Goal: Task Accomplishment & Management: Use online tool/utility

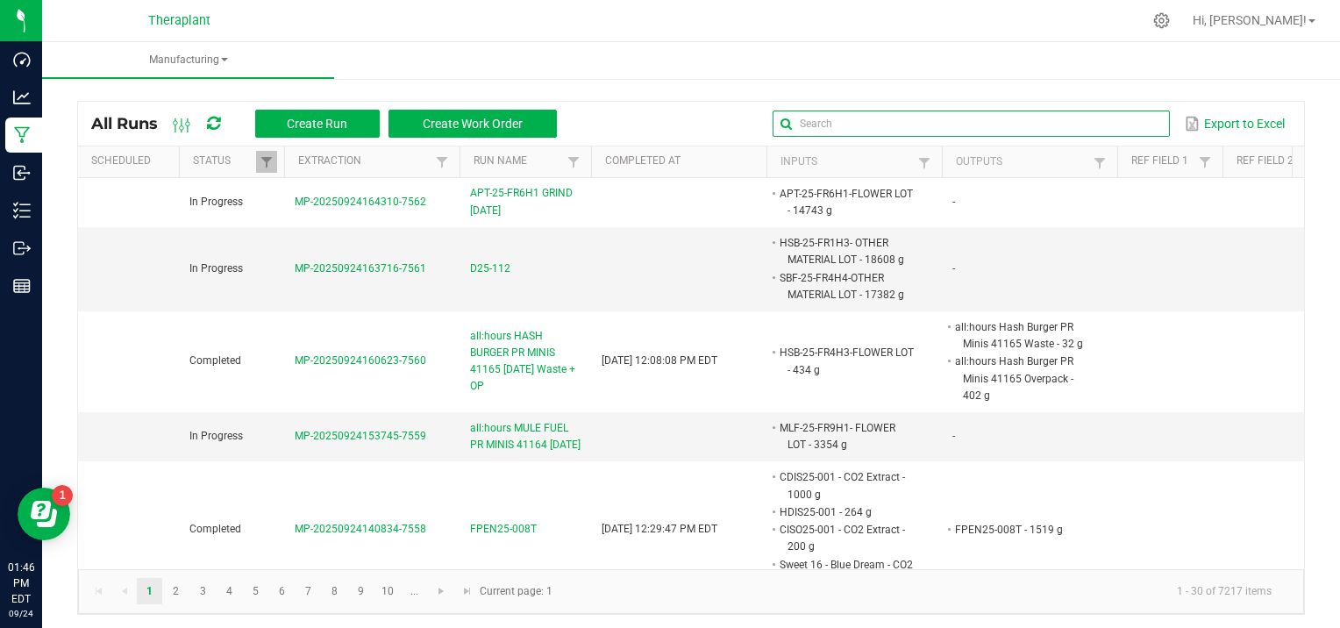
click at [1107, 126] on input "text" at bounding box center [971, 124] width 396 height 26
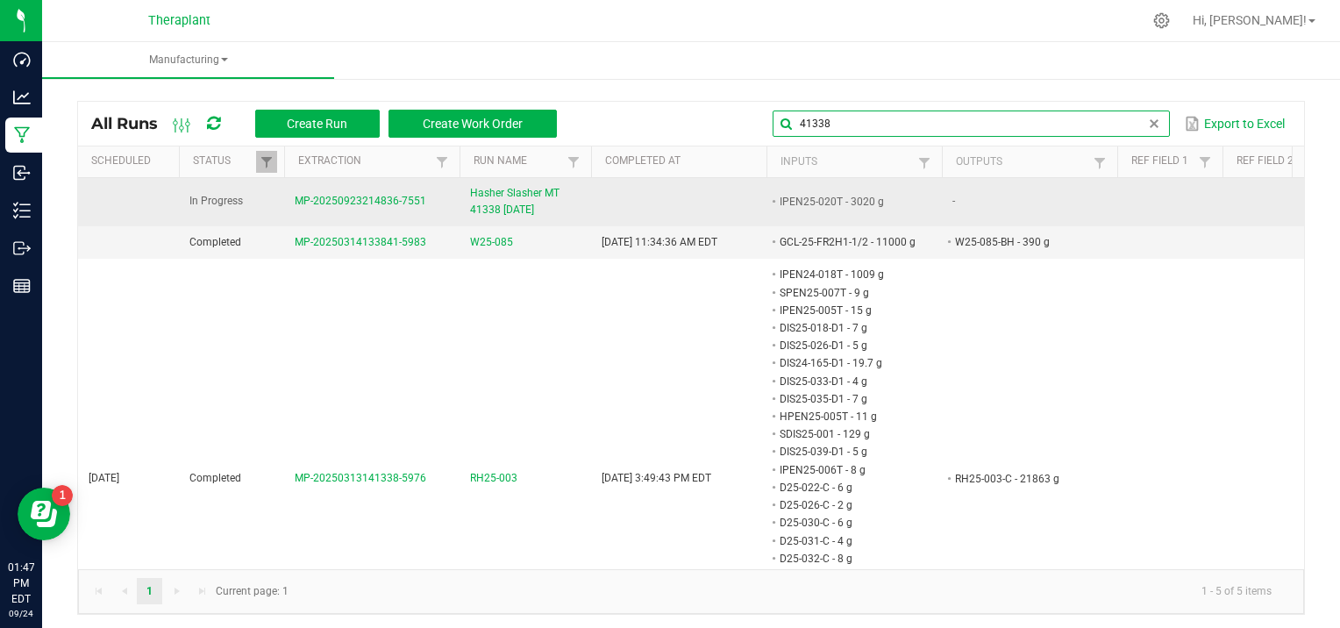
type input "41338"
click at [369, 202] on span "MP-20250923214836-7551" at bounding box center [361, 201] width 132 height 12
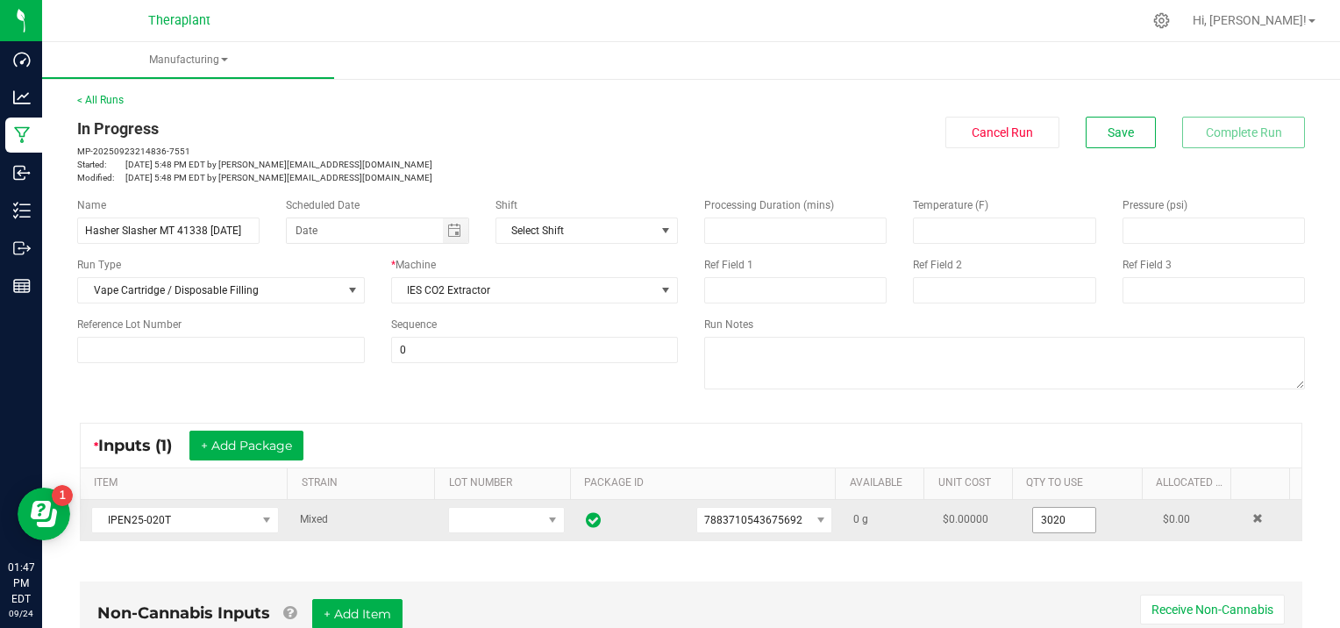
click at [1060, 514] on input "3020" at bounding box center [1064, 520] width 62 height 25
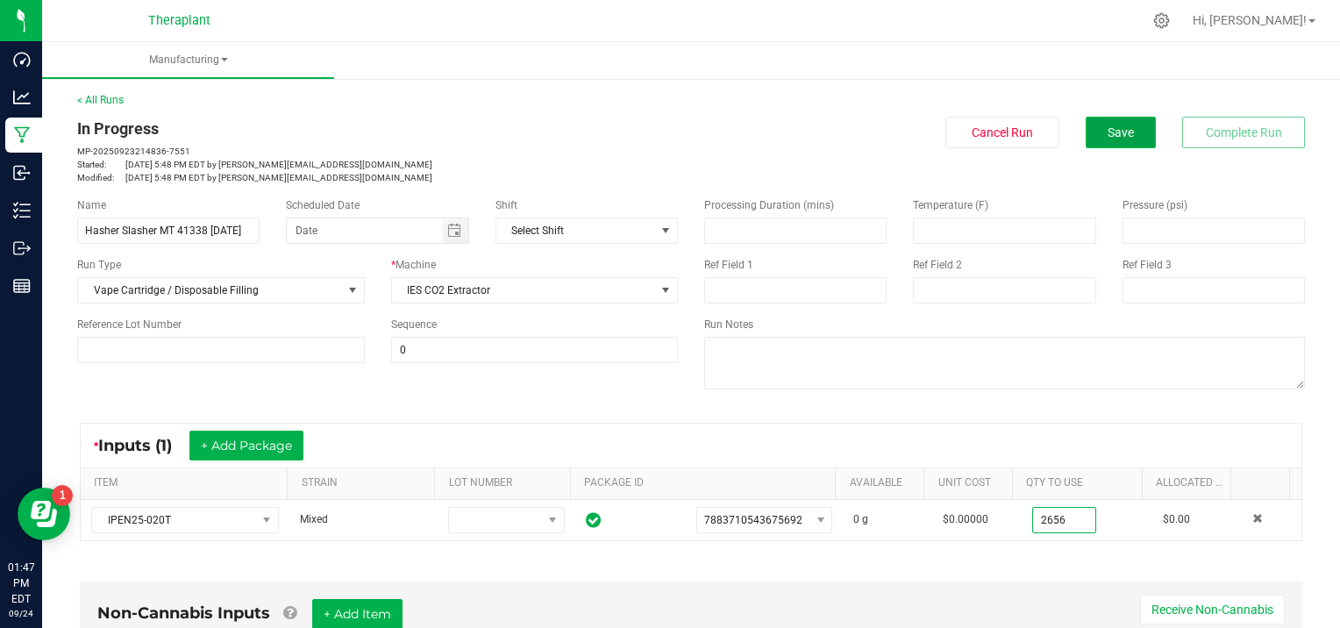
type input "2656.0000 g"
click at [1131, 125] on button "Save" at bounding box center [1121, 133] width 70 height 32
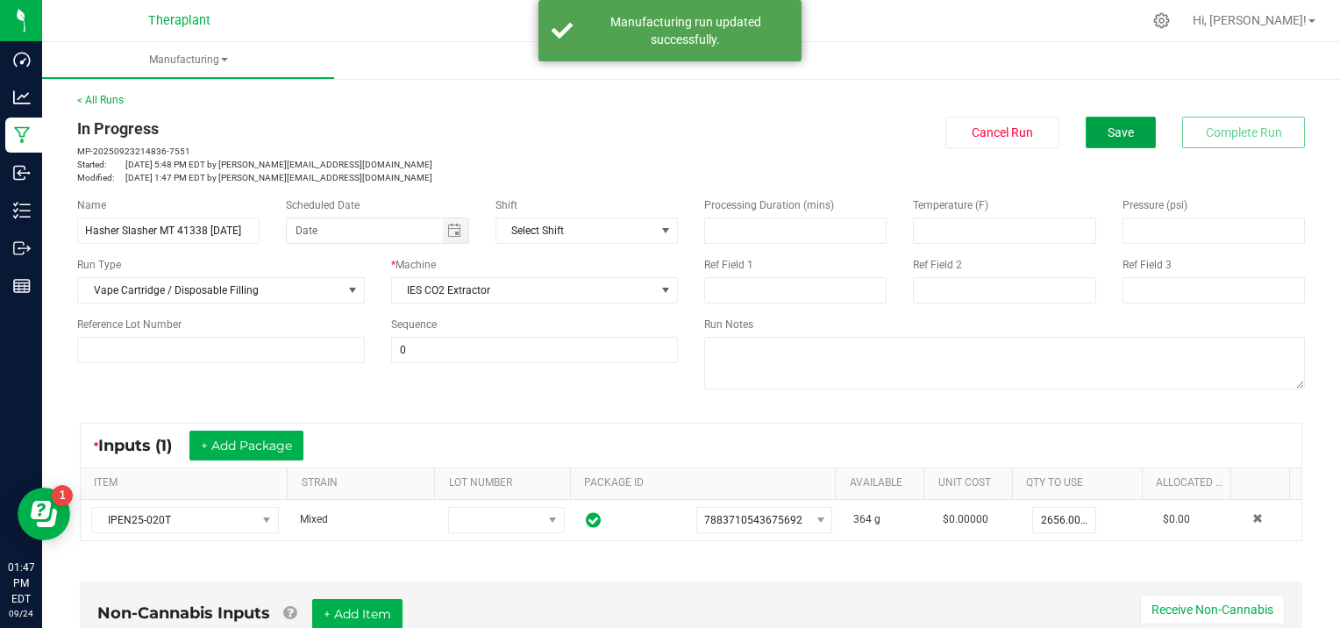
click at [1130, 124] on button "Save" at bounding box center [1121, 133] width 70 height 32
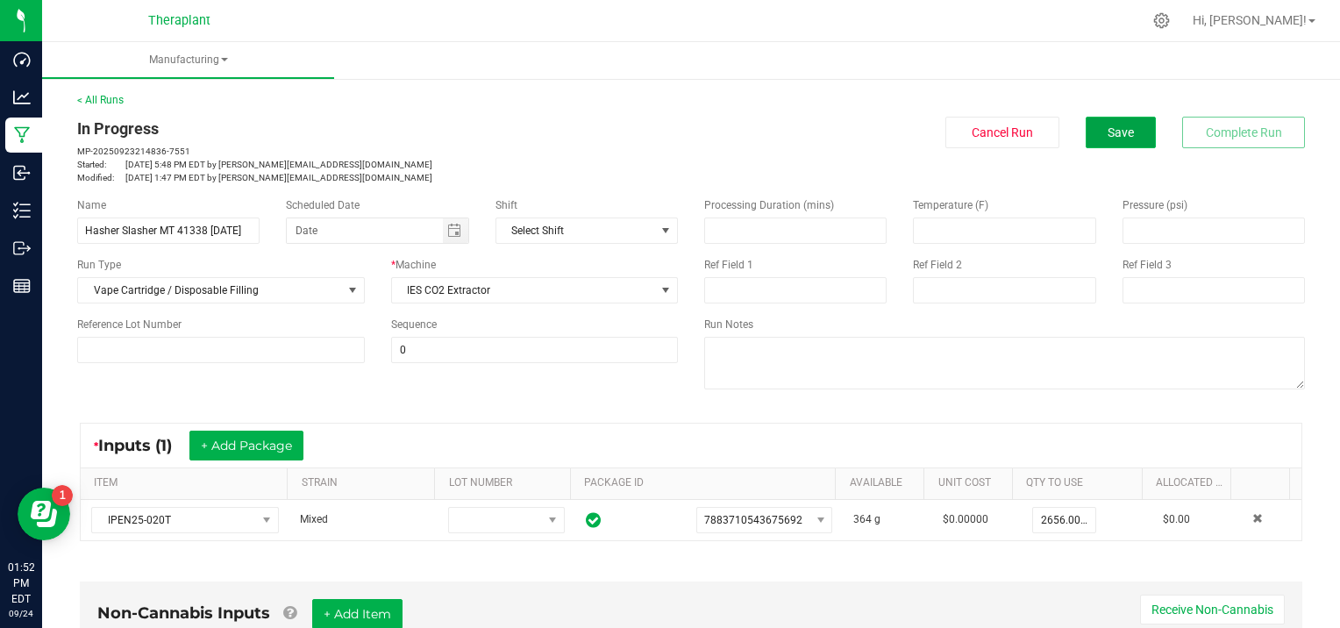
click at [1120, 126] on span "Save" at bounding box center [1121, 132] width 26 height 14
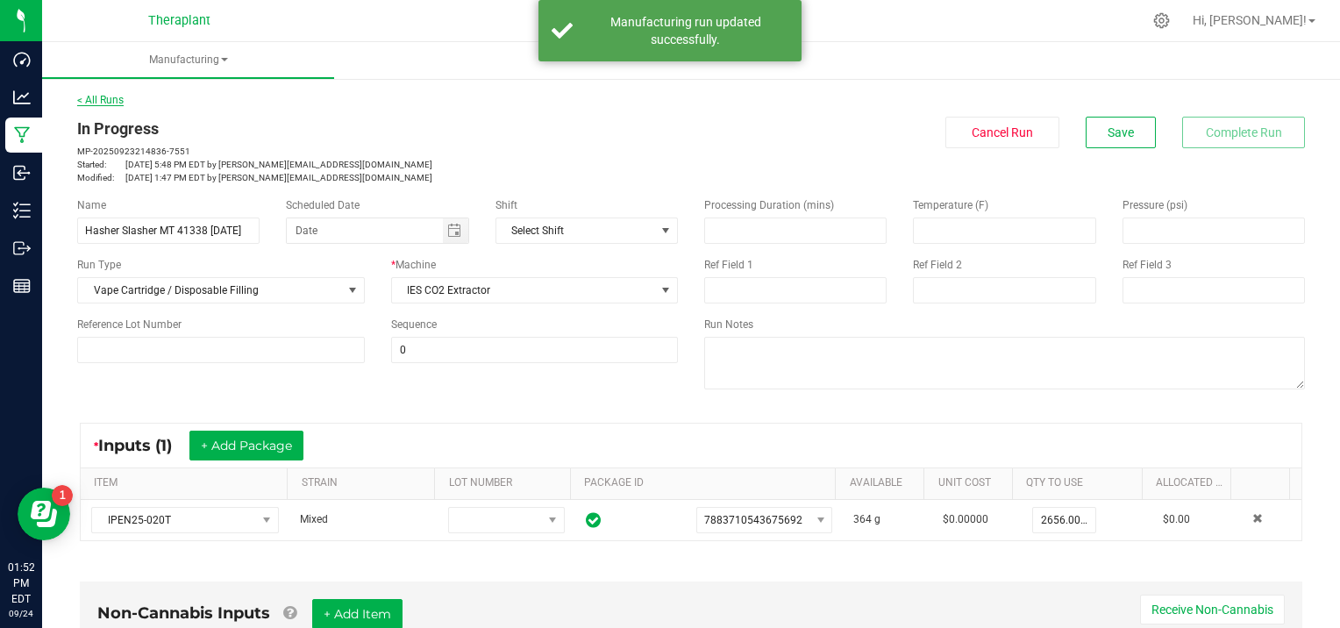
click at [98, 98] on link "< All Runs" at bounding box center [100, 100] width 46 height 12
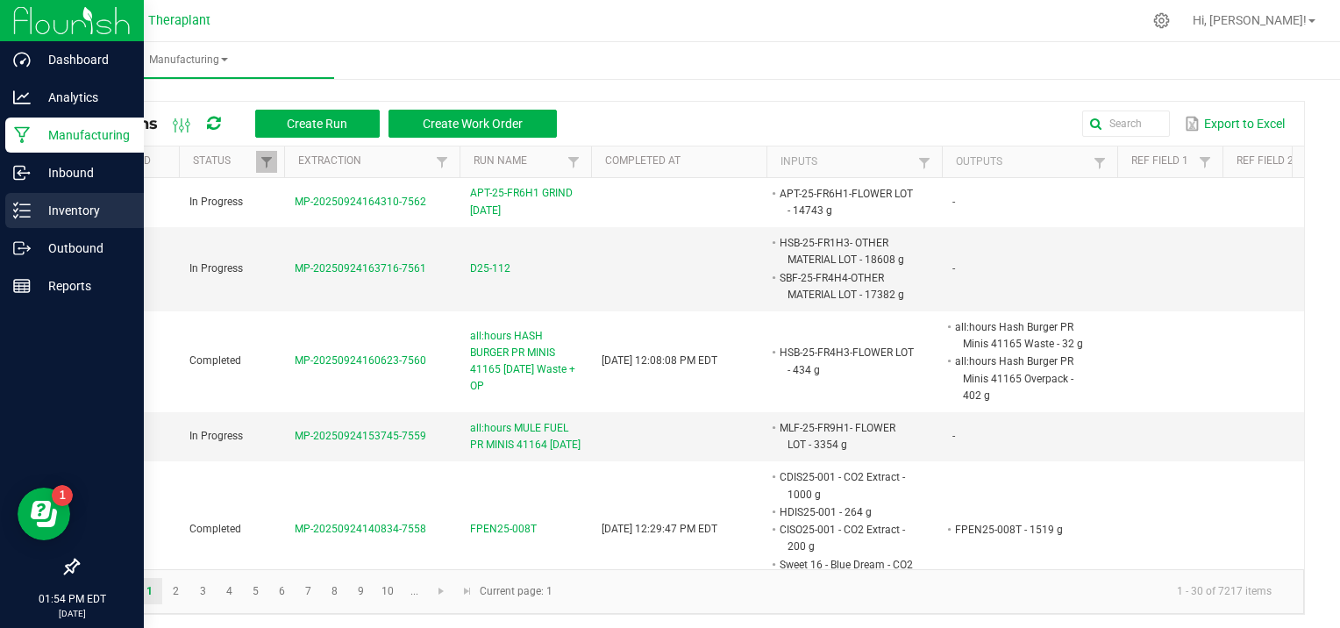
click at [54, 218] on p "Inventory" at bounding box center [83, 210] width 105 height 21
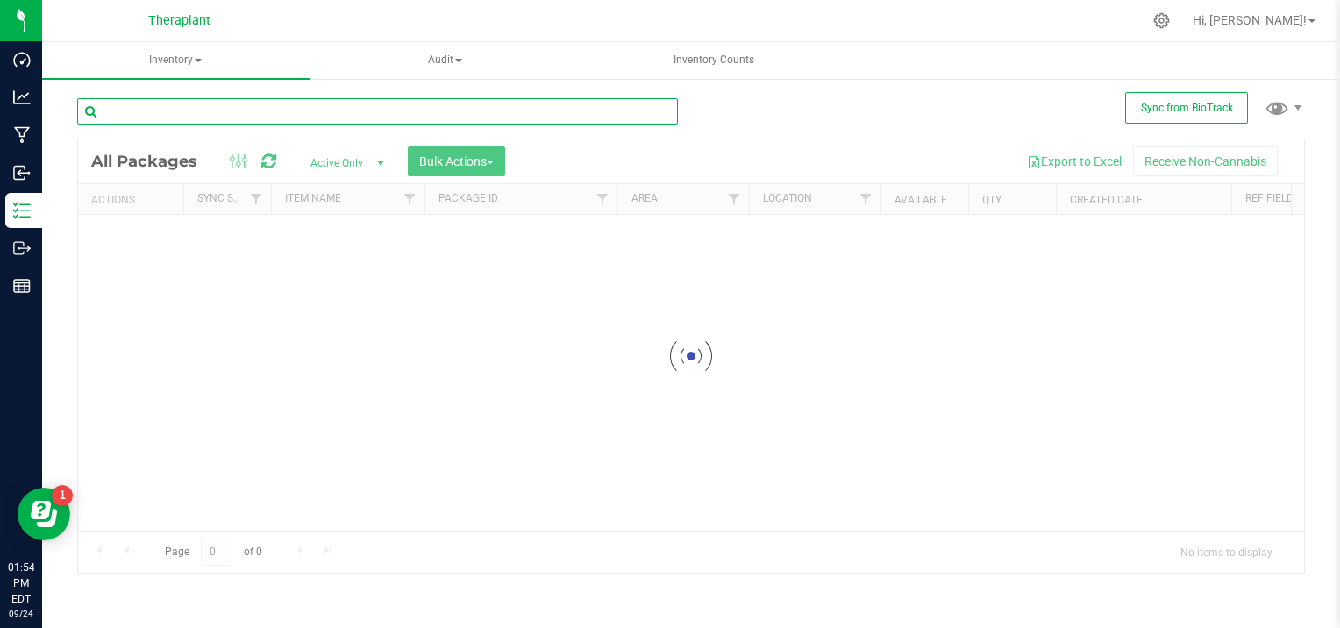
click at [168, 112] on input "text" at bounding box center [377, 111] width 601 height 26
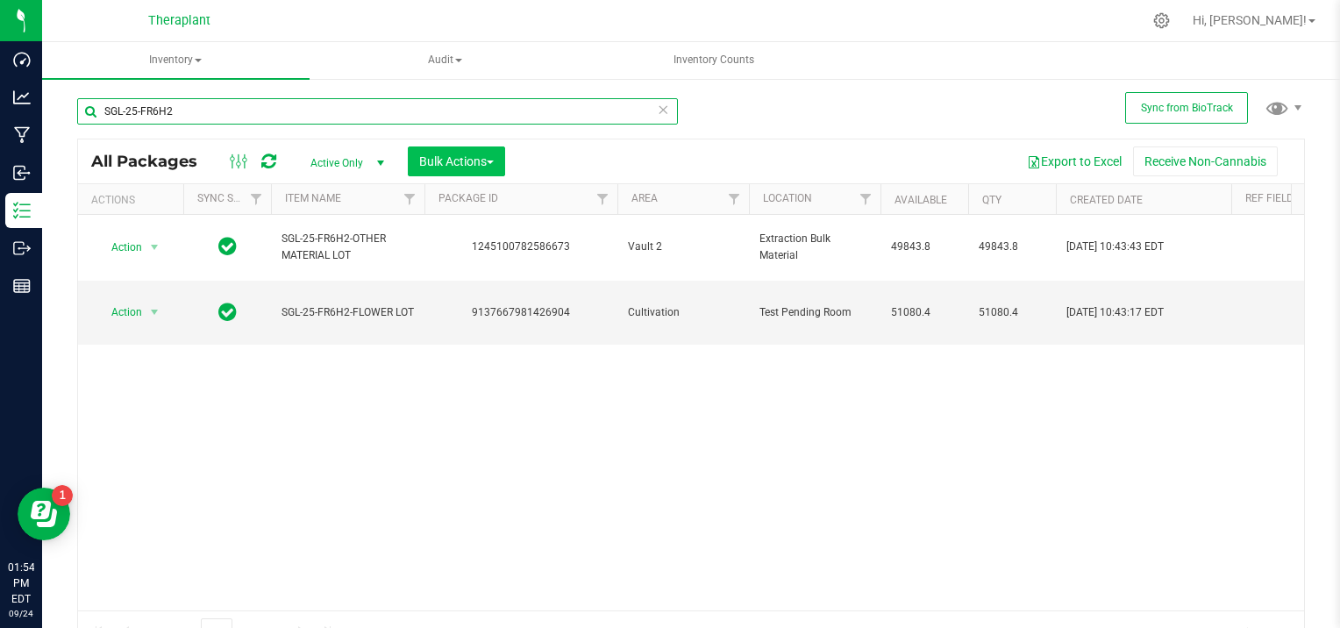
type input "SGL-25-FR6H2"
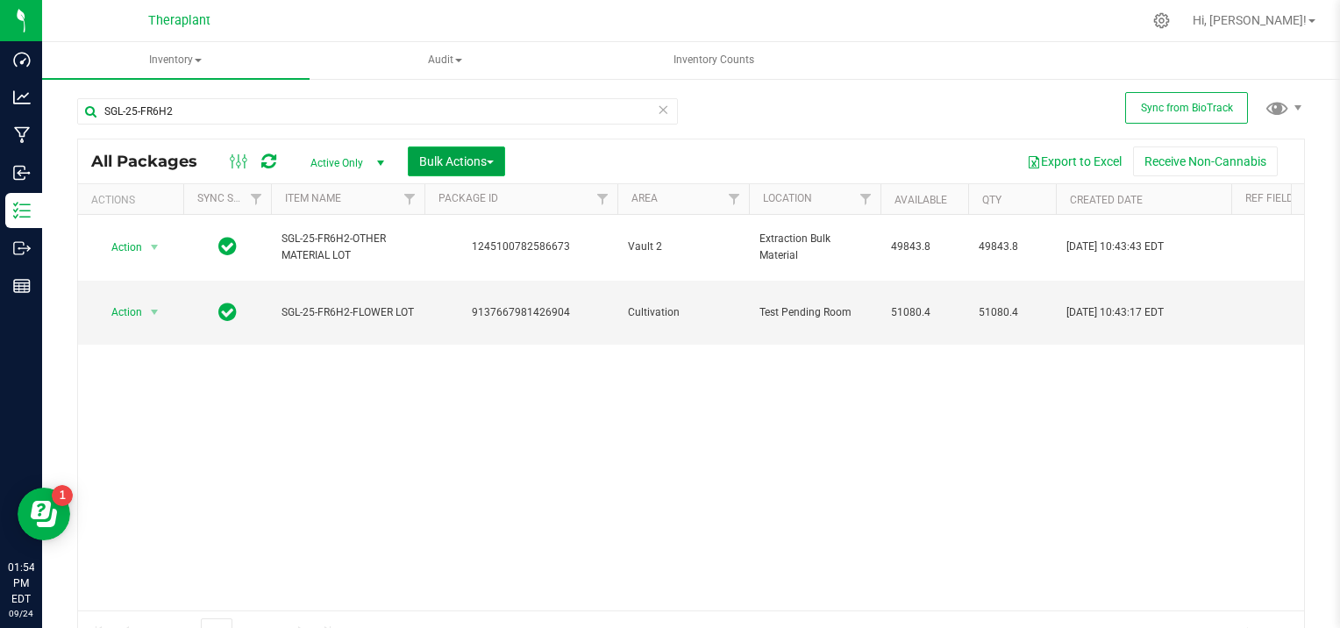
click at [494, 154] on span "Bulk Actions" at bounding box center [456, 161] width 75 height 14
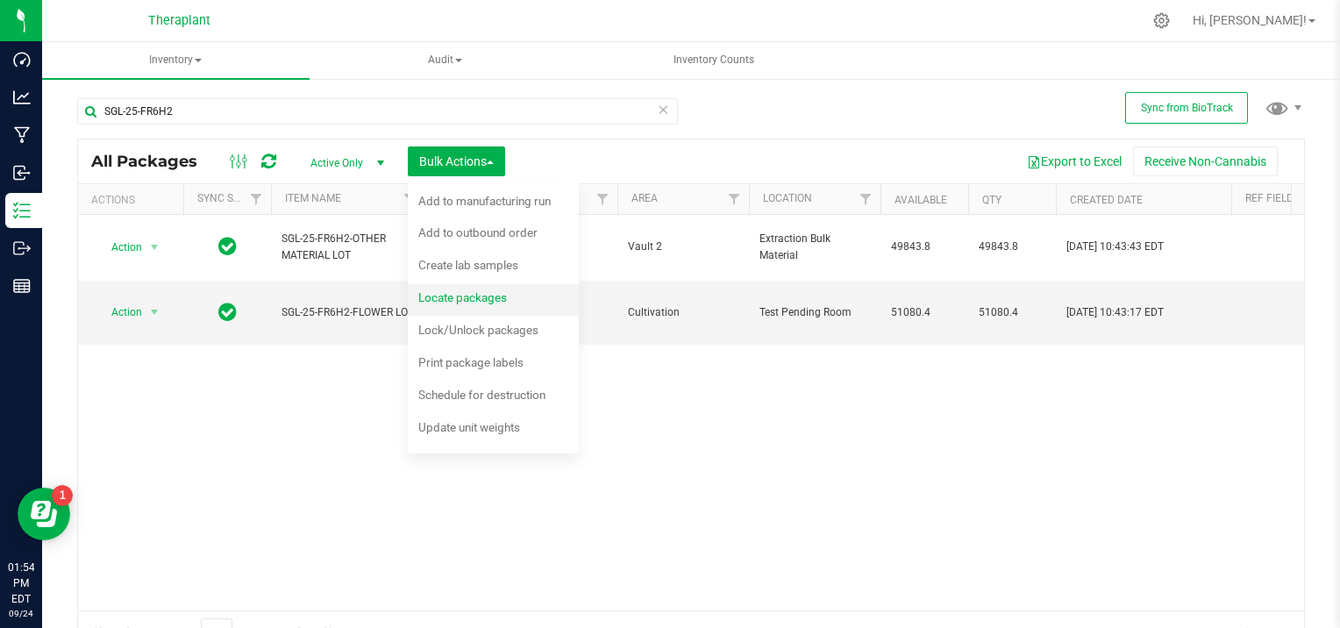
click at [515, 296] on div "Locate packages" at bounding box center [474, 300] width 112 height 28
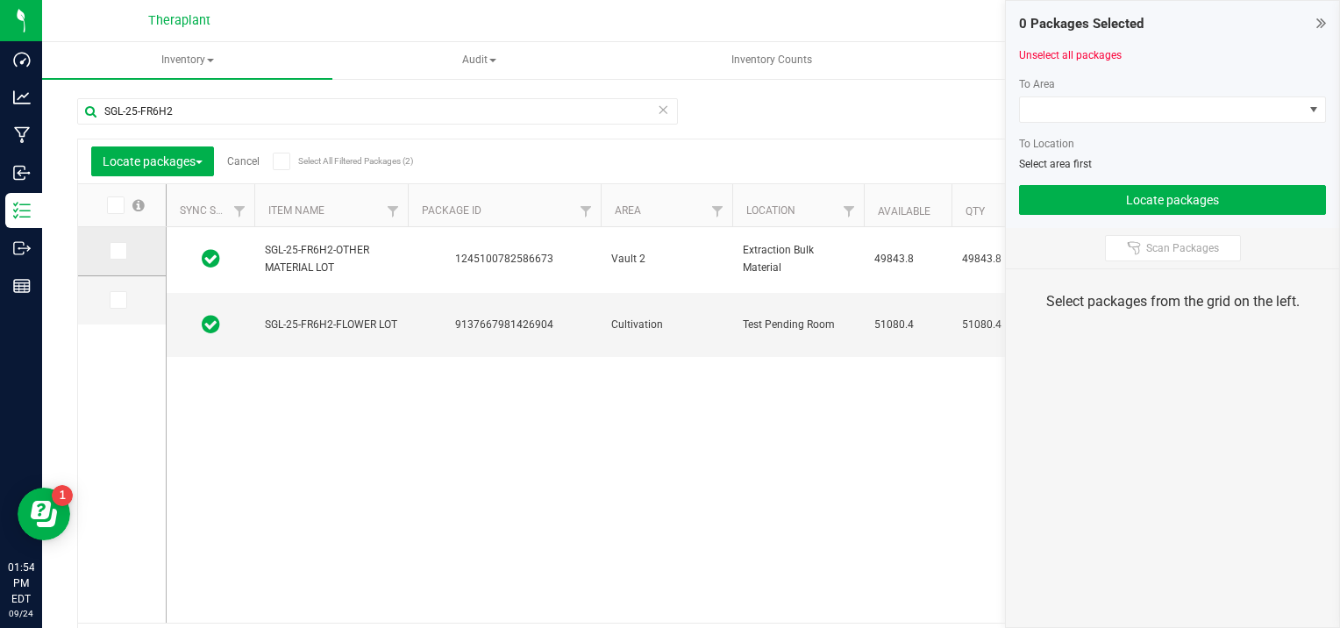
click at [126, 253] on label at bounding box center [122, 251] width 25 height 18
click at [0, 0] on input "checkbox" at bounding box center [0, 0] width 0 height 0
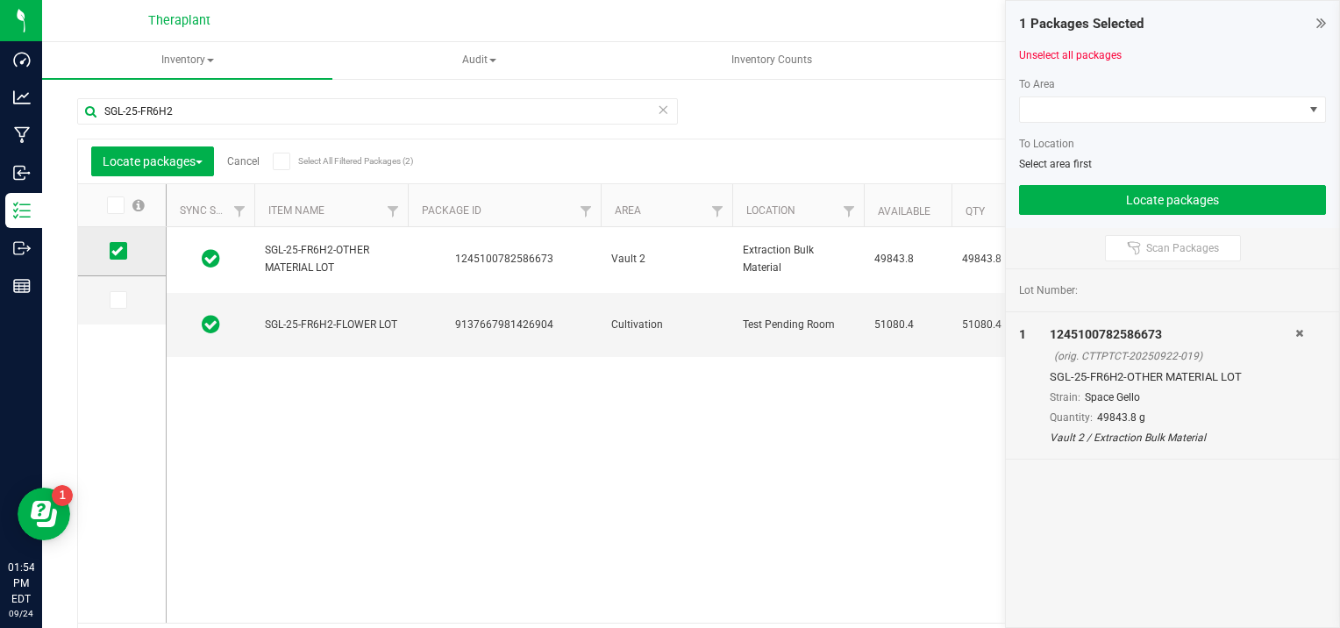
click at [122, 251] on icon at bounding box center [116, 251] width 11 height 0
click at [0, 0] on input "checkbox" at bounding box center [0, 0] width 0 height 0
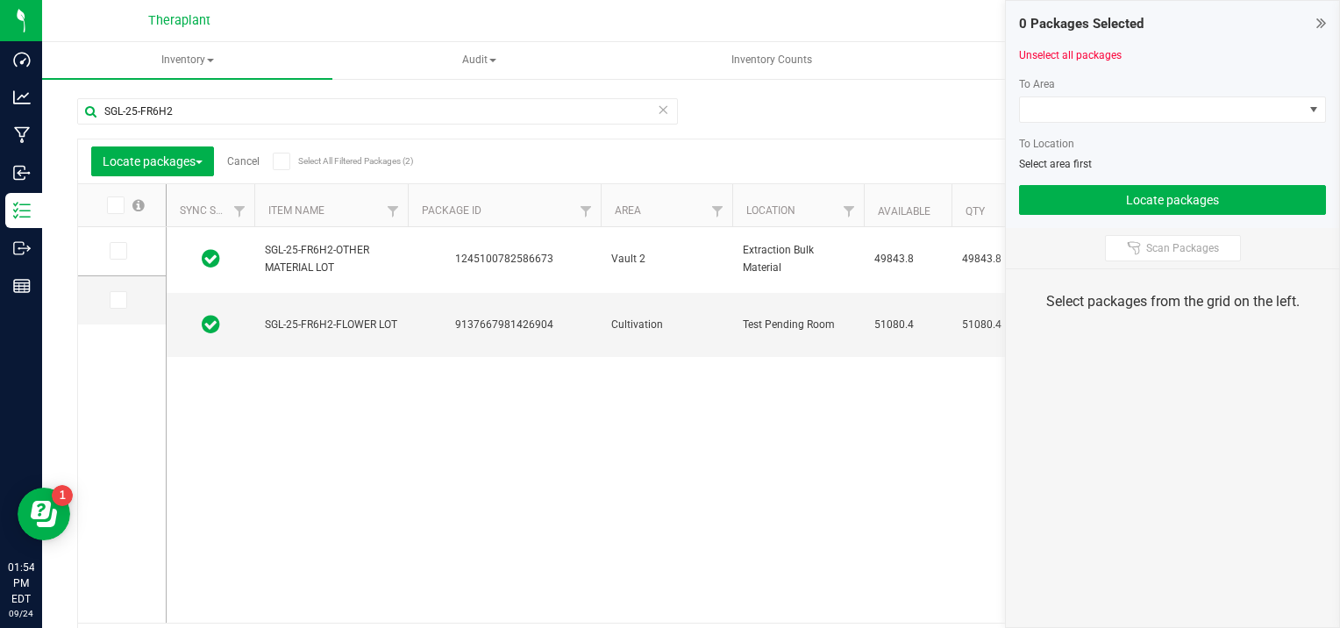
click at [912, 96] on div "SGL-25-FR6H2 Locate packages Cancel Select All Filtered Packages (2) Add to man…" at bounding box center [691, 374] width 1228 height 584
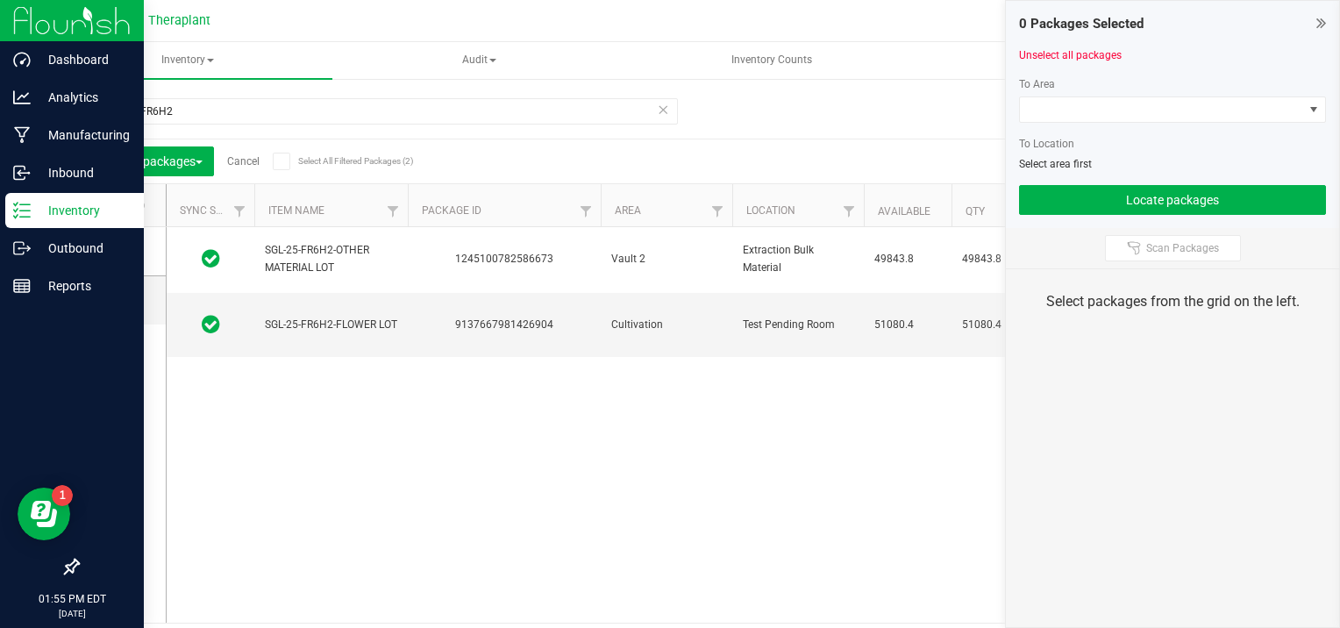
click at [68, 206] on p "Inventory" at bounding box center [83, 210] width 105 height 21
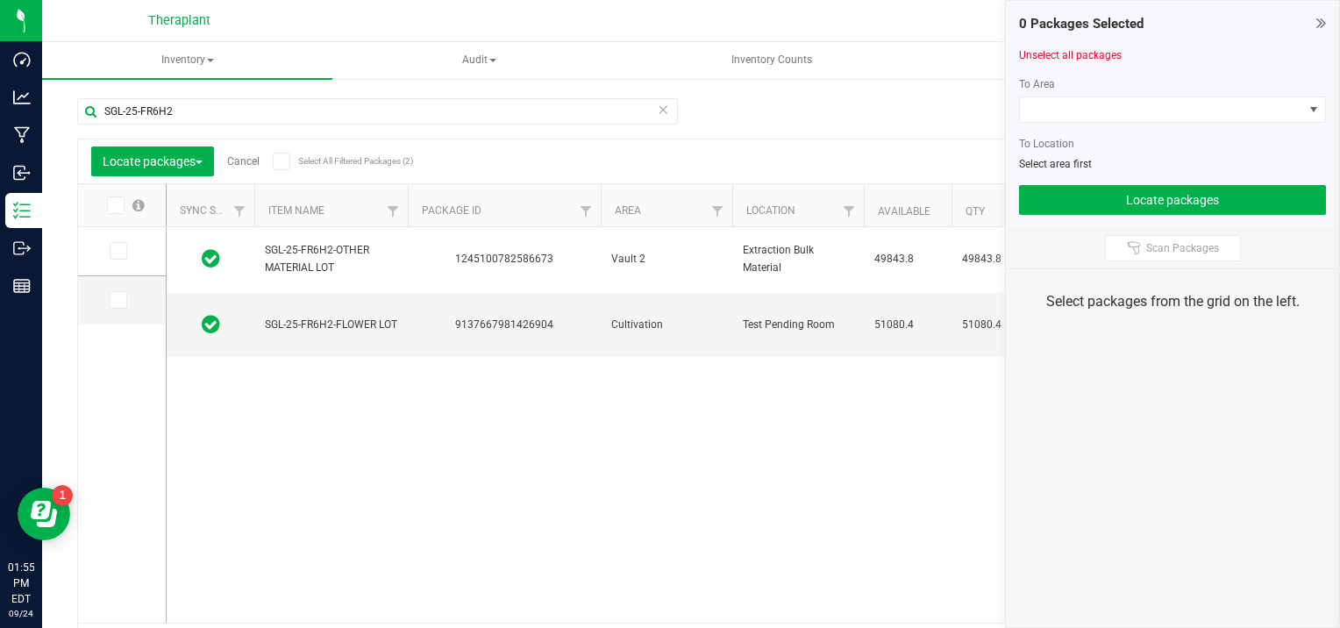
click at [933, 59] on ul "Inventory All packages All inventory Waste log Create inventory Audit Inventory…" at bounding box center [712, 61] width 1340 height 38
click at [1026, 55] on link "Unselect all packages" at bounding box center [1070, 55] width 103 height 12
click at [1320, 18] on icon at bounding box center [1322, 23] width 10 height 18
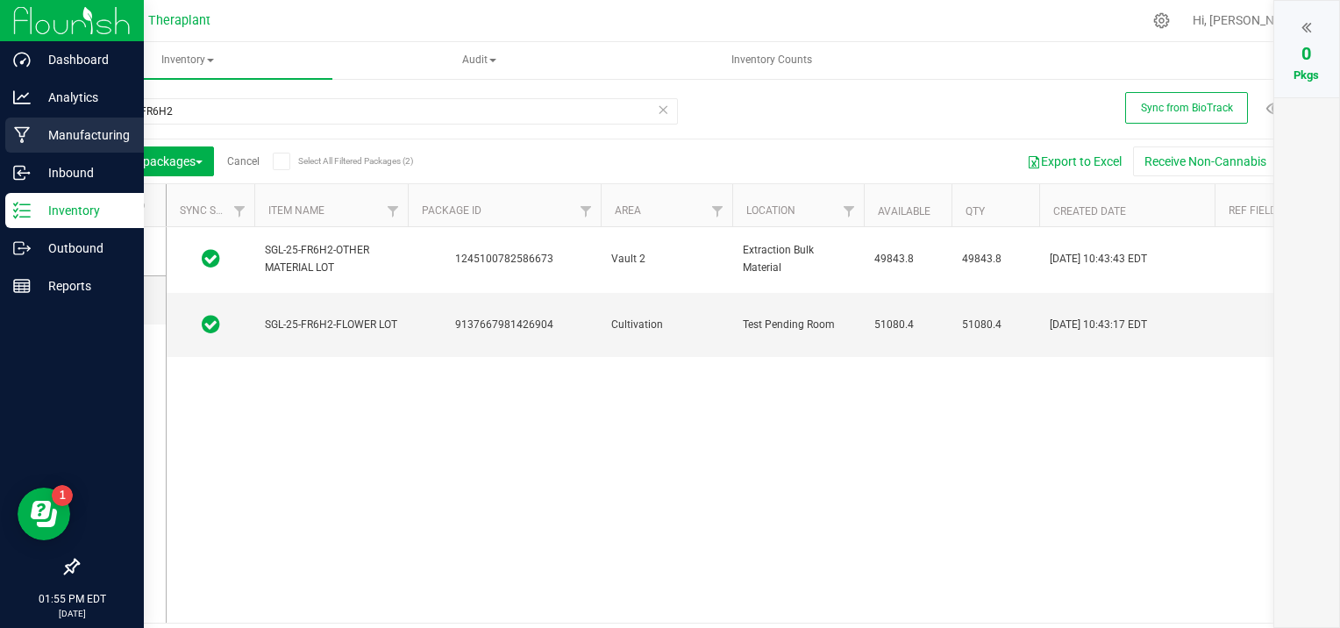
click at [37, 132] on p "Manufacturing" at bounding box center [83, 135] width 105 height 21
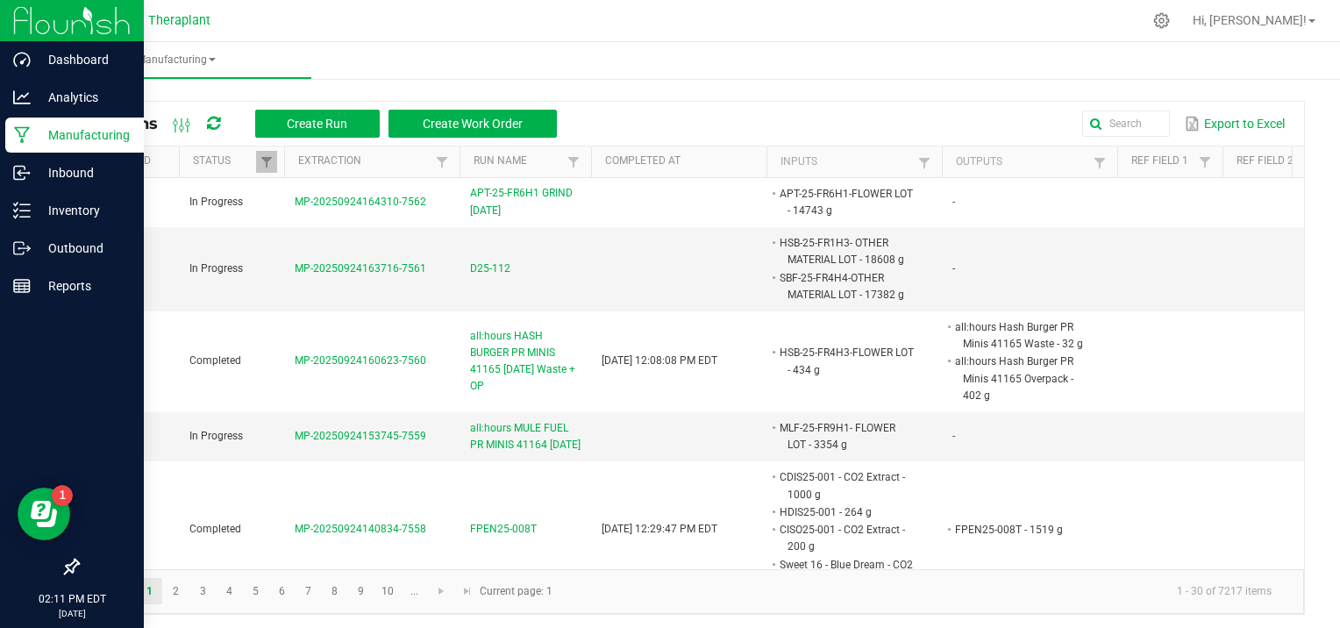
click at [44, 129] on p "Manufacturing" at bounding box center [83, 135] width 105 height 21
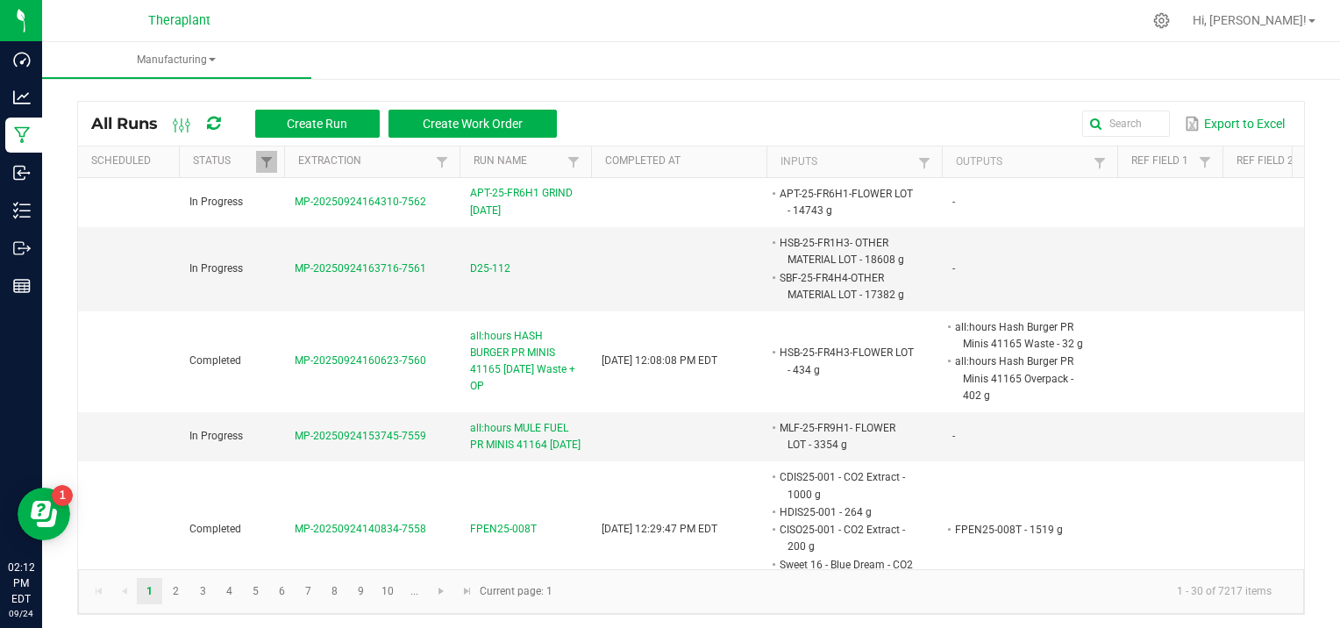
click at [269, 34] on div "Theraplant" at bounding box center [182, 21] width 263 height 34
click at [360, 67] on ul "Manufacturing" at bounding box center [712, 61] width 1340 height 38
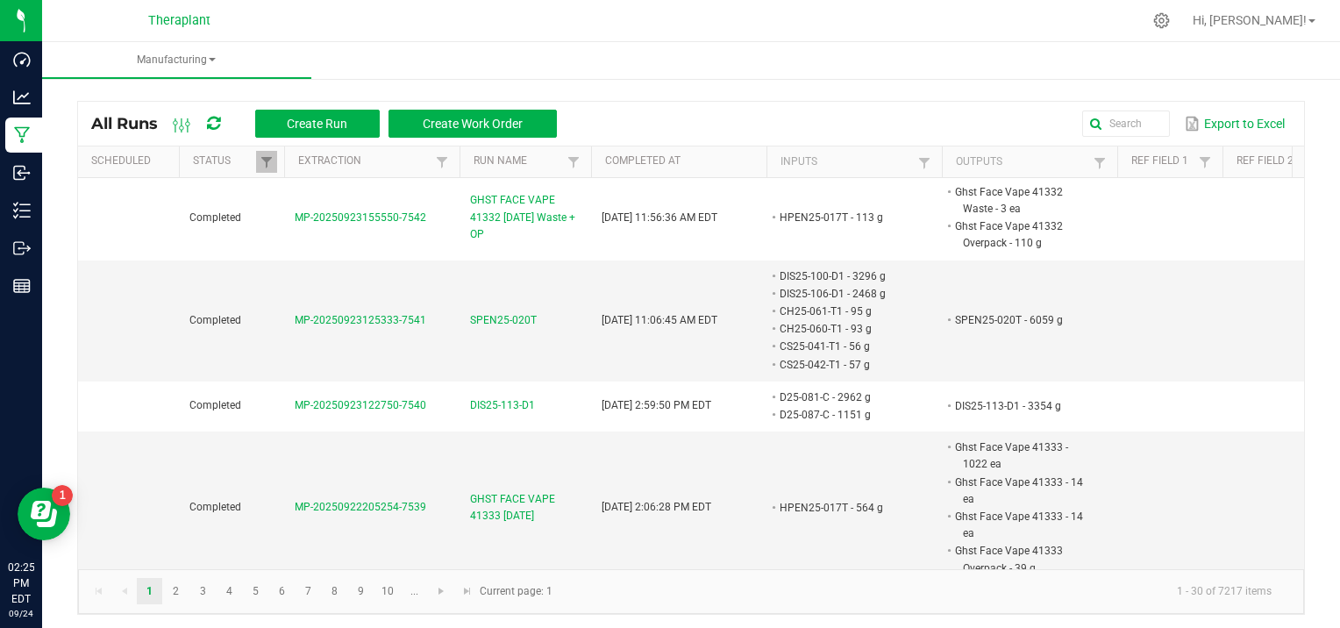
scroll to position [130, 0]
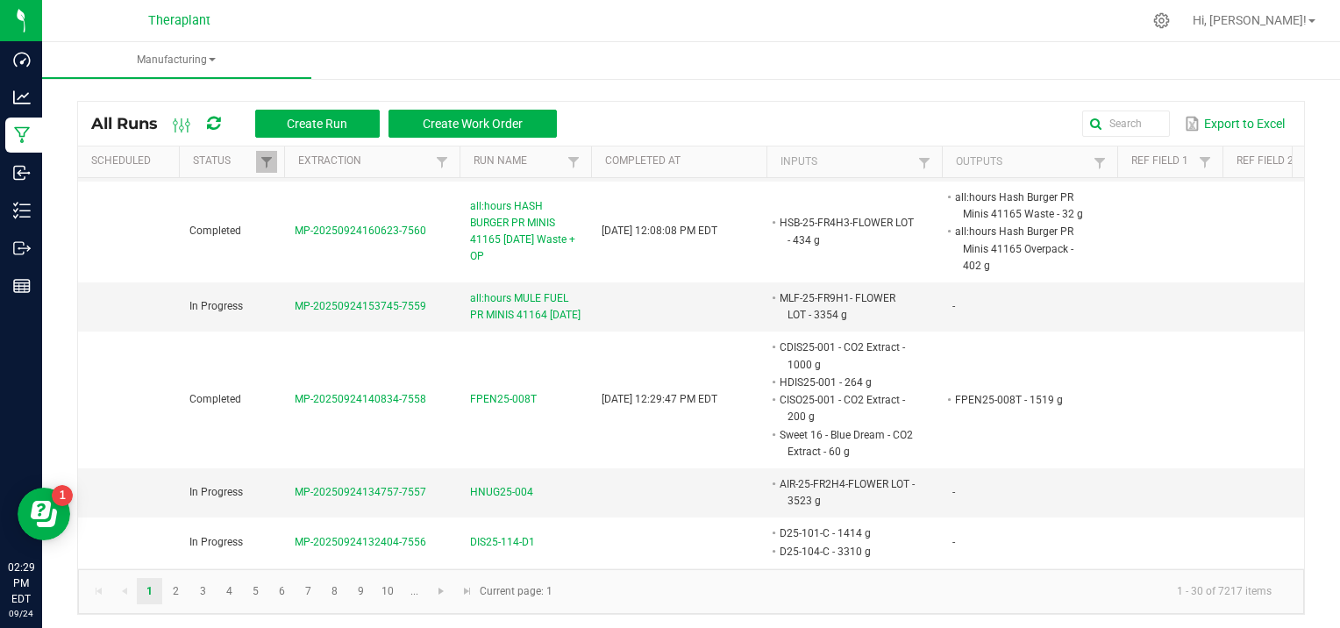
click at [661, 603] on kendo-pager-info "1 - 30 of 7217 items" at bounding box center [924, 591] width 723 height 29
click at [311, 30] on div "Theraplant" at bounding box center [182, 21] width 263 height 34
drag, startPoint x: 377, startPoint y: 40, endPoint x: 382, endPoint y: 27, distance: 14.2
click at [379, 36] on nav "Theraplant Hi, [PERSON_NAME]!" at bounding box center [691, 21] width 1298 height 42
click at [451, 63] on ul "Manufacturing" at bounding box center [712, 61] width 1340 height 38
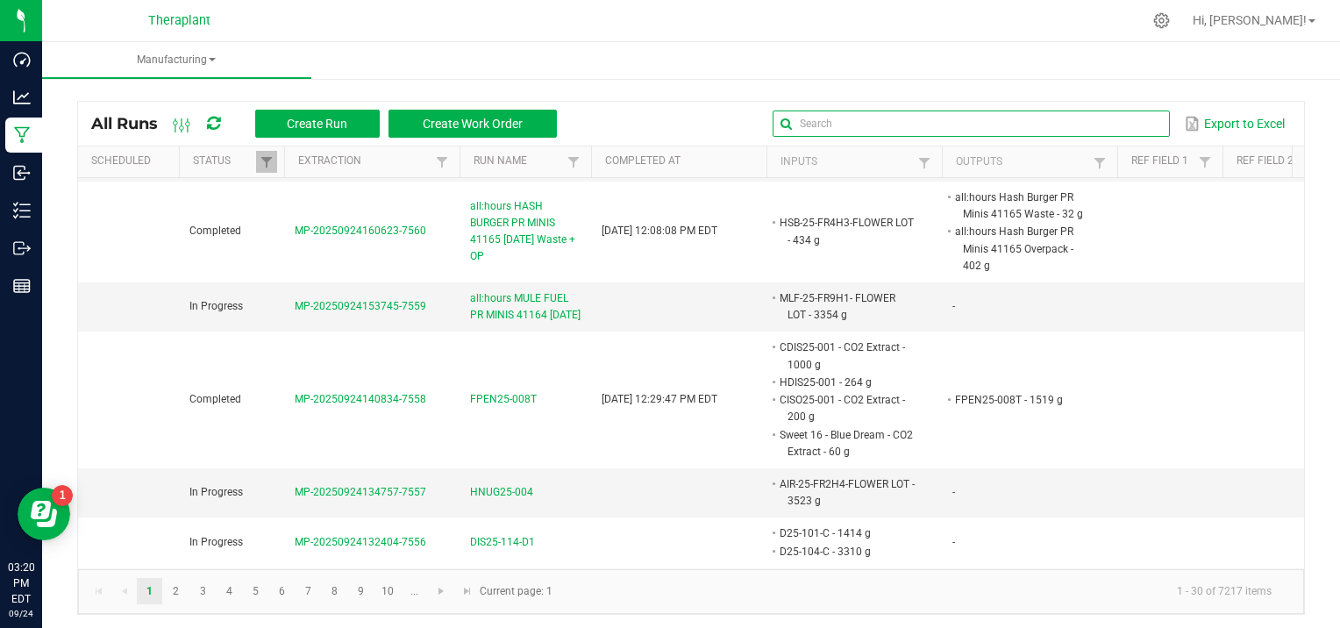
click at [1129, 128] on input "text" at bounding box center [971, 124] width 396 height 26
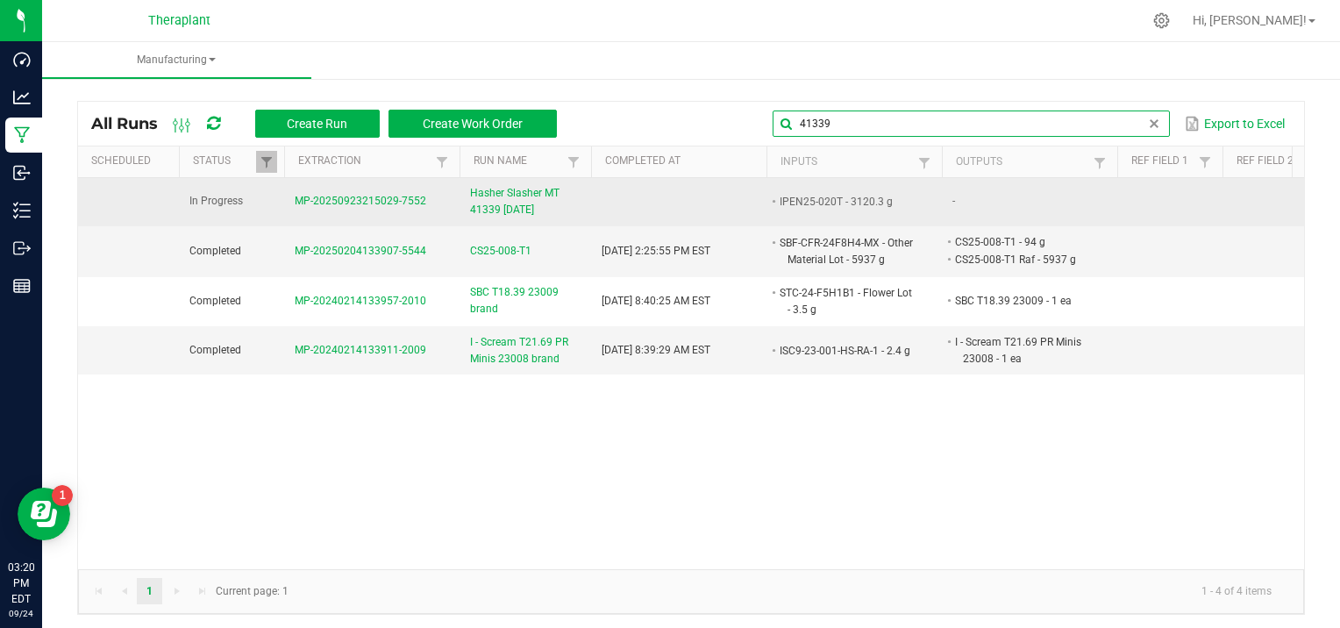
type input "41339"
click at [360, 200] on span "MP-20250923215029-7552" at bounding box center [361, 201] width 132 height 12
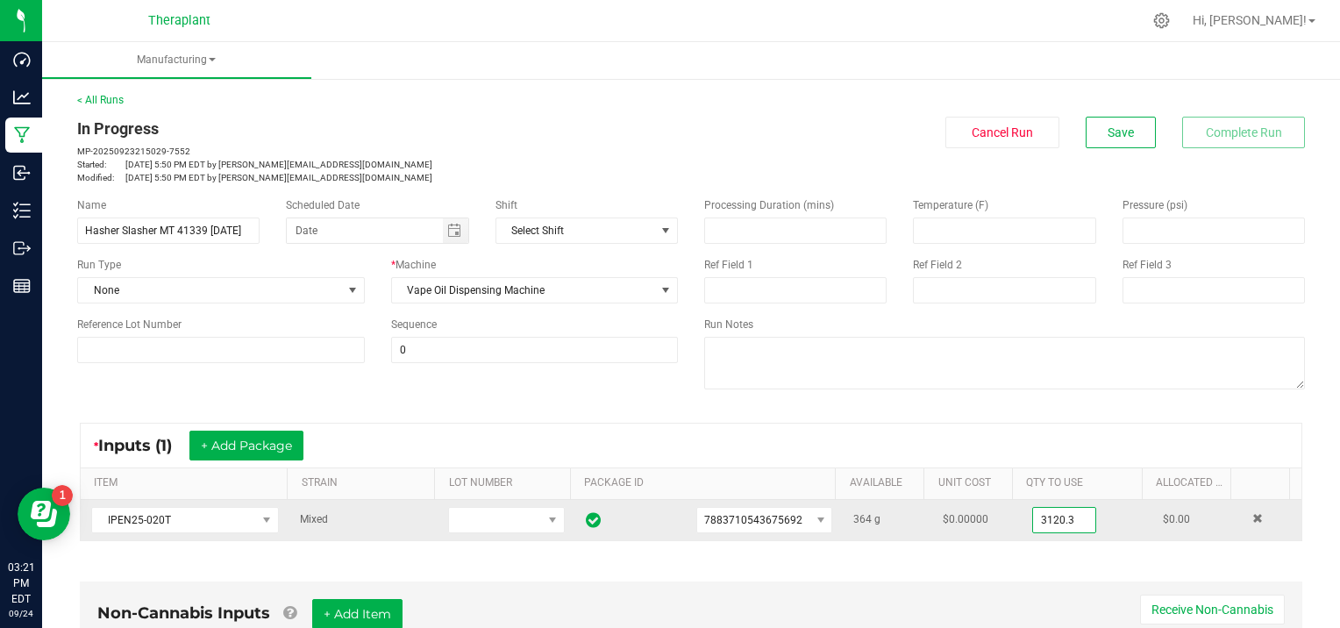
click at [1056, 516] on input "3120.3" at bounding box center [1064, 520] width 62 height 25
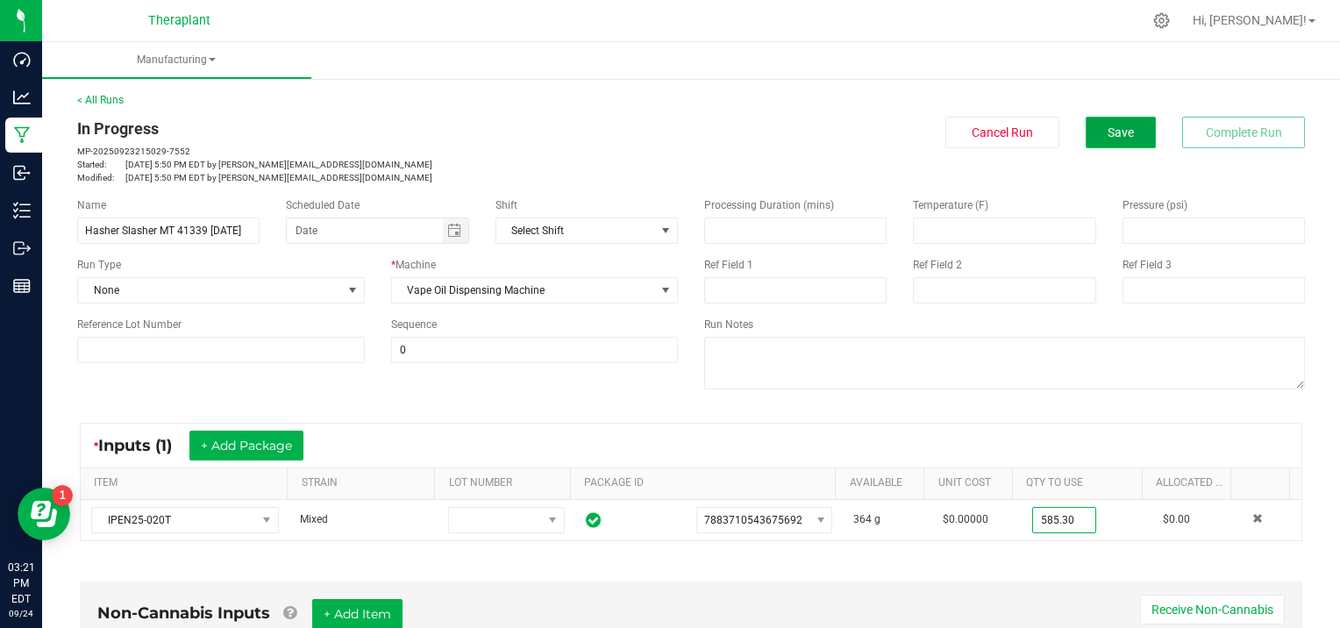
type input "585.3000 g"
click at [1126, 134] on button "Save" at bounding box center [1121, 133] width 70 height 32
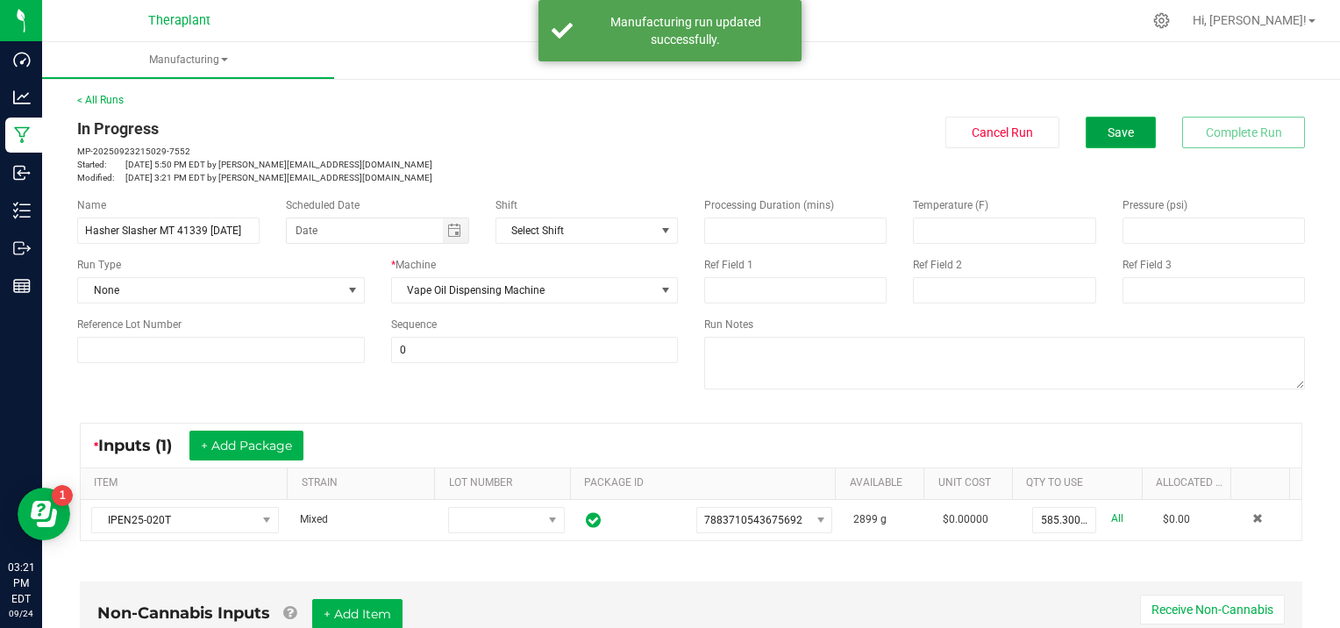
click at [1109, 134] on span "Save" at bounding box center [1121, 132] width 26 height 14
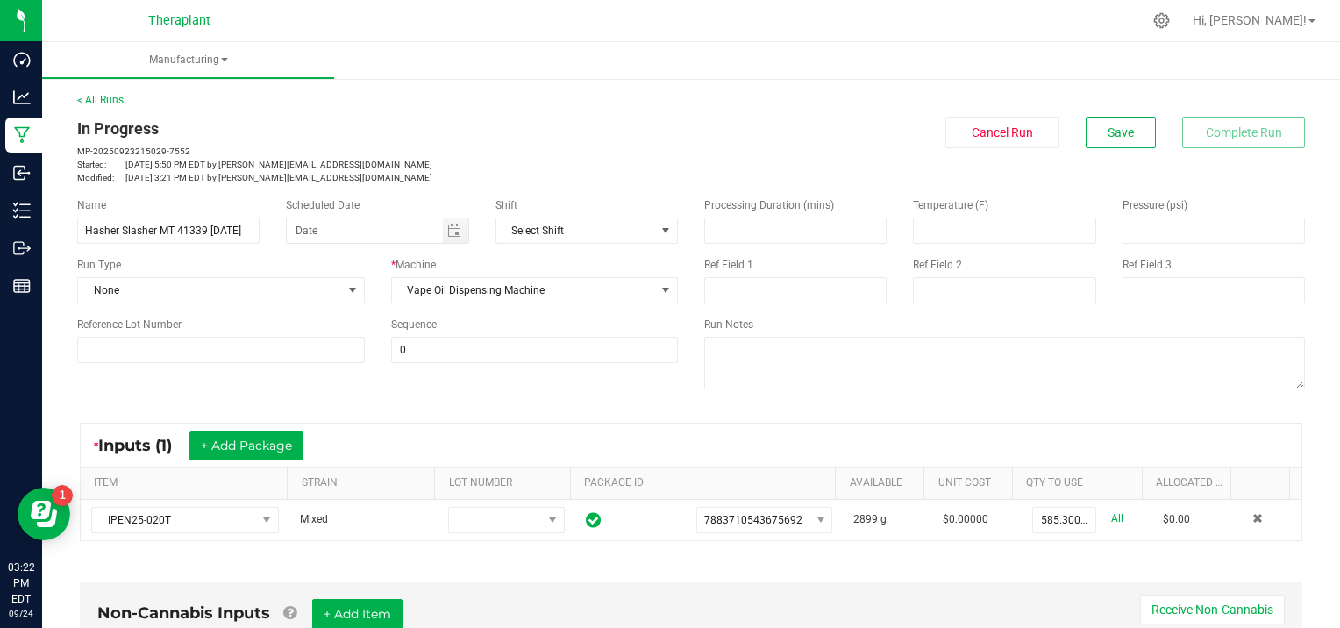
click at [1116, 112] on div "< All Runs In Progress MP-20250923215029-7552 Started: [DATE] 5:50 PM EDT by [P…" at bounding box center [691, 138] width 1228 height 92
click at [1116, 129] on span "Save" at bounding box center [1121, 132] width 26 height 14
click at [1116, 133] on span "Save" at bounding box center [1121, 132] width 26 height 14
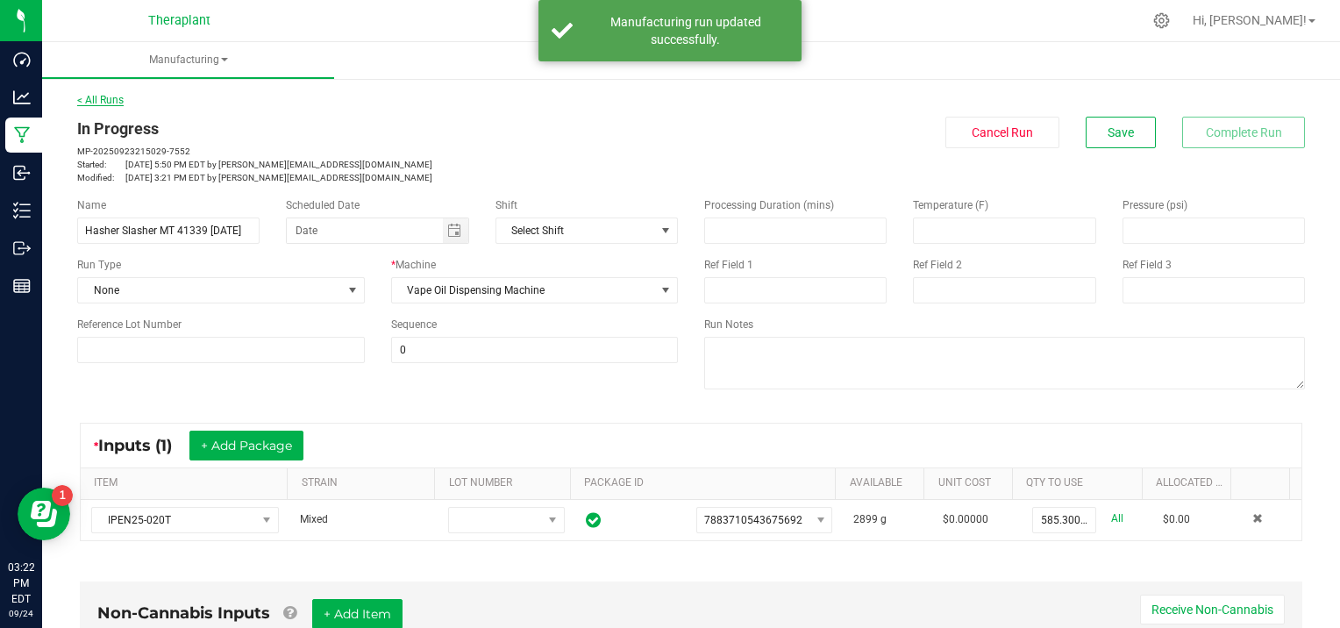
click at [99, 95] on link "< All Runs" at bounding box center [100, 100] width 46 height 12
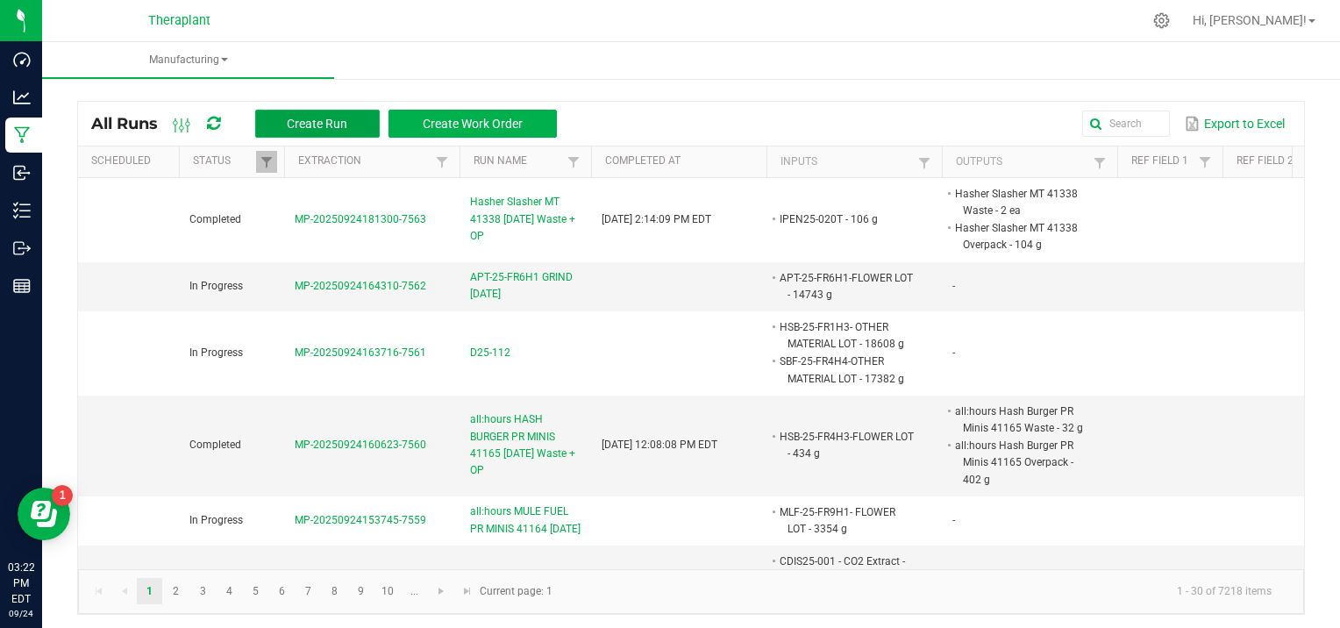
click at [336, 118] on span "Create Run" at bounding box center [317, 124] width 61 height 14
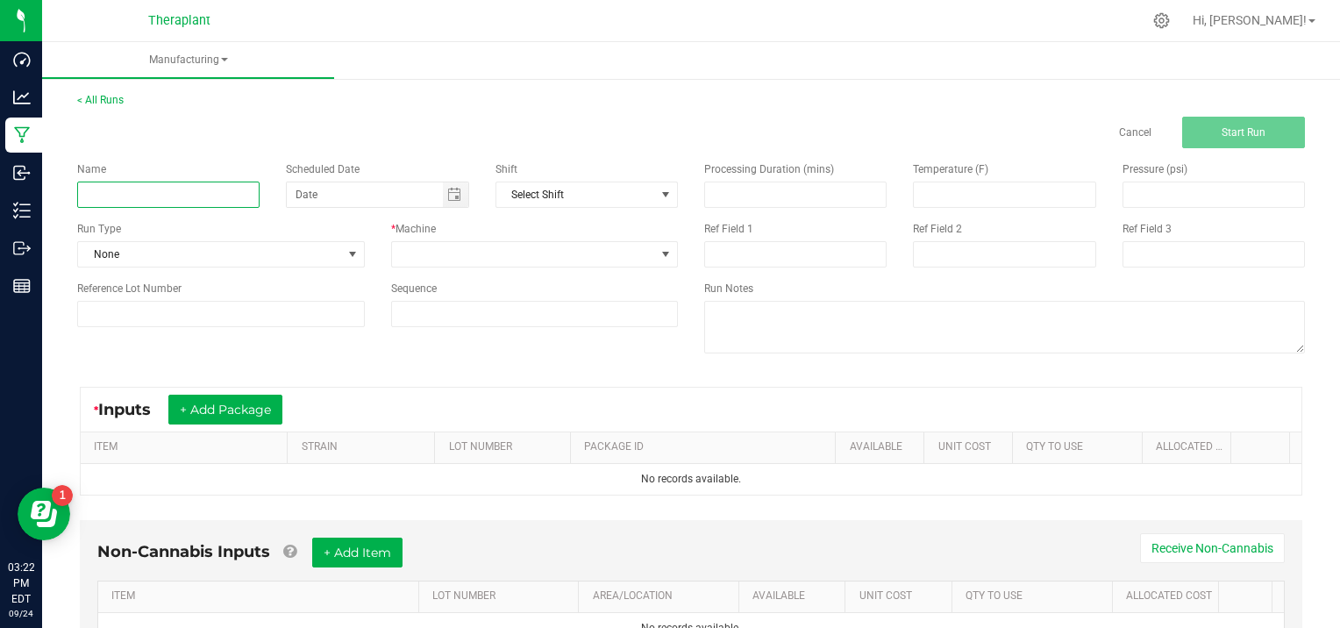
click at [118, 185] on input at bounding box center [168, 195] width 182 height 26
click at [170, 189] on input "HASHER SLASHER VAPE 41337 [DATE]" at bounding box center [168, 195] width 182 height 26
type input "HASHER SLASHER VAPE 0.5g 41337 [DATE]"
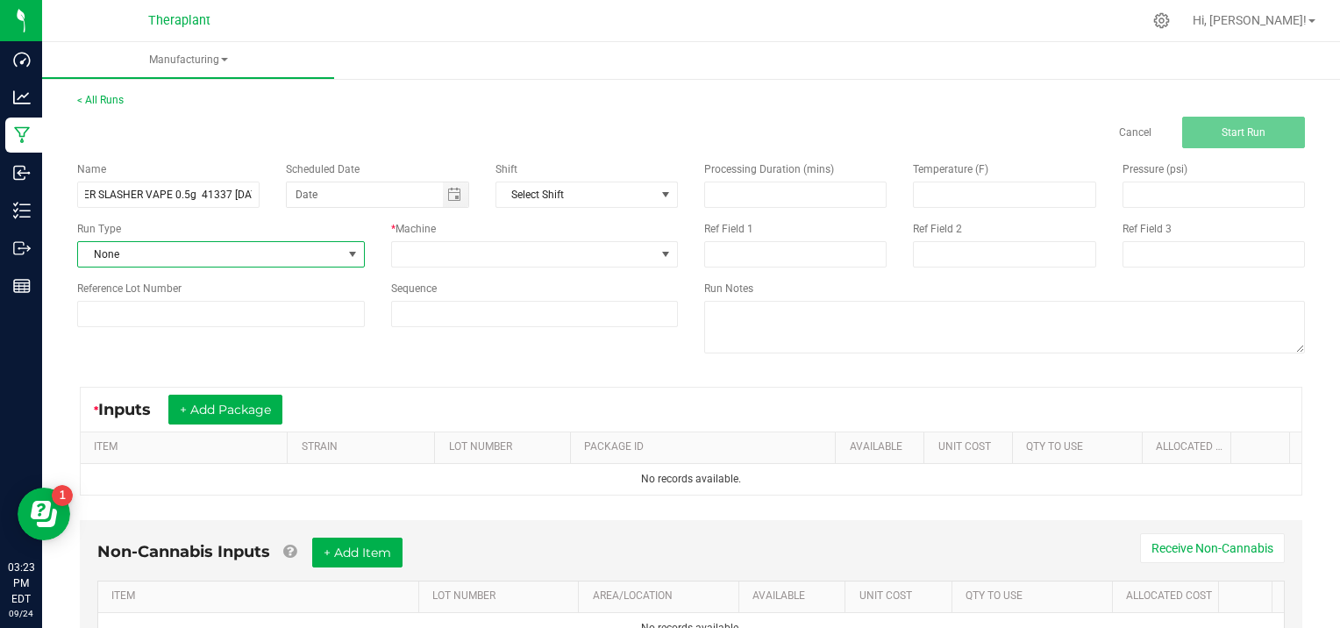
scroll to position [0, 0]
click at [353, 256] on span at bounding box center [353, 254] width 14 height 14
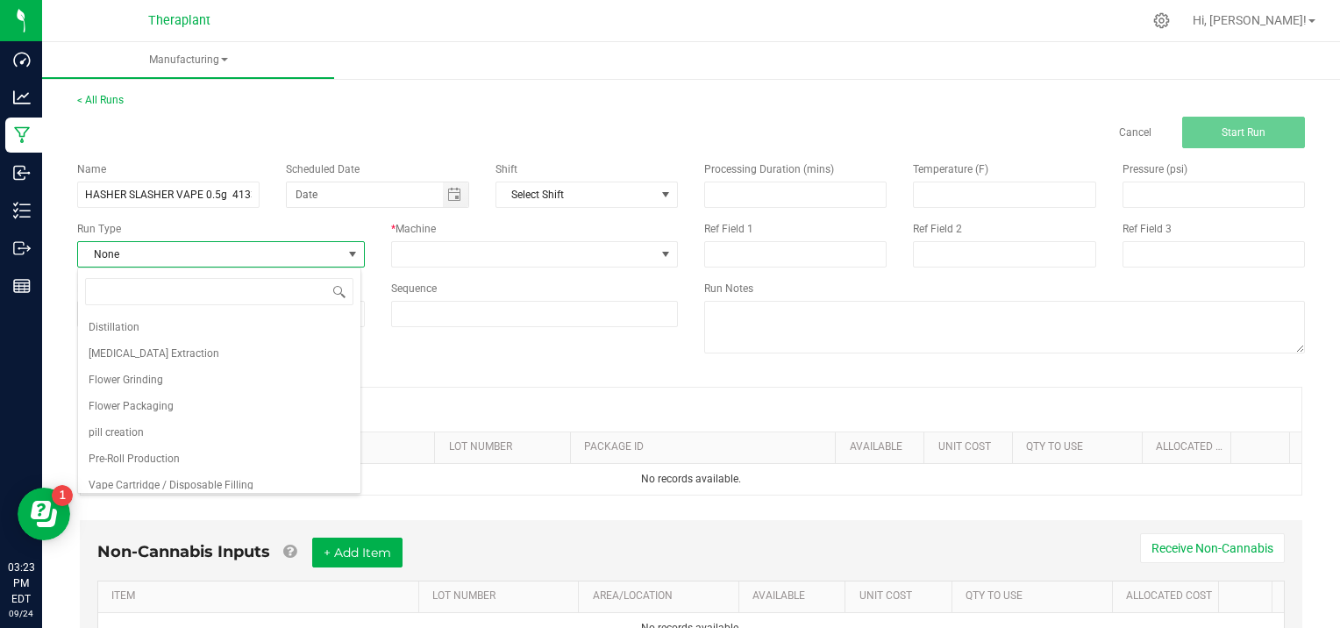
scroll to position [113, 0]
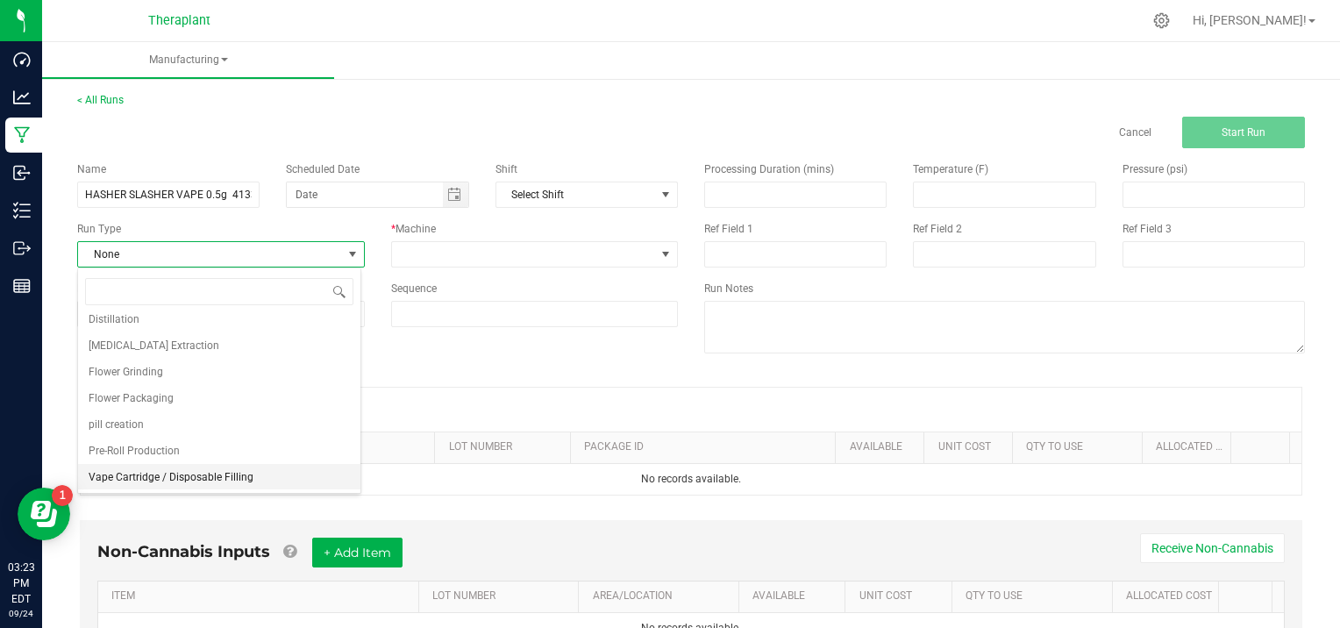
click at [167, 474] on span "Vape Cartridge / Disposable Filling" at bounding box center [171, 477] width 165 height 18
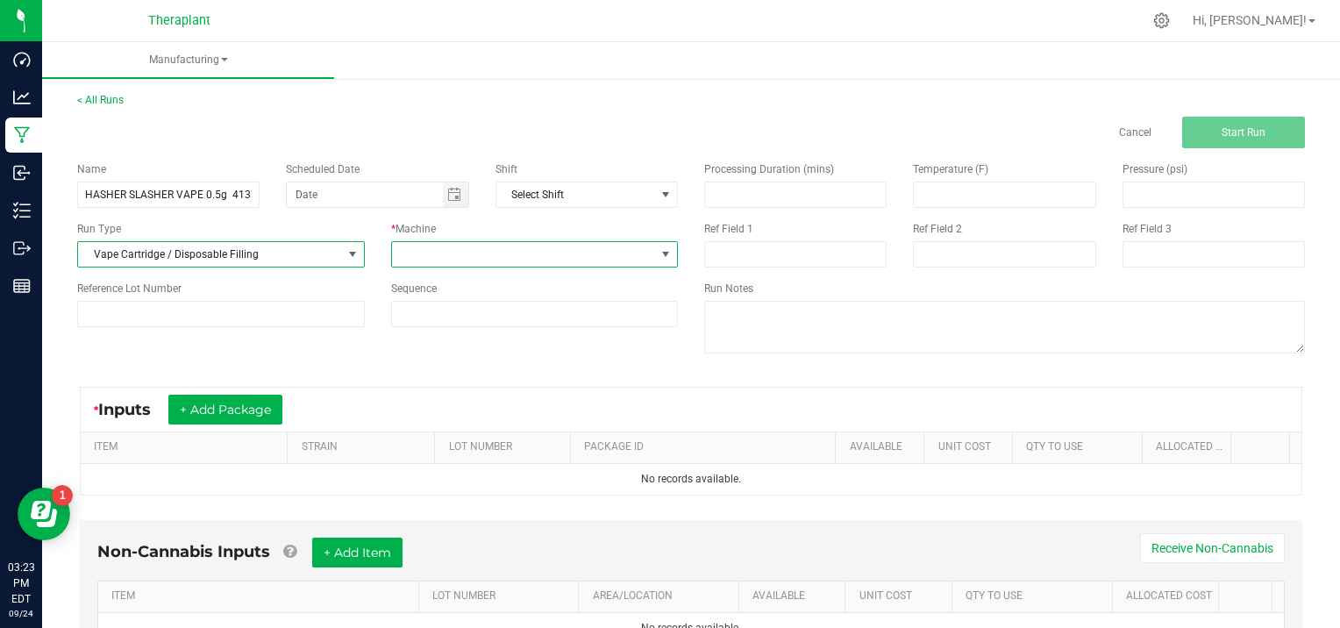
click at [659, 256] on span at bounding box center [666, 254] width 14 height 14
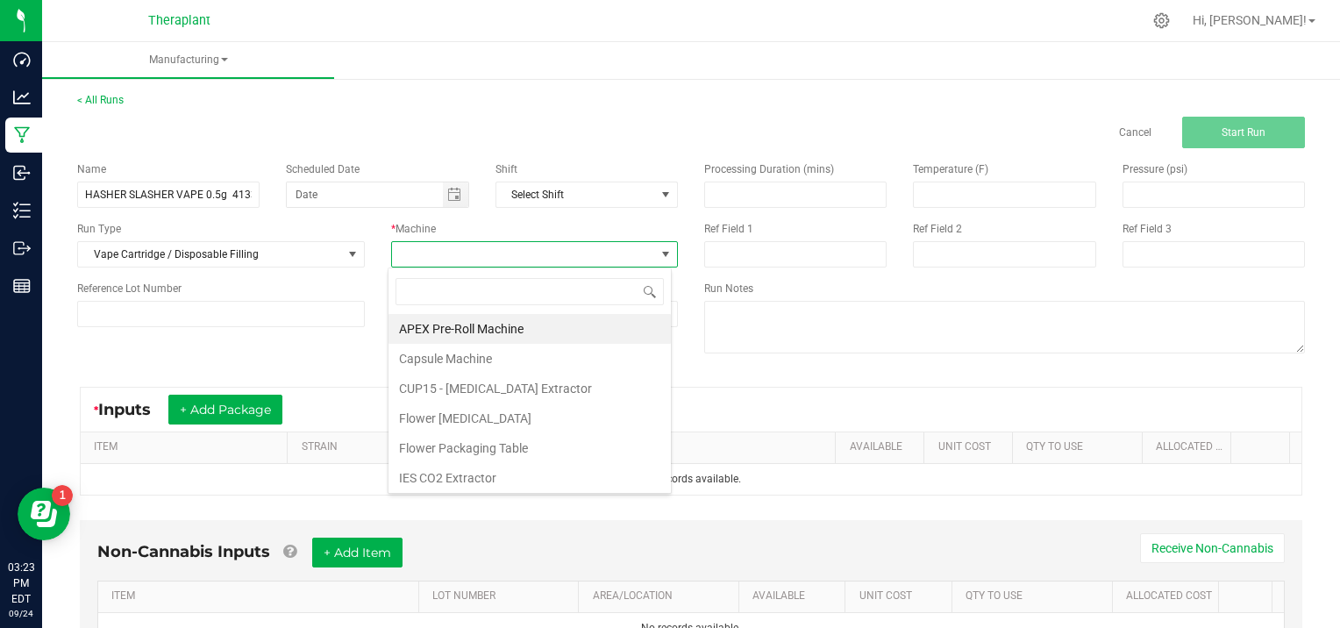
scroll to position [89, 0]
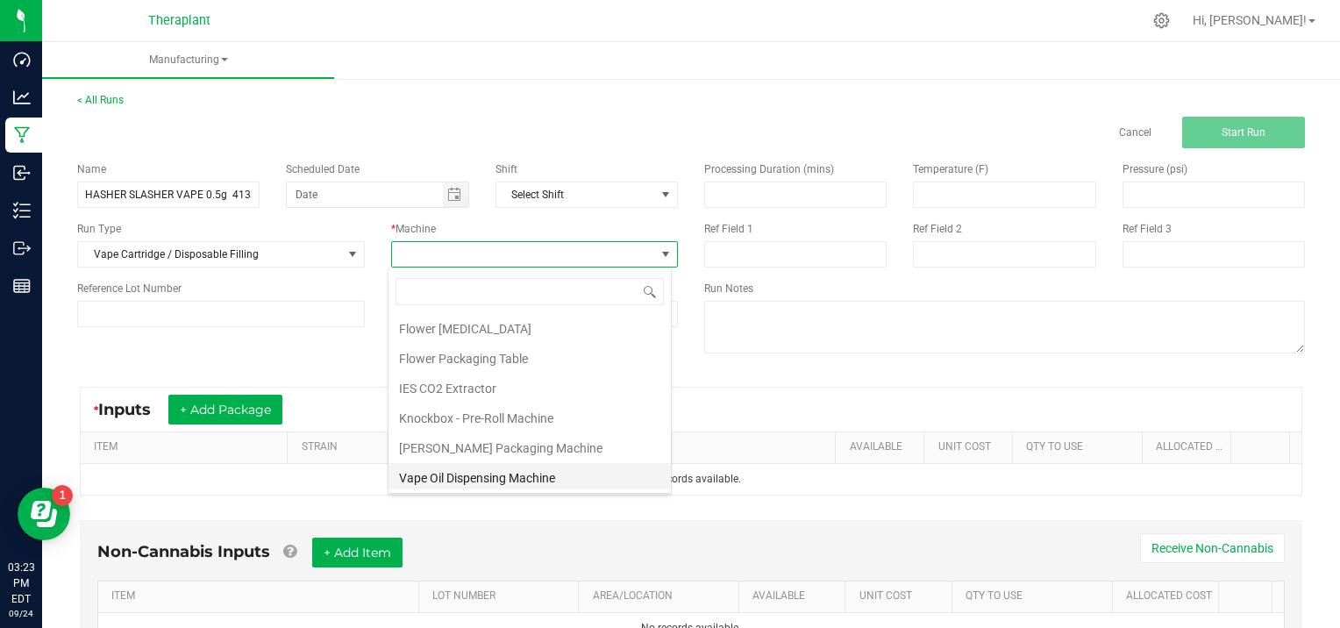
click at [566, 475] on li "Vape Oil Dispensing Machine" at bounding box center [530, 478] width 282 height 30
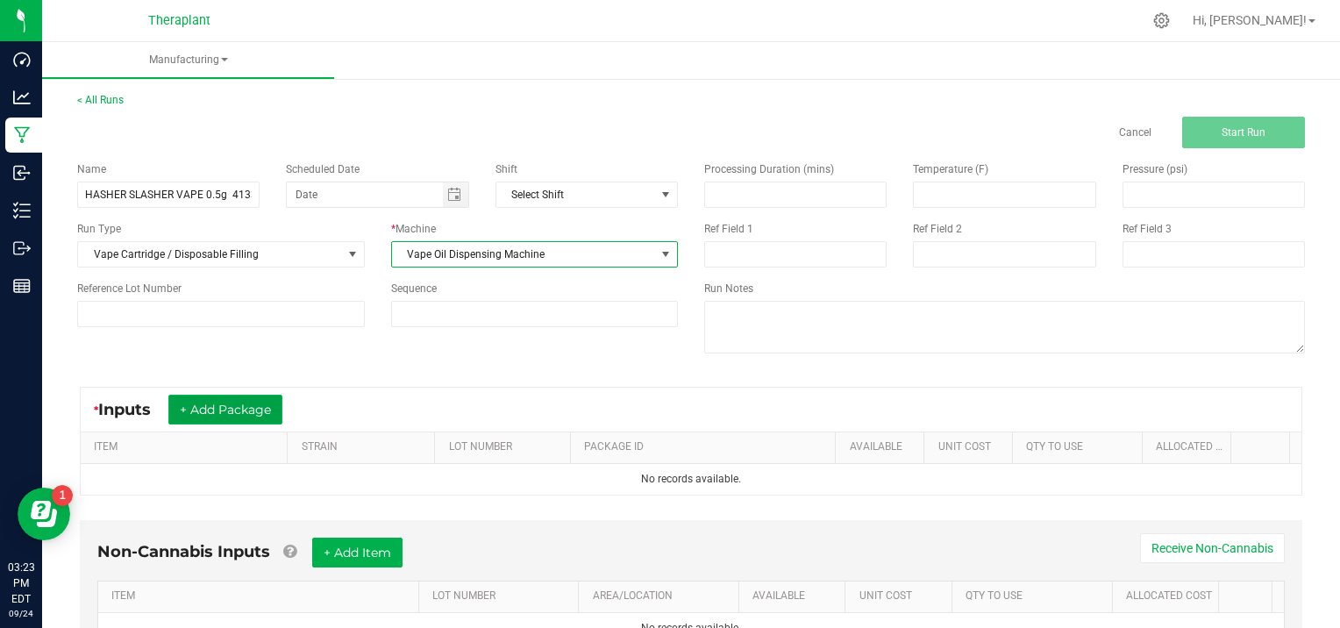
click at [230, 400] on button "+ Add Package" at bounding box center [225, 410] width 114 height 30
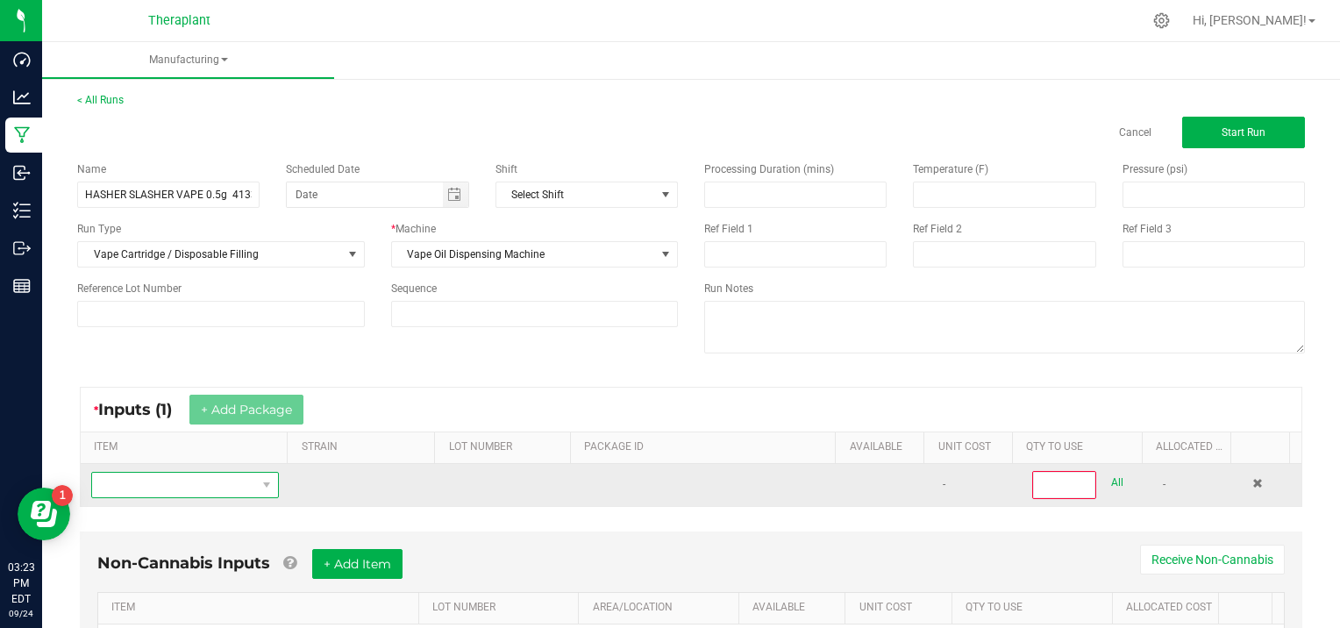
click at [135, 488] on span "NO DATA FOUND" at bounding box center [174, 485] width 164 height 25
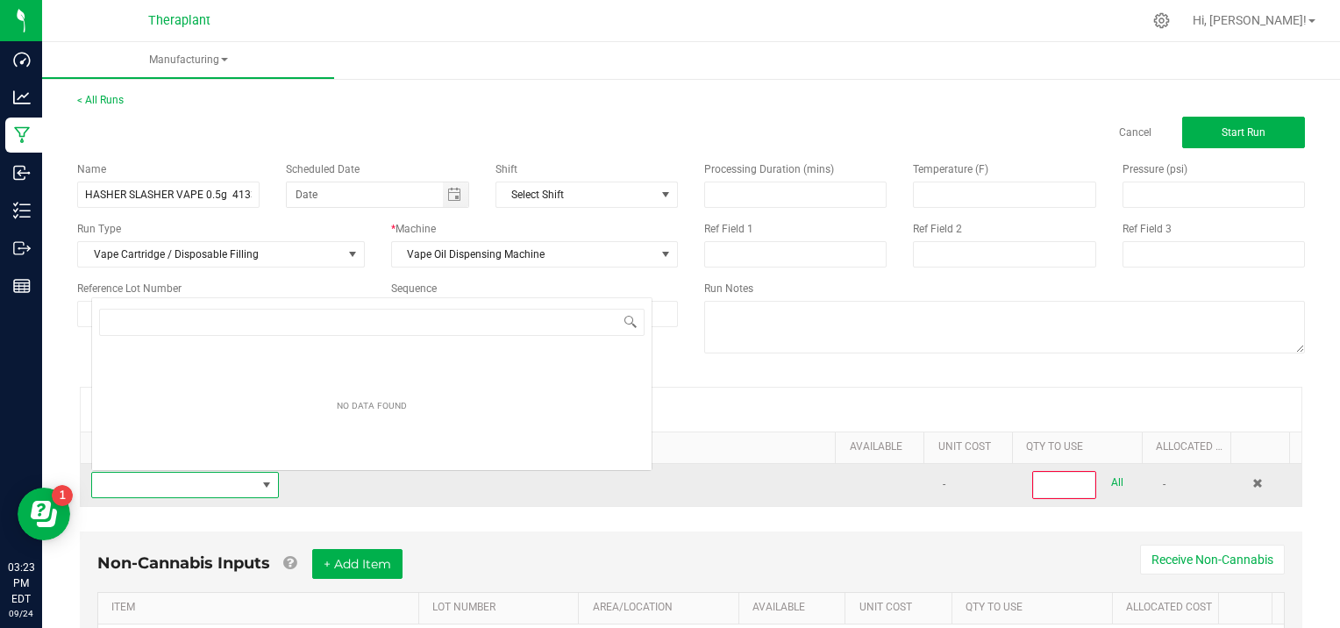
scroll to position [25, 181]
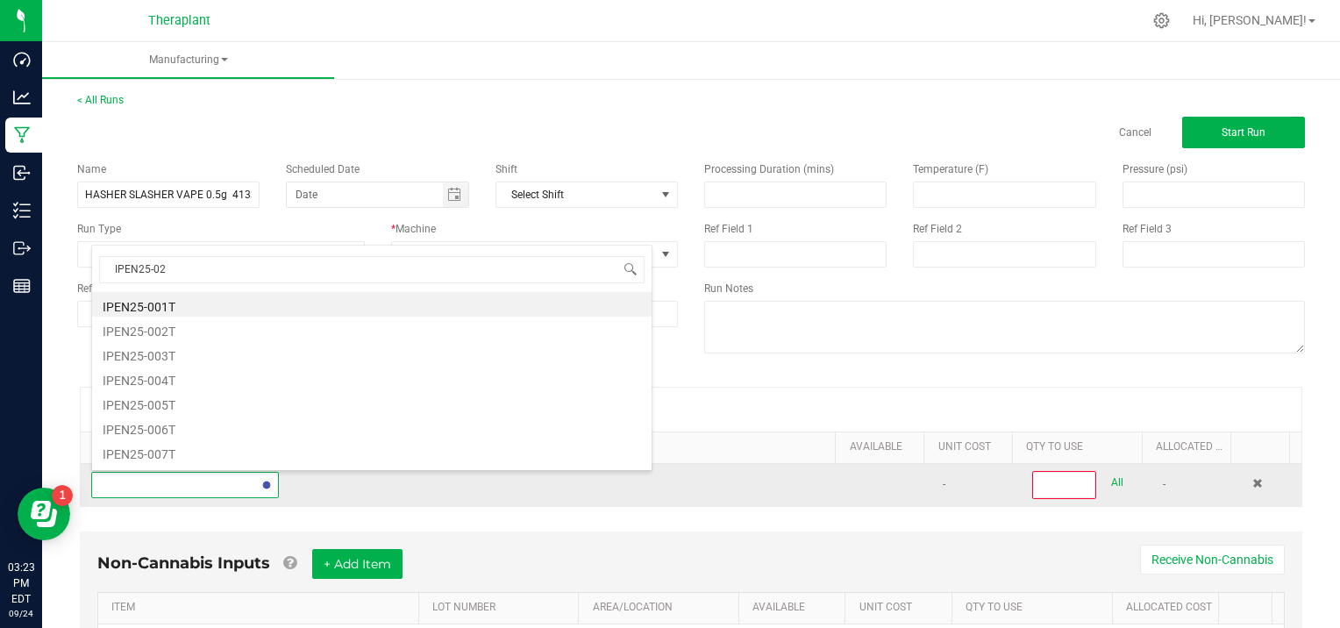
type input "IPEN25-020"
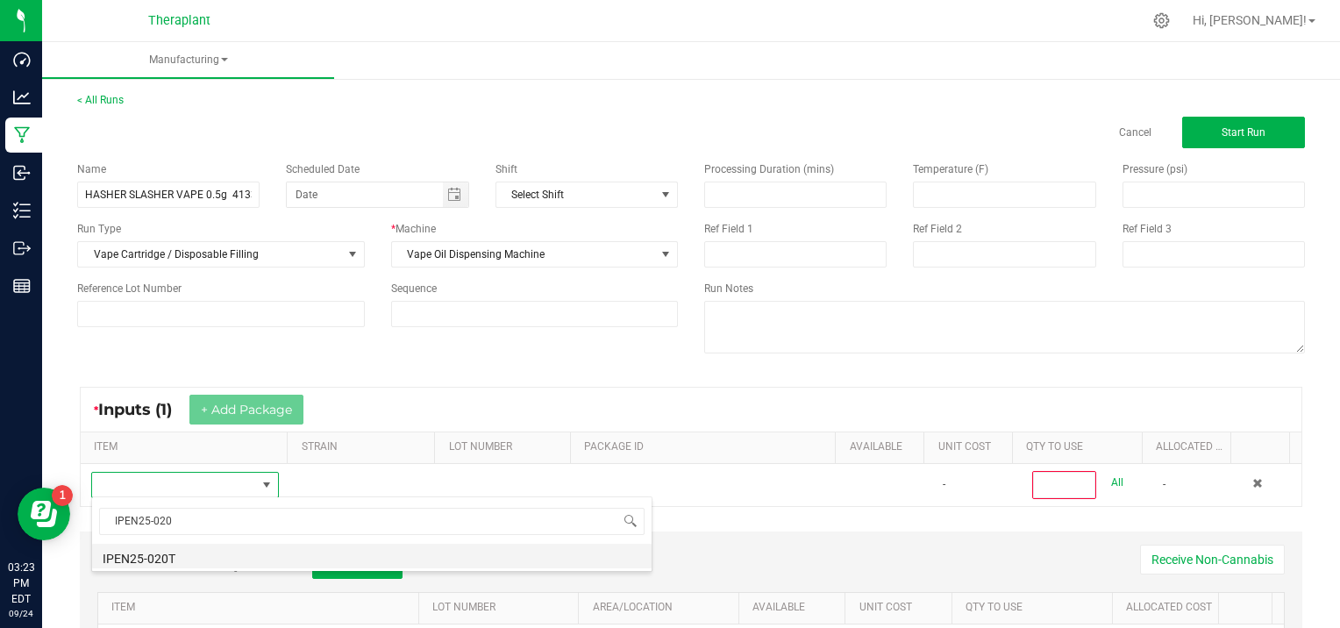
click at [161, 561] on li "IPEN25-020T" at bounding box center [372, 556] width 560 height 25
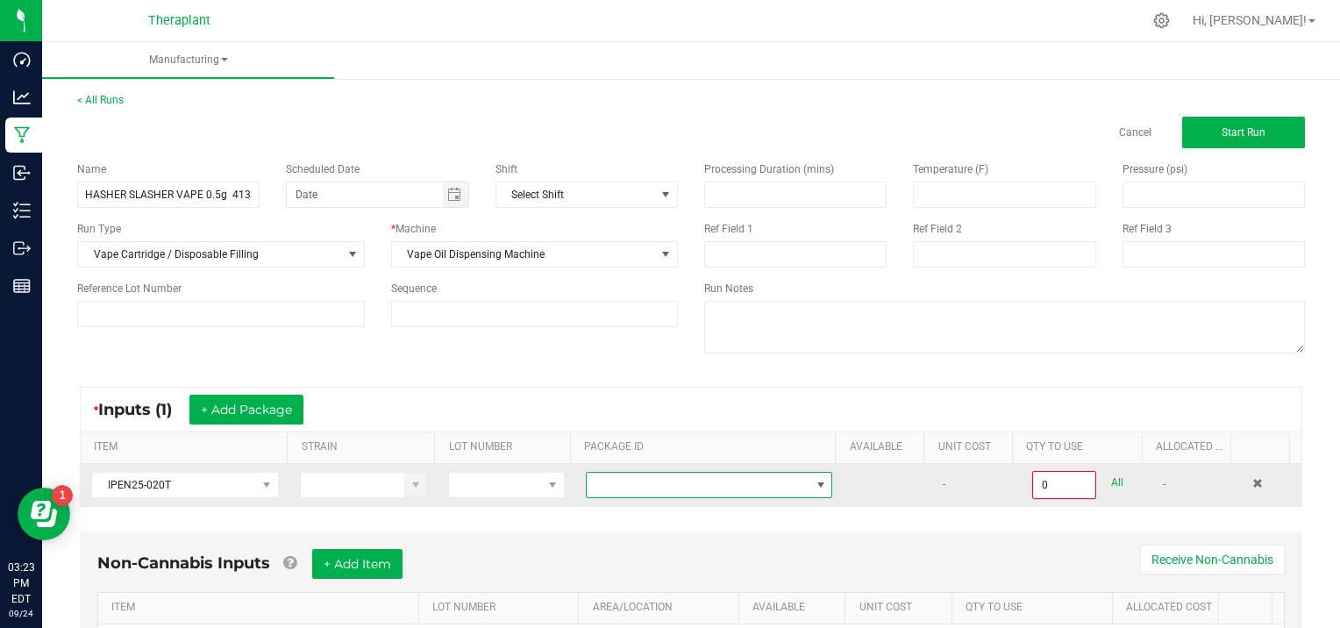
click at [814, 480] on span at bounding box center [821, 485] width 14 height 14
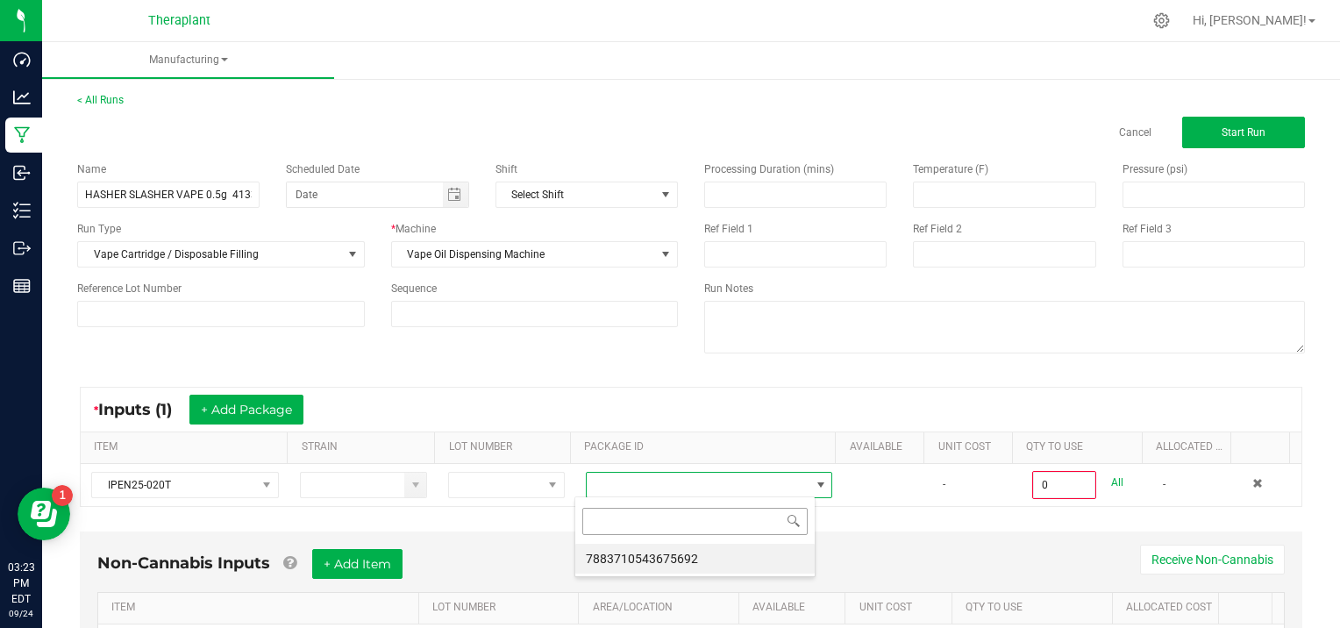
scroll to position [25, 240]
click at [725, 565] on li "7883710543675692" at bounding box center [694, 559] width 239 height 30
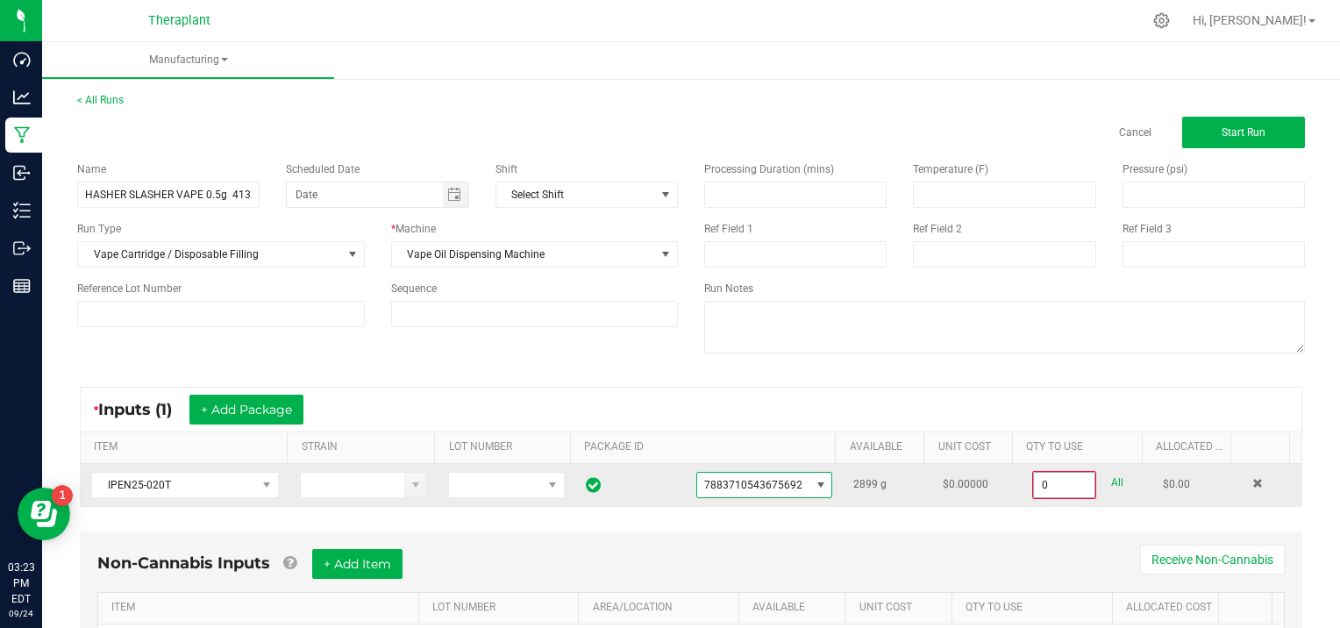
click at [1063, 481] on input "0" at bounding box center [1064, 485] width 61 height 25
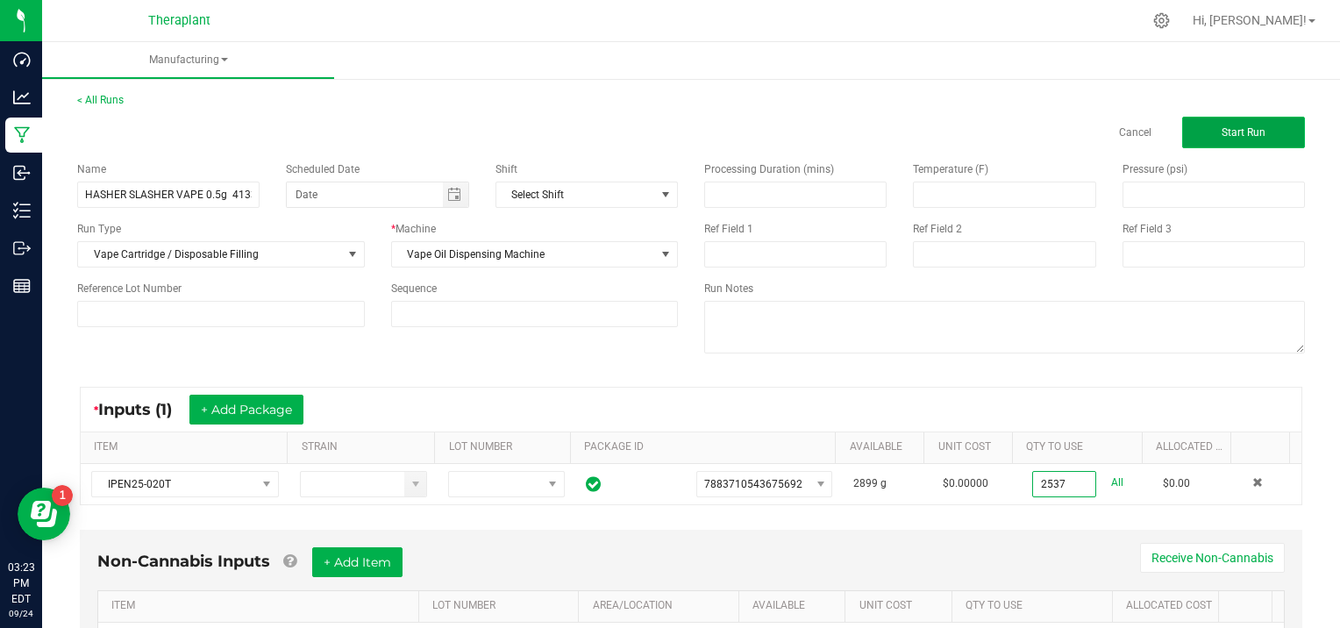
type input "2537.0000 g"
click at [1222, 127] on span "Start Run" at bounding box center [1244, 132] width 44 height 12
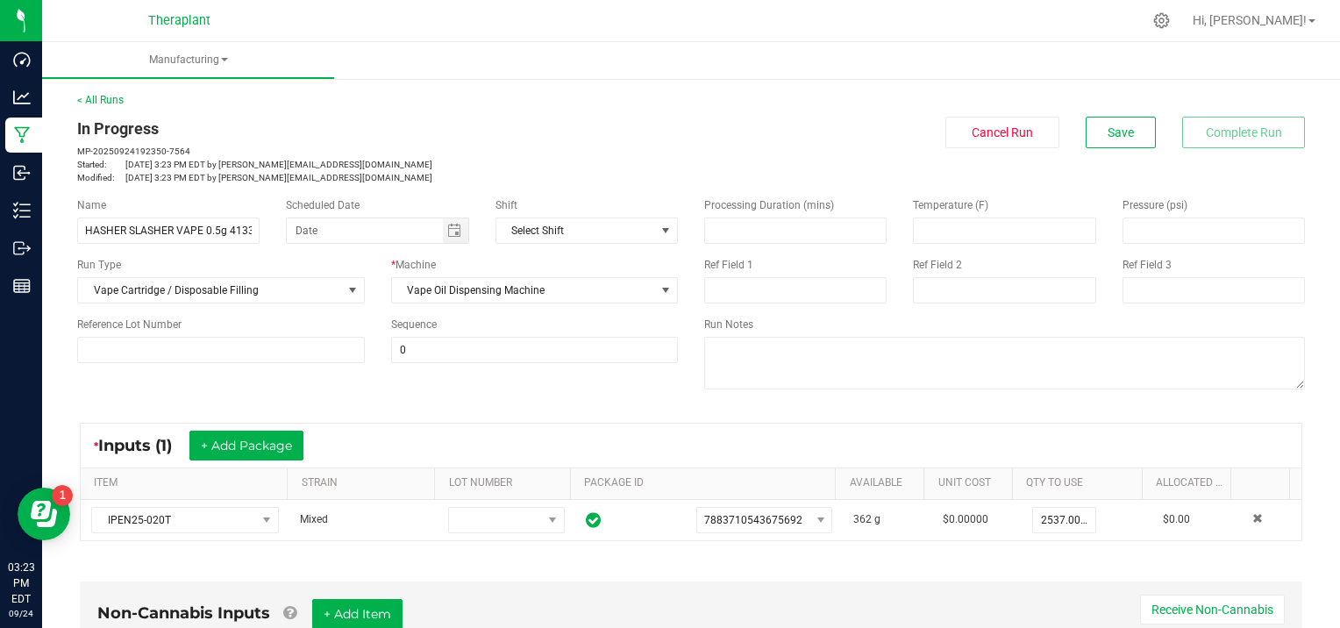
click at [1069, 140] on div "Cancel Run Save Complete Run" at bounding box center [1004, 133] width 601 height 32
click at [1088, 139] on button "Save" at bounding box center [1121, 133] width 70 height 32
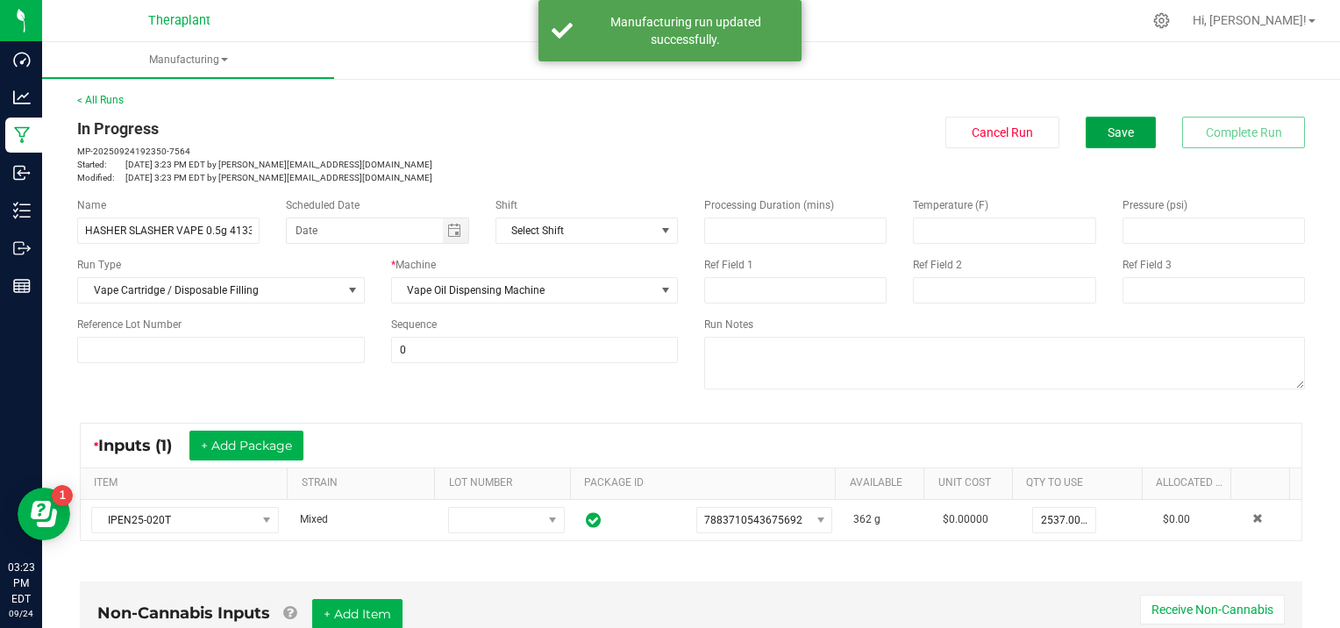
click at [1088, 139] on button "Save" at bounding box center [1121, 133] width 70 height 32
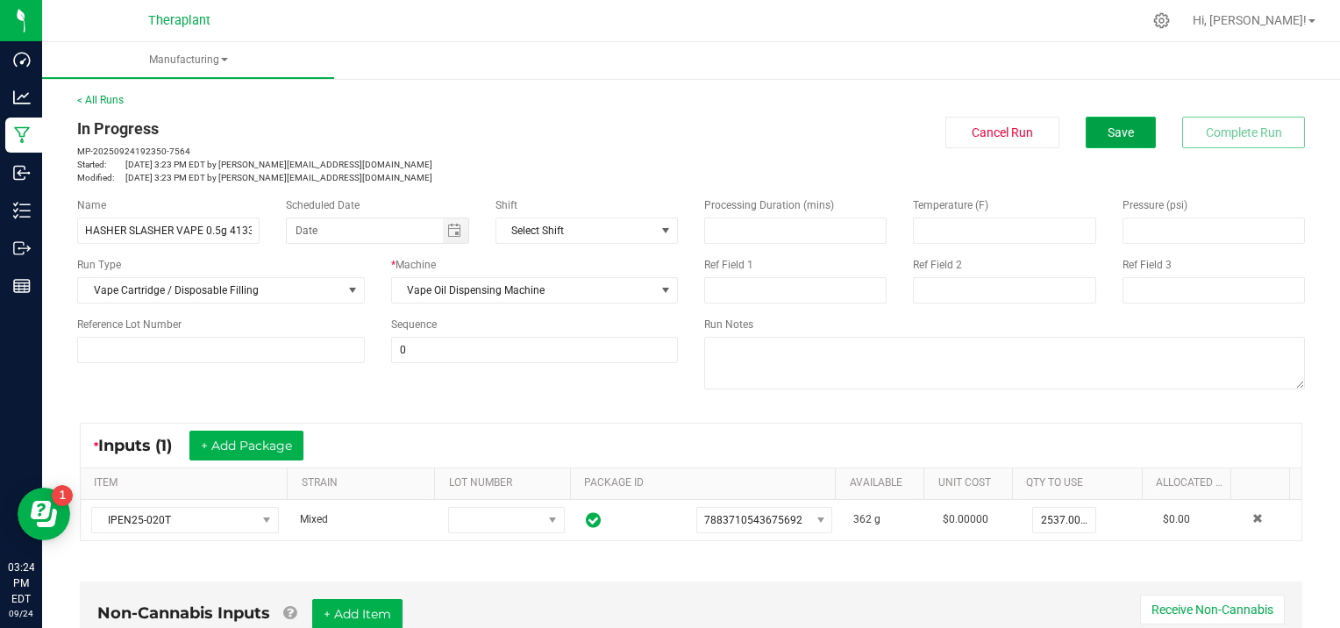
click at [1093, 139] on button "Save" at bounding box center [1121, 133] width 70 height 32
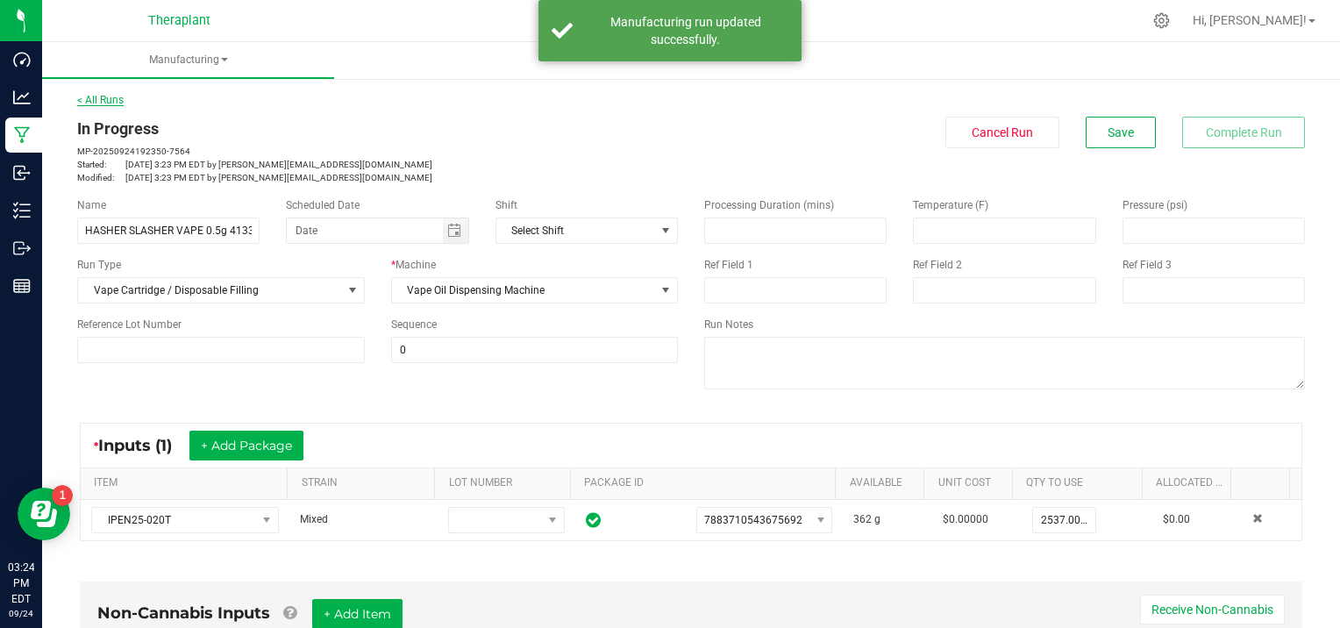
click at [109, 102] on link "< All Runs" at bounding box center [100, 100] width 46 height 12
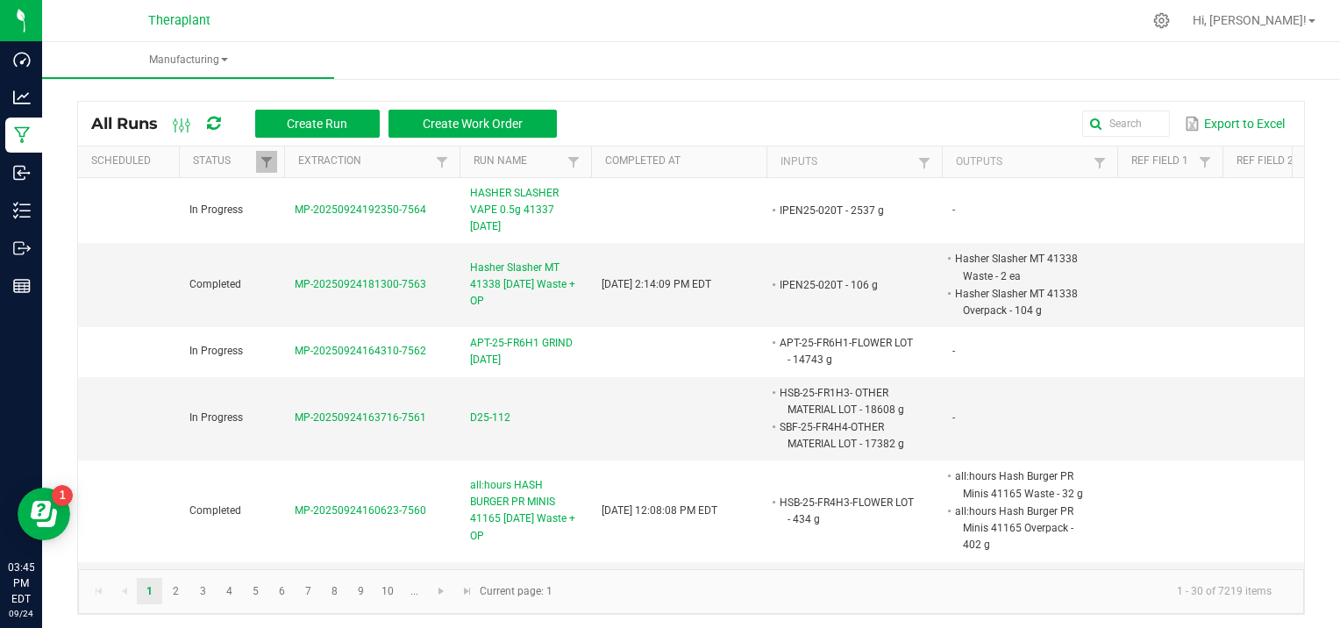
click at [423, 57] on ul "Manufacturing" at bounding box center [712, 61] width 1340 height 38
click at [1105, 122] on input "text" at bounding box center [971, 124] width 396 height 26
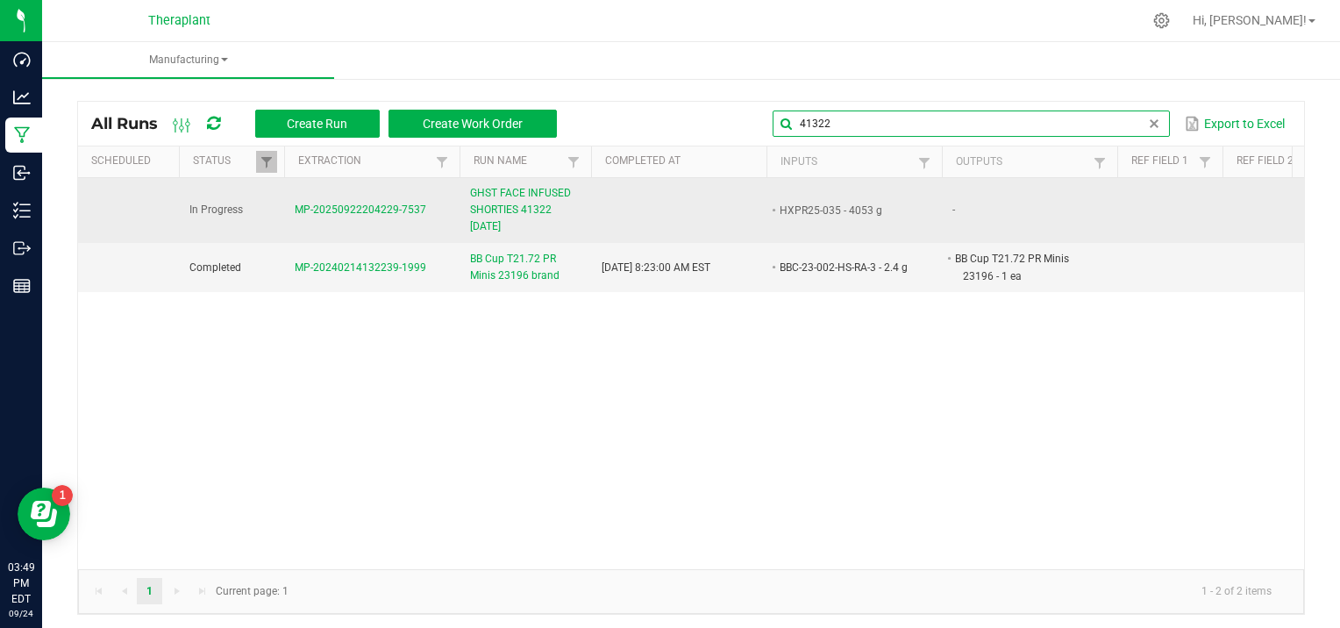
type input "41322"
click at [369, 203] on span "MP-20250922204229-7537" at bounding box center [361, 209] width 132 height 12
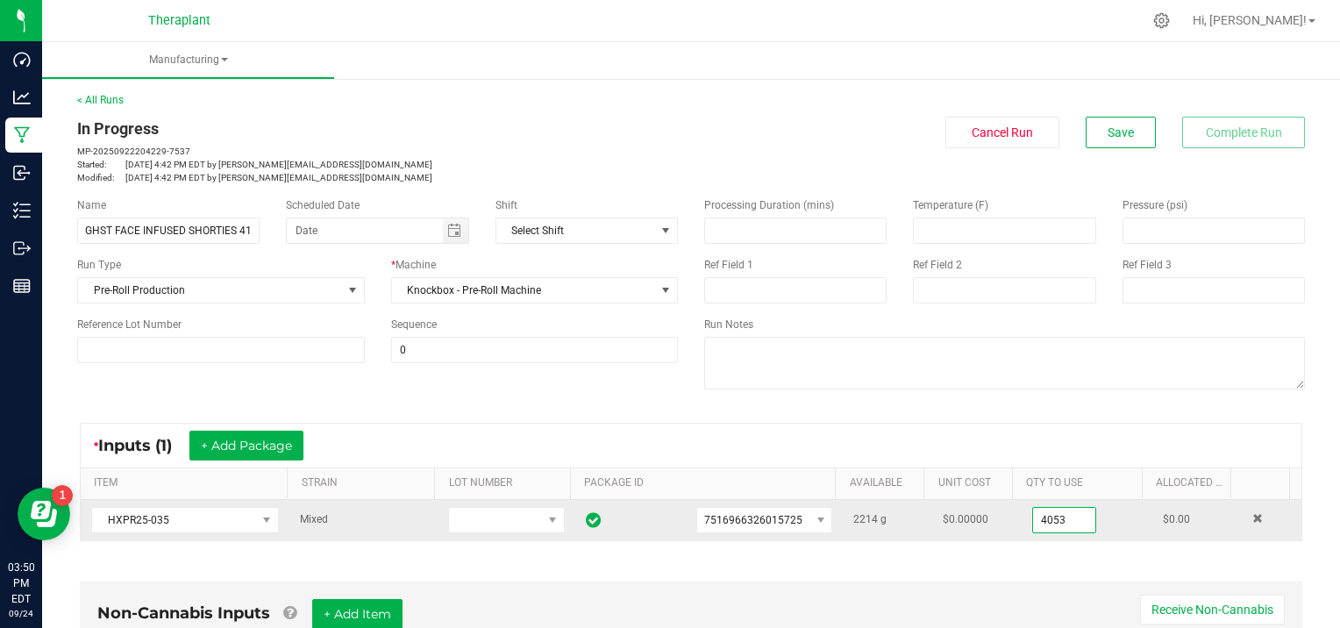
click at [1060, 521] on input "4053" at bounding box center [1064, 520] width 62 height 25
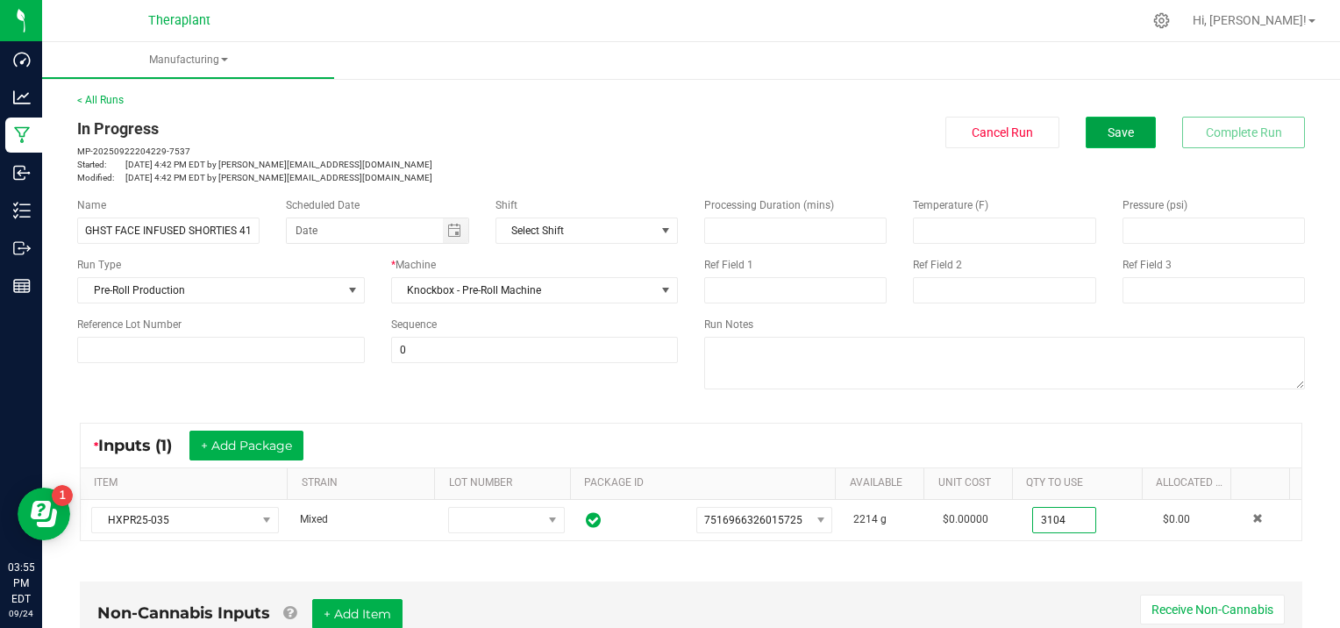
type input "3104.0000 g"
click at [1086, 136] on button "Save" at bounding box center [1121, 133] width 70 height 32
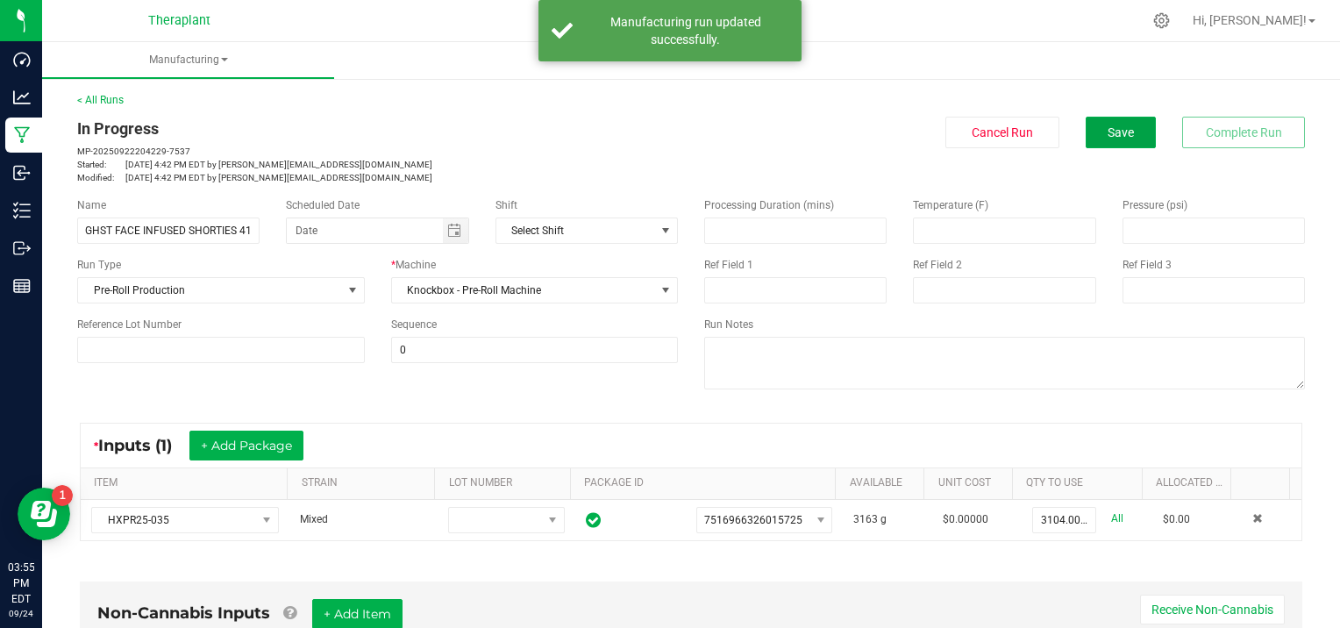
click at [1086, 136] on button "Save" at bounding box center [1121, 133] width 70 height 32
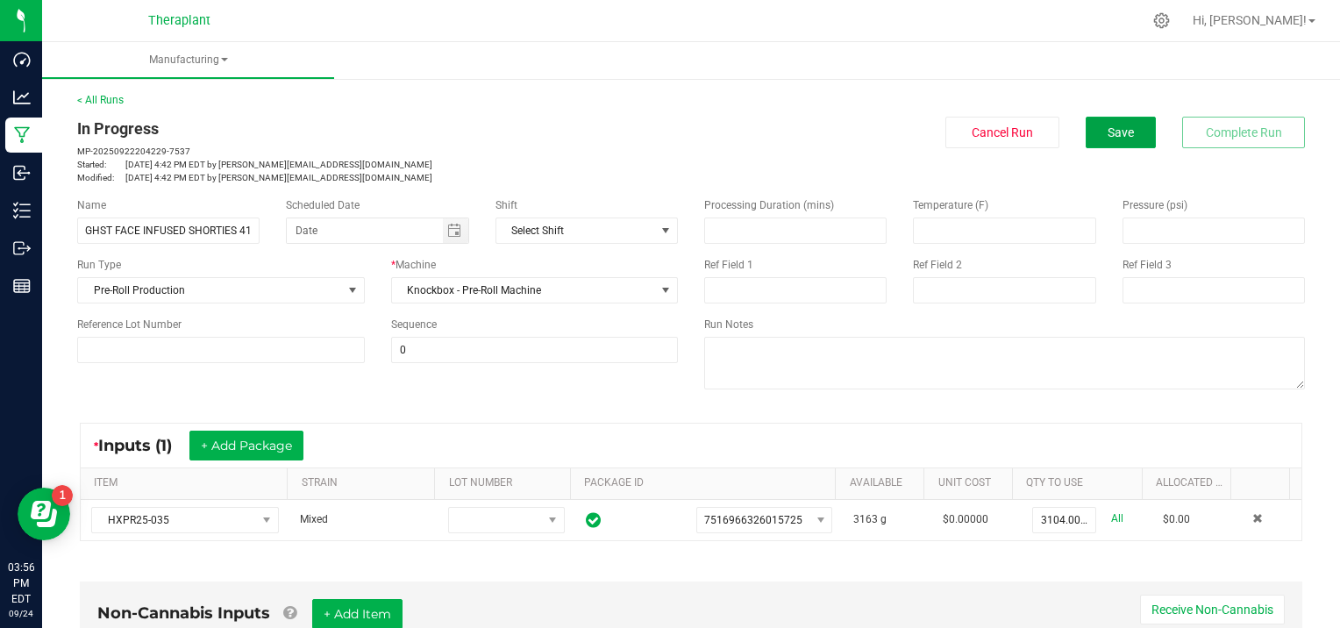
click at [1086, 136] on button "Save" at bounding box center [1121, 133] width 70 height 32
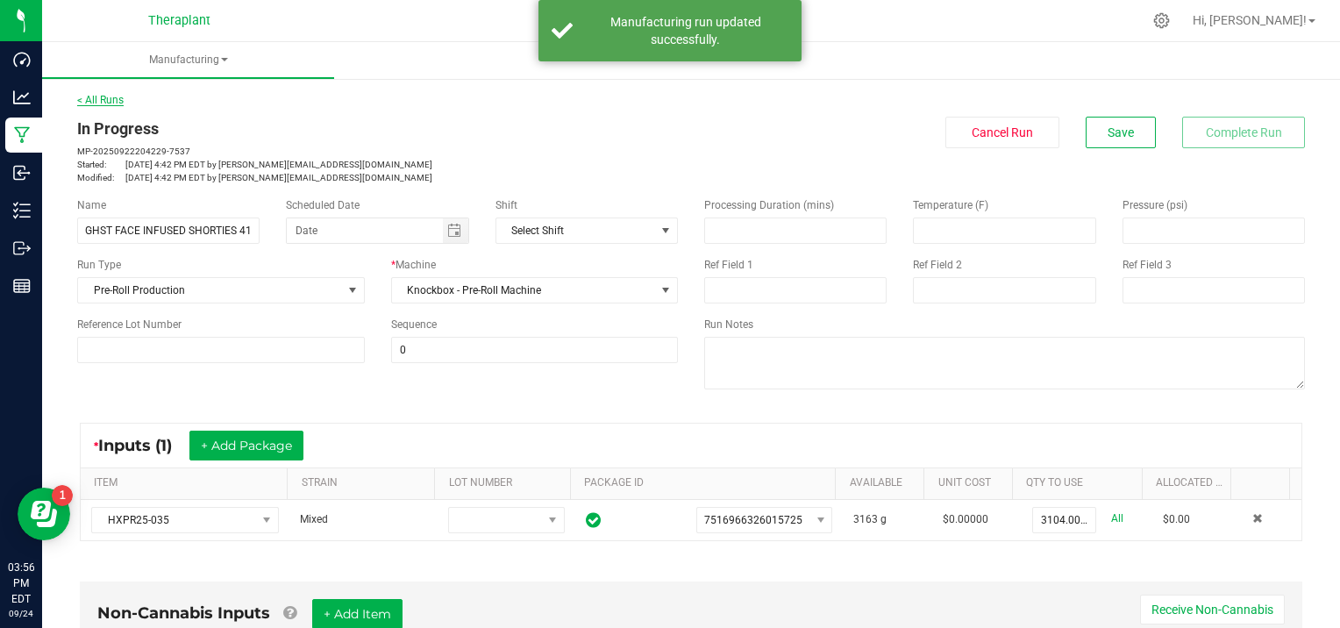
click at [95, 96] on link "< All Runs" at bounding box center [100, 100] width 46 height 12
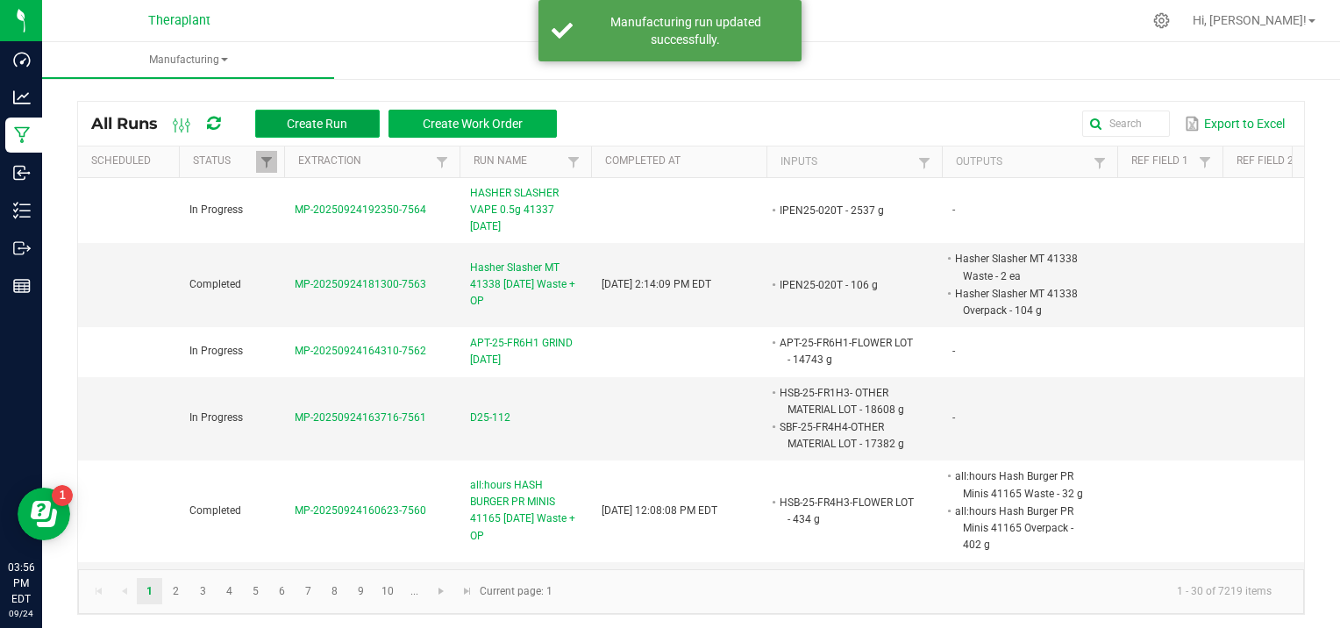
click at [310, 125] on span "Create Run" at bounding box center [317, 124] width 61 height 14
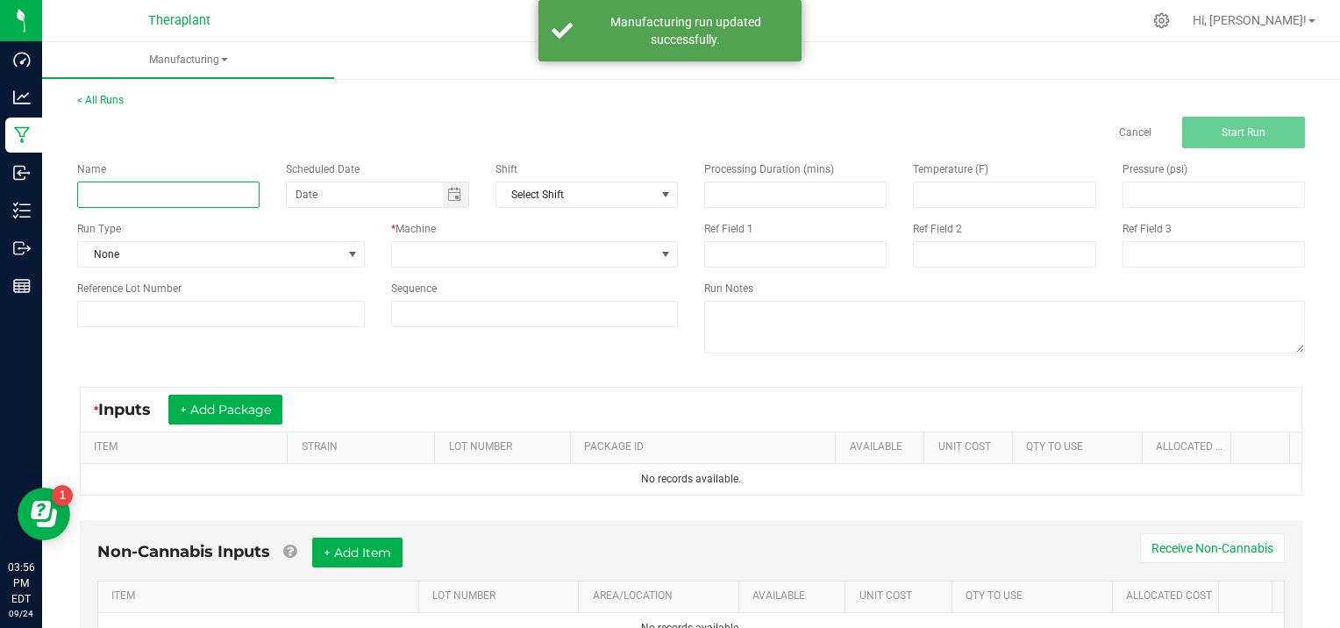
click at [135, 189] on input at bounding box center [168, 195] width 182 height 26
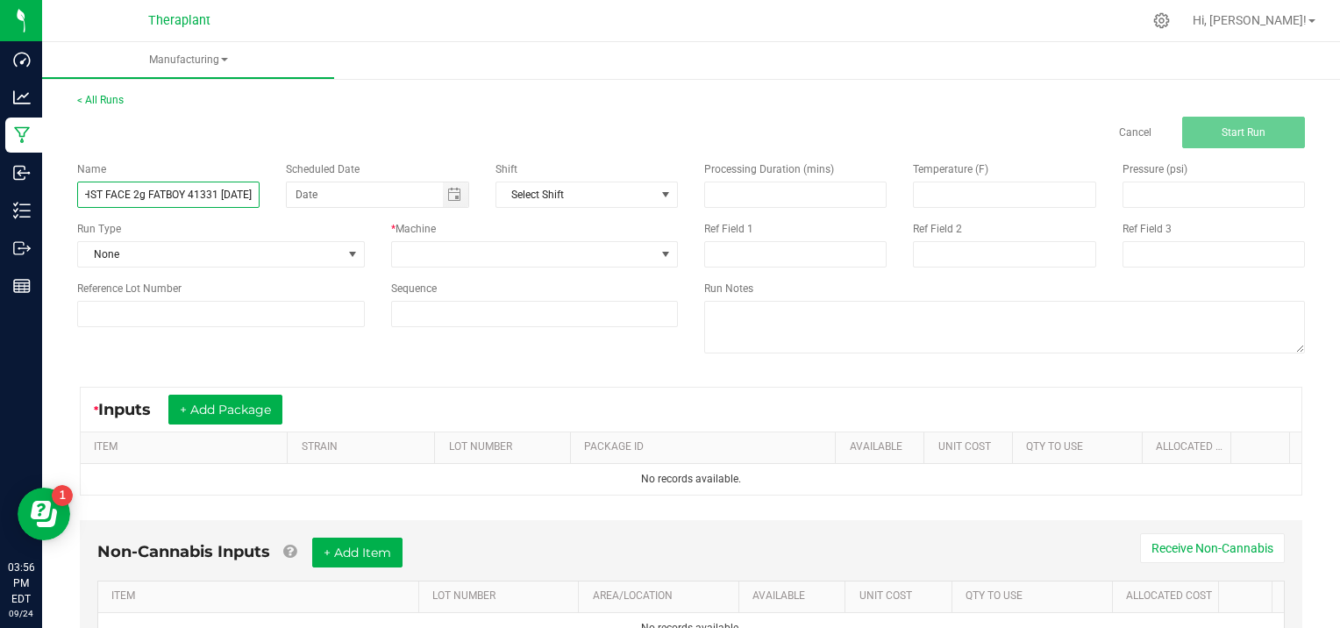
scroll to position [0, 22]
type input "GHST FACE 2g FATBOY 41331 [DATE]"
click at [352, 253] on span at bounding box center [353, 254] width 14 height 14
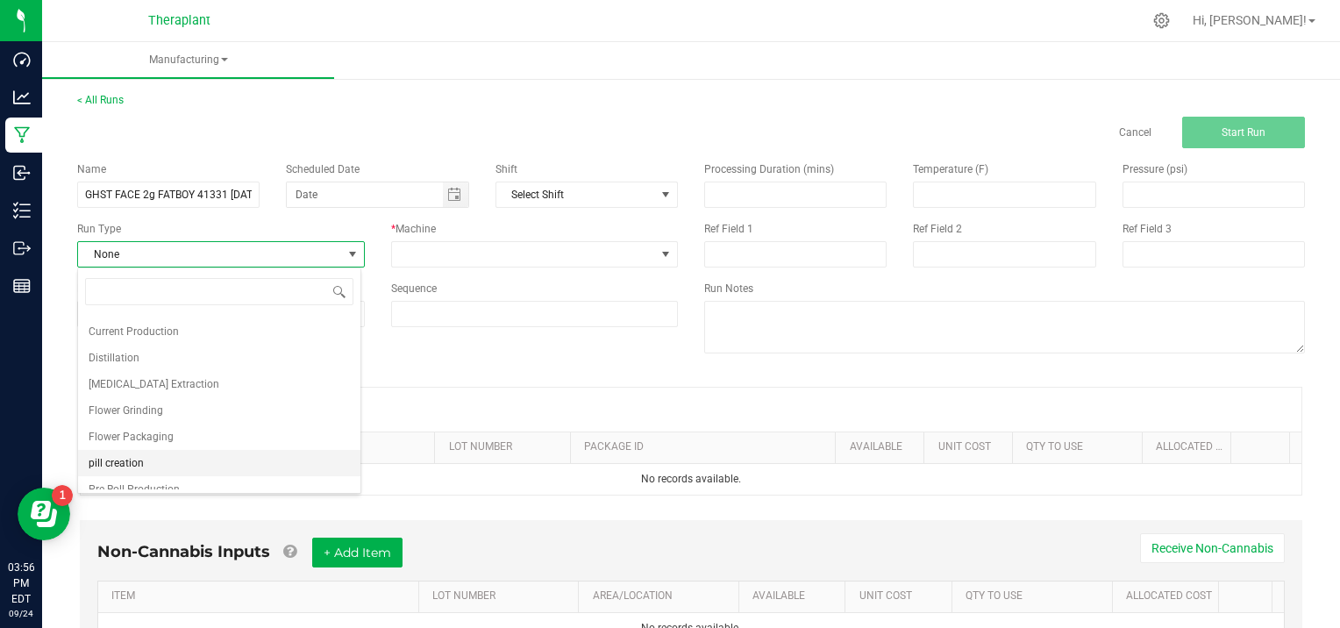
scroll to position [97, 0]
click at [204, 461] on li "Pre-Roll Production" at bounding box center [219, 466] width 282 height 26
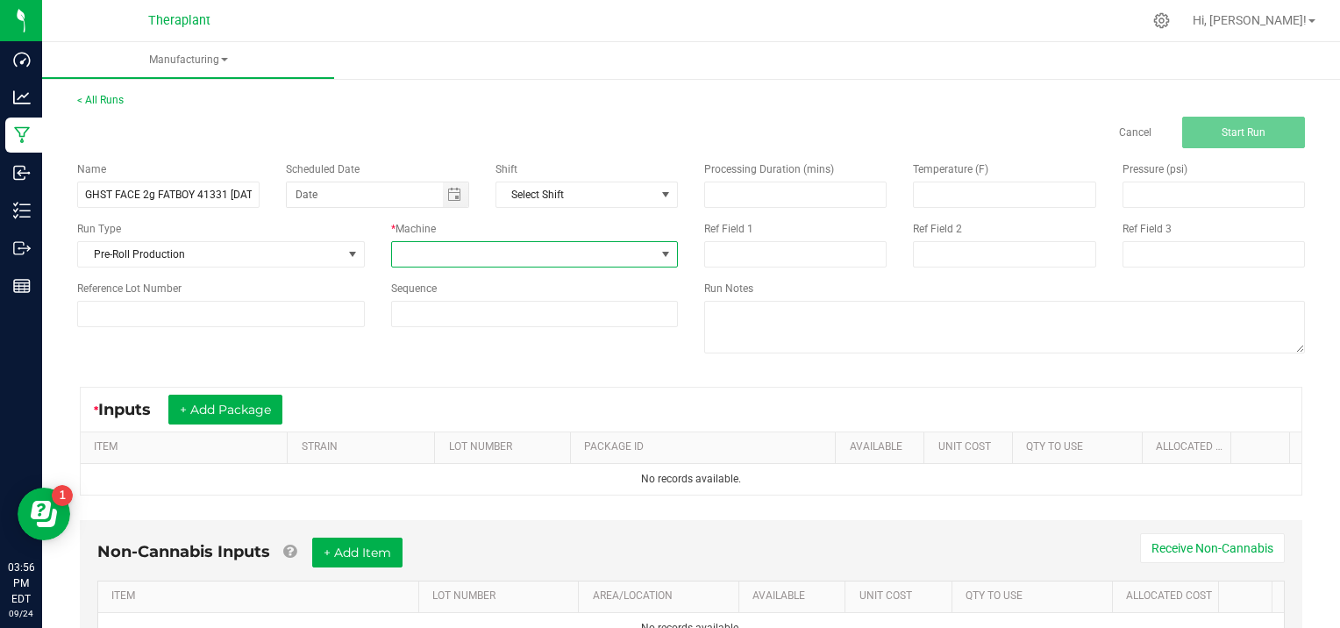
click at [661, 248] on span at bounding box center [666, 254] width 14 height 14
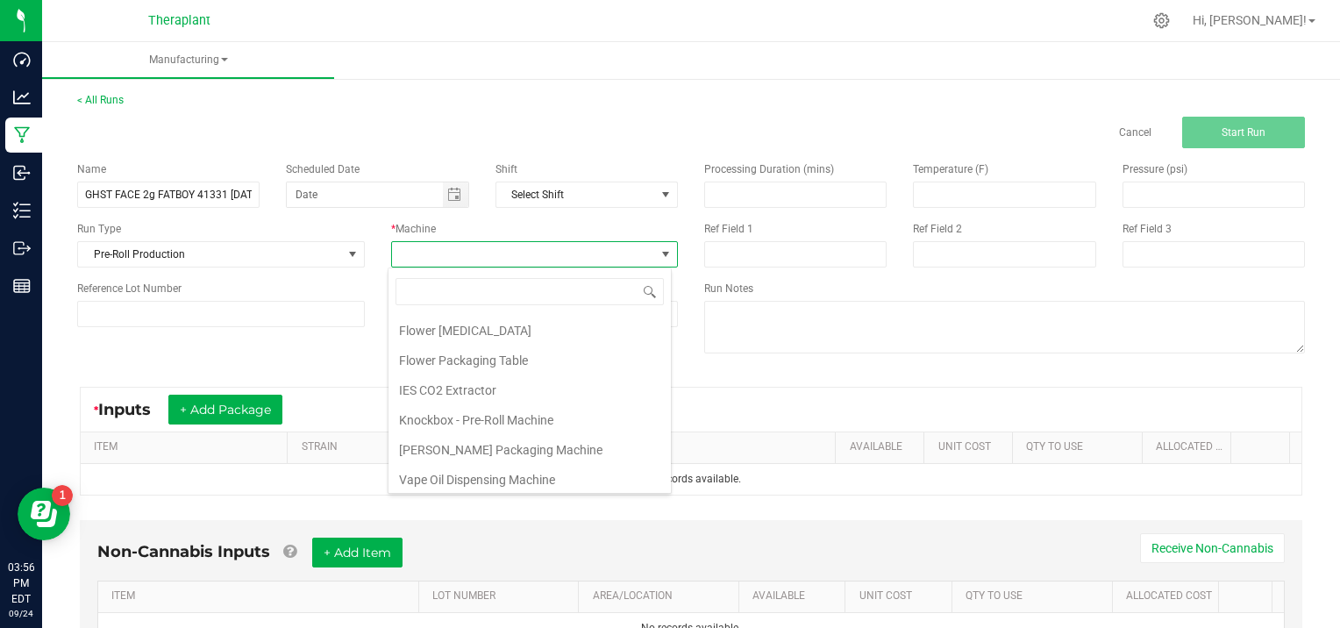
scroll to position [89, 0]
click at [532, 410] on li "Knockbox - Pre-Roll Machine" at bounding box center [530, 418] width 282 height 30
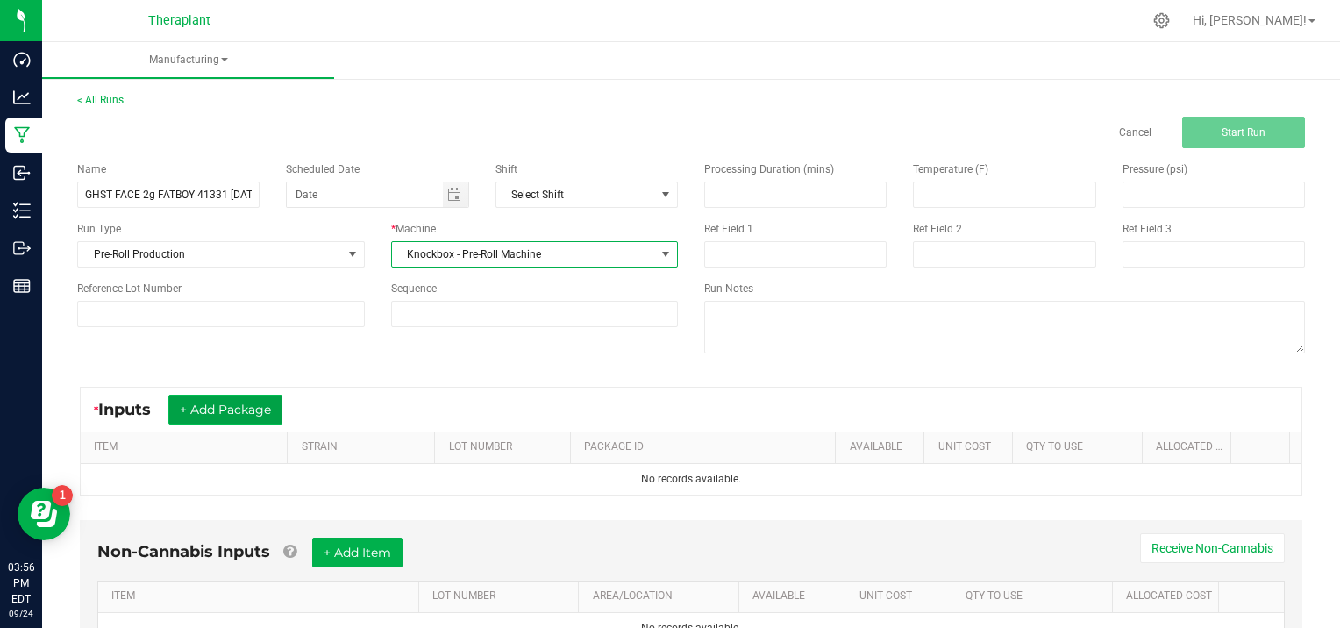
click at [219, 396] on button "+ Add Package" at bounding box center [225, 410] width 114 height 30
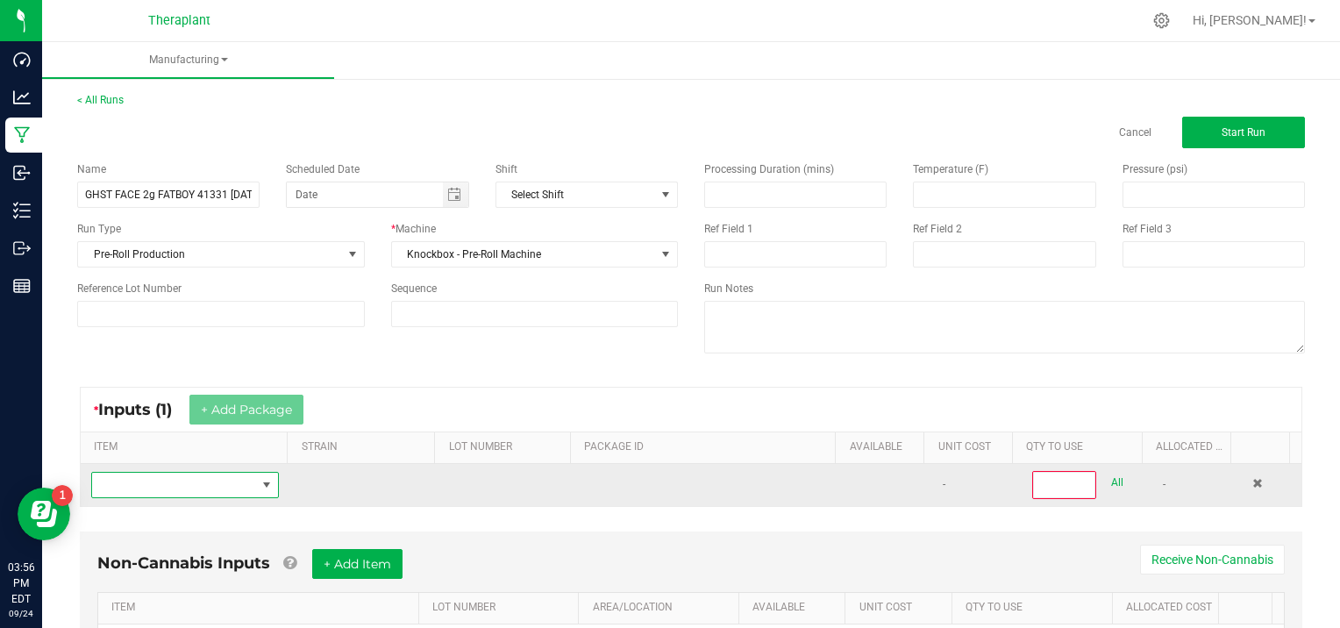
click at [151, 486] on span "NO DATA FOUND" at bounding box center [174, 485] width 164 height 25
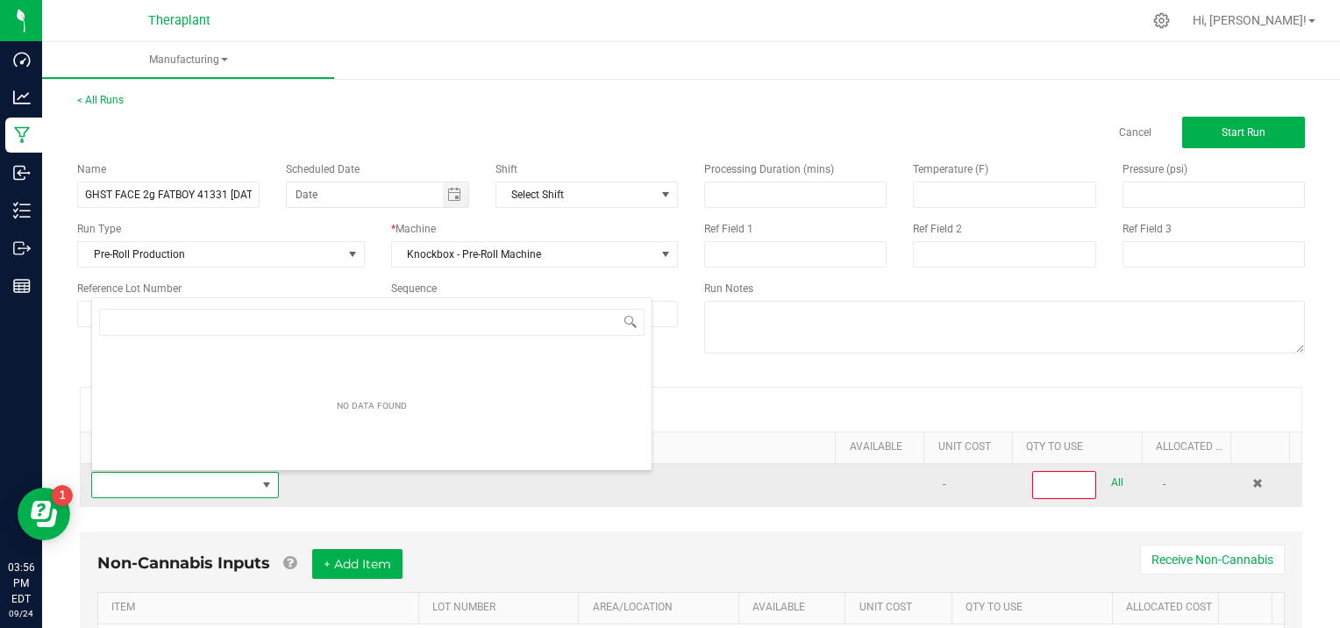
scroll to position [25, 181]
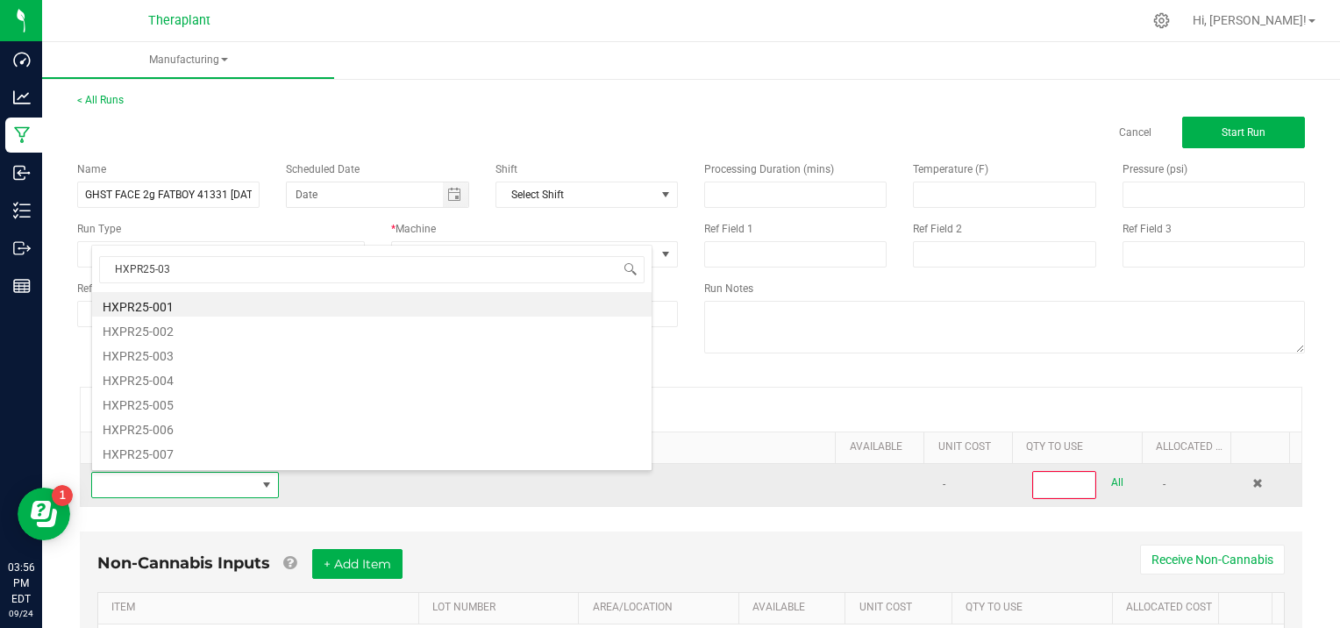
type input "HXPR25-035"
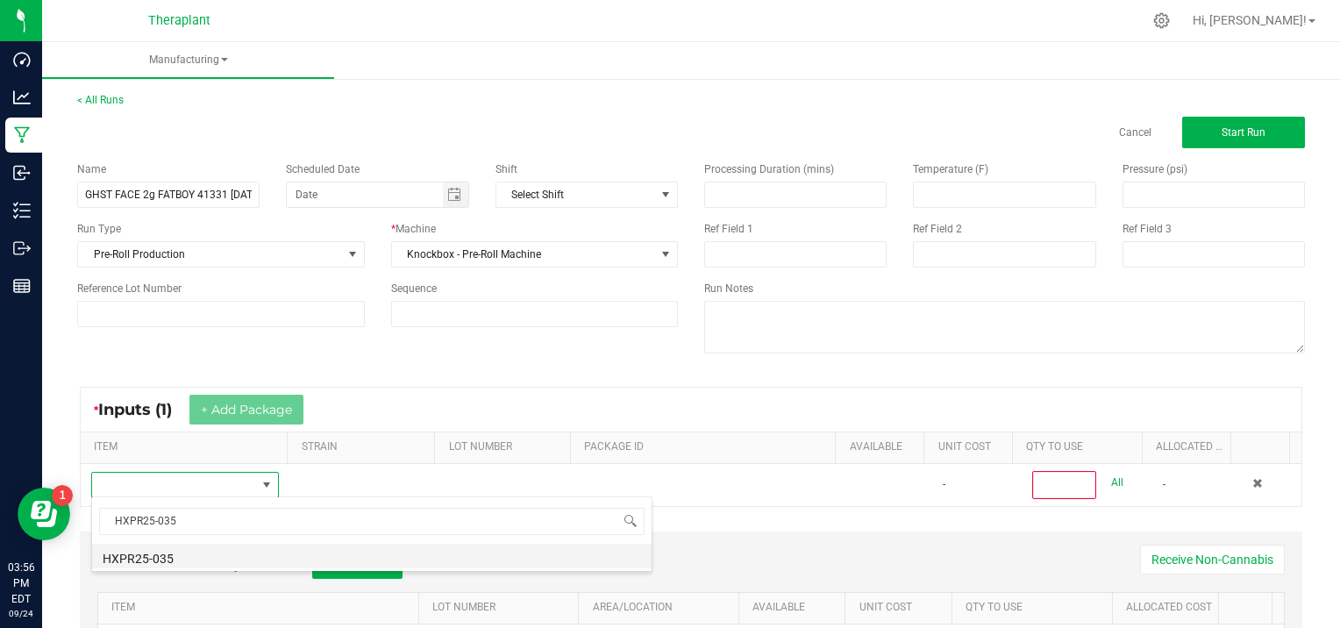
click at [194, 554] on li "HXPR25-035" at bounding box center [372, 556] width 560 height 25
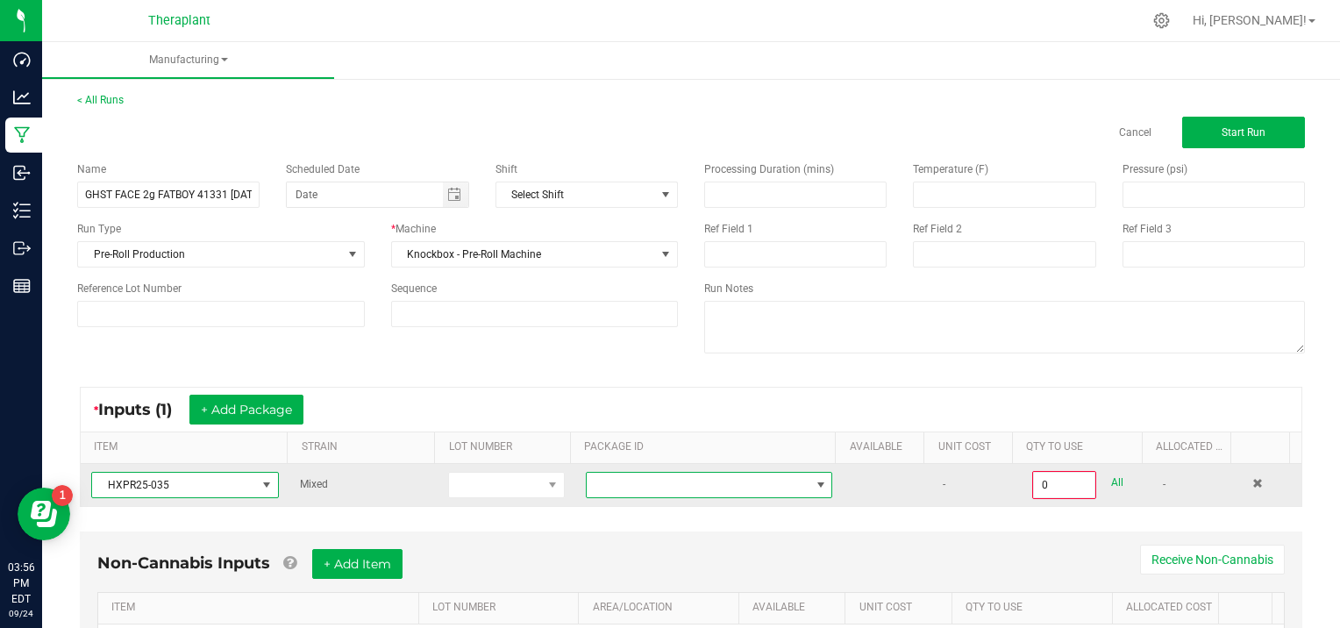
click at [814, 484] on span at bounding box center [821, 485] width 14 height 14
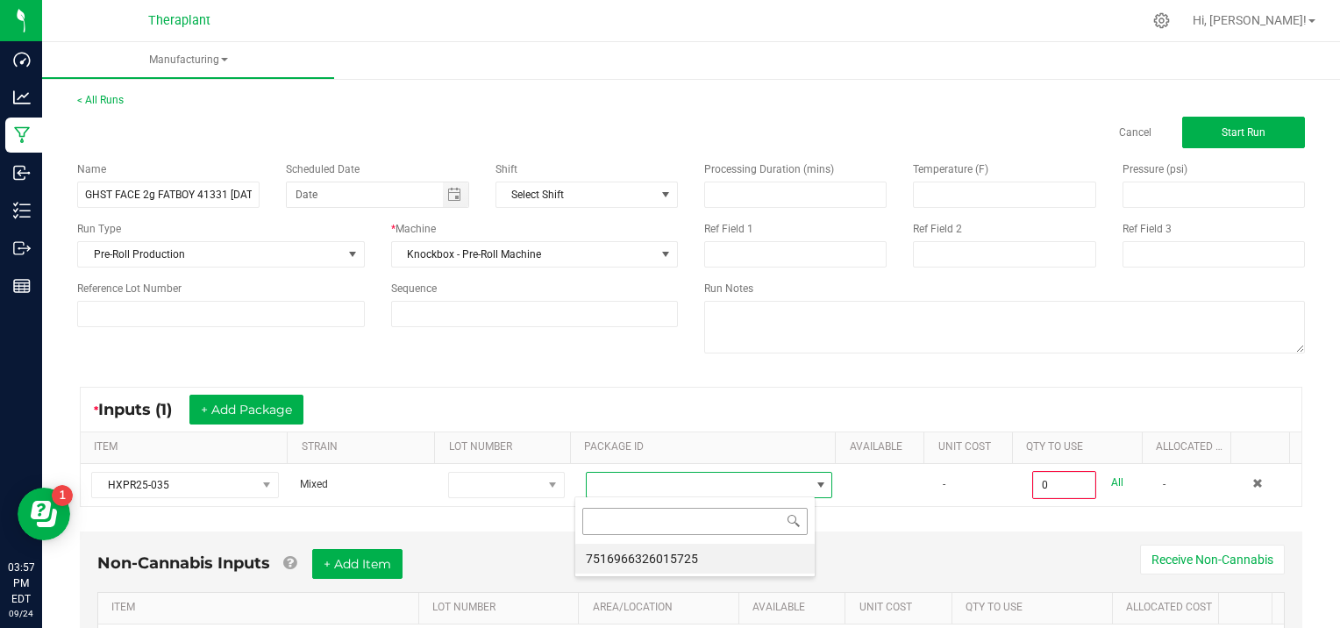
scroll to position [25, 240]
click at [749, 561] on li "7516966326015725" at bounding box center [694, 559] width 239 height 30
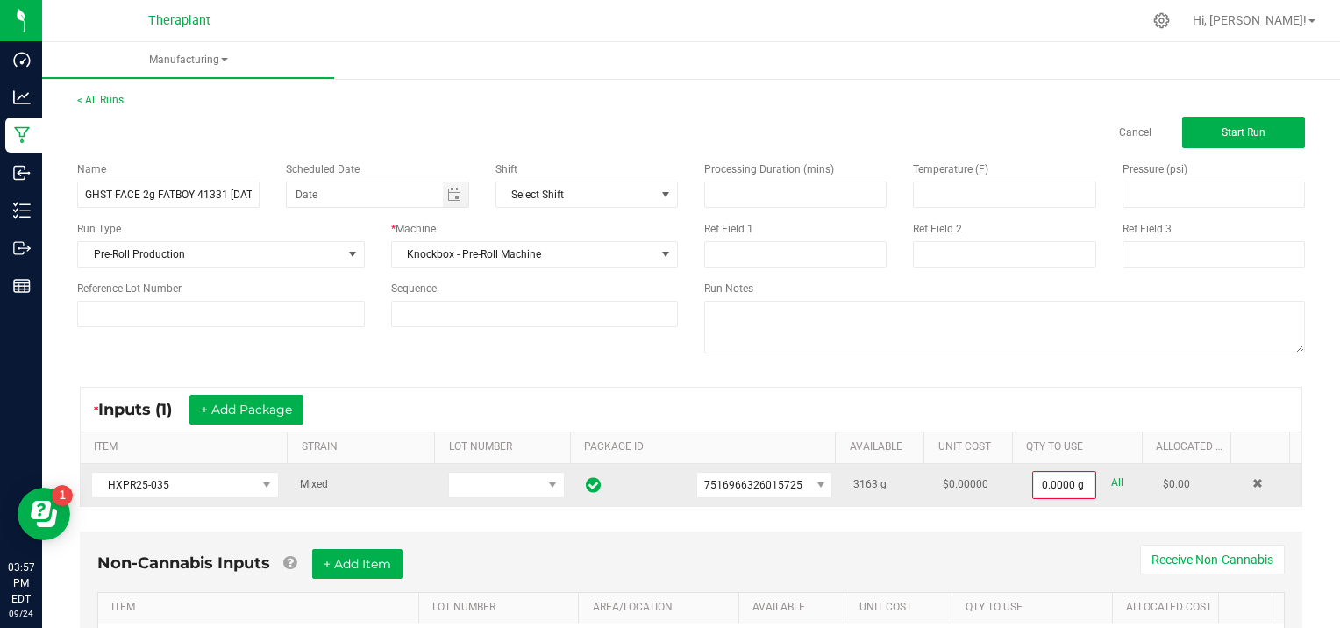
click at [1111, 480] on link "All" at bounding box center [1117, 483] width 12 height 24
type input "3163.0000 g"
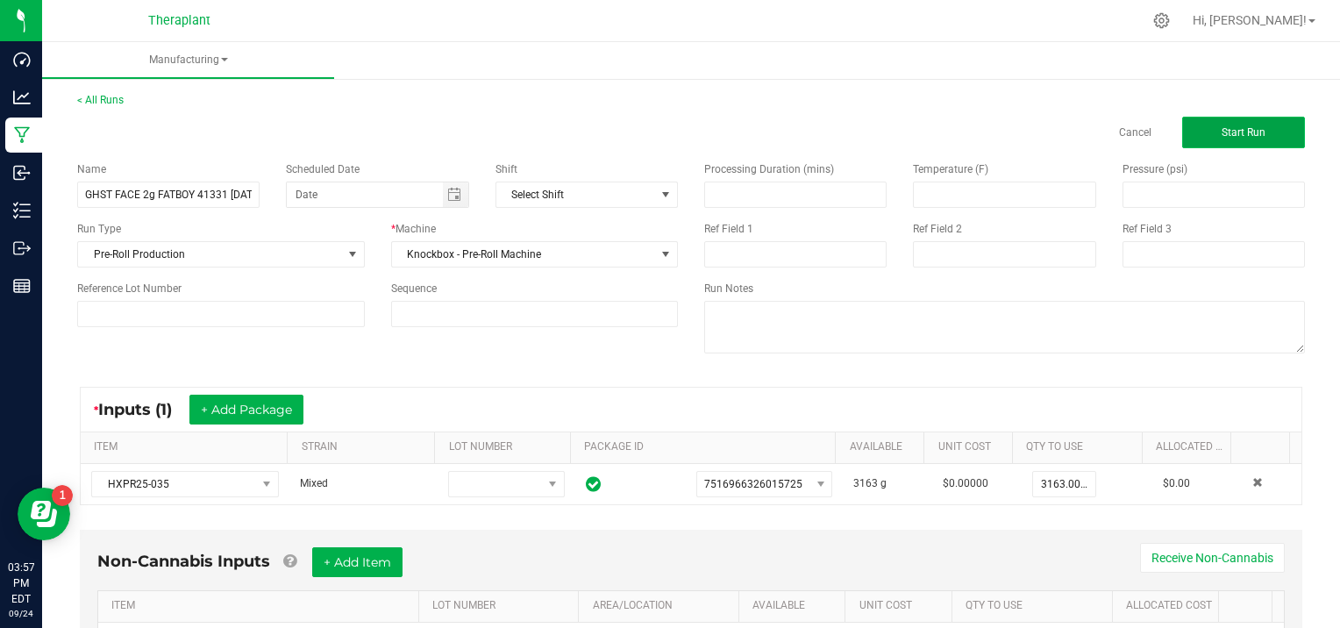
click at [1219, 121] on button "Start Run" at bounding box center [1243, 133] width 123 height 32
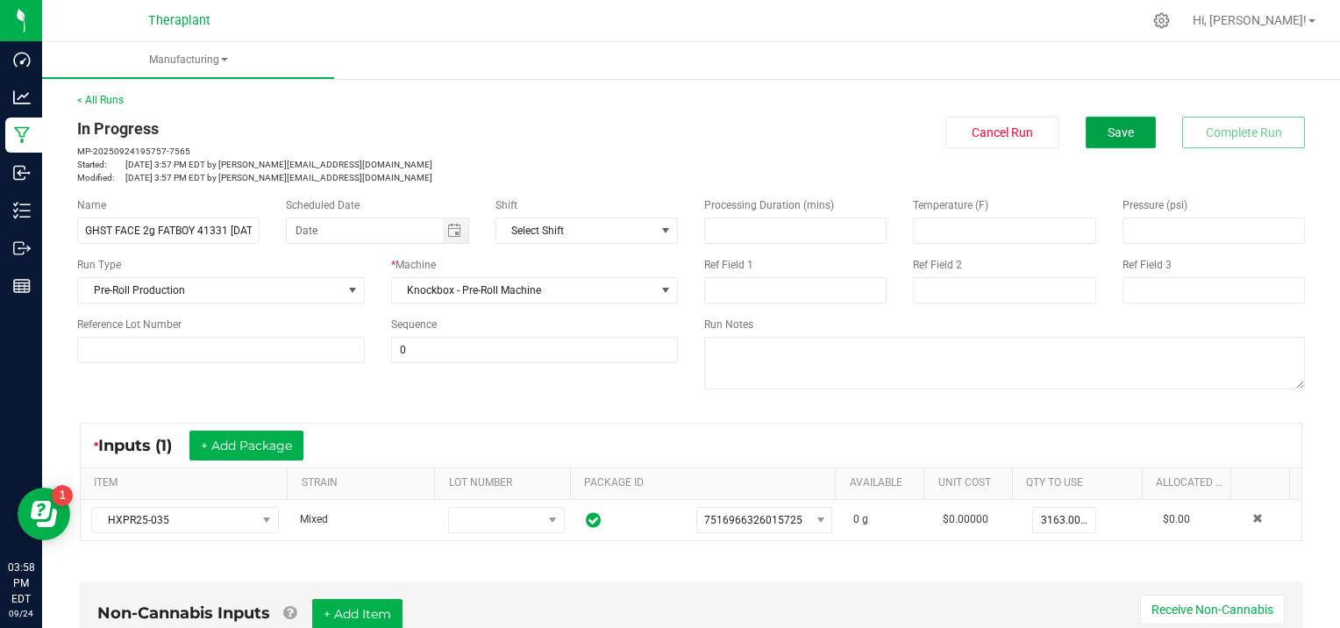
click at [1091, 127] on button "Save" at bounding box center [1121, 133] width 70 height 32
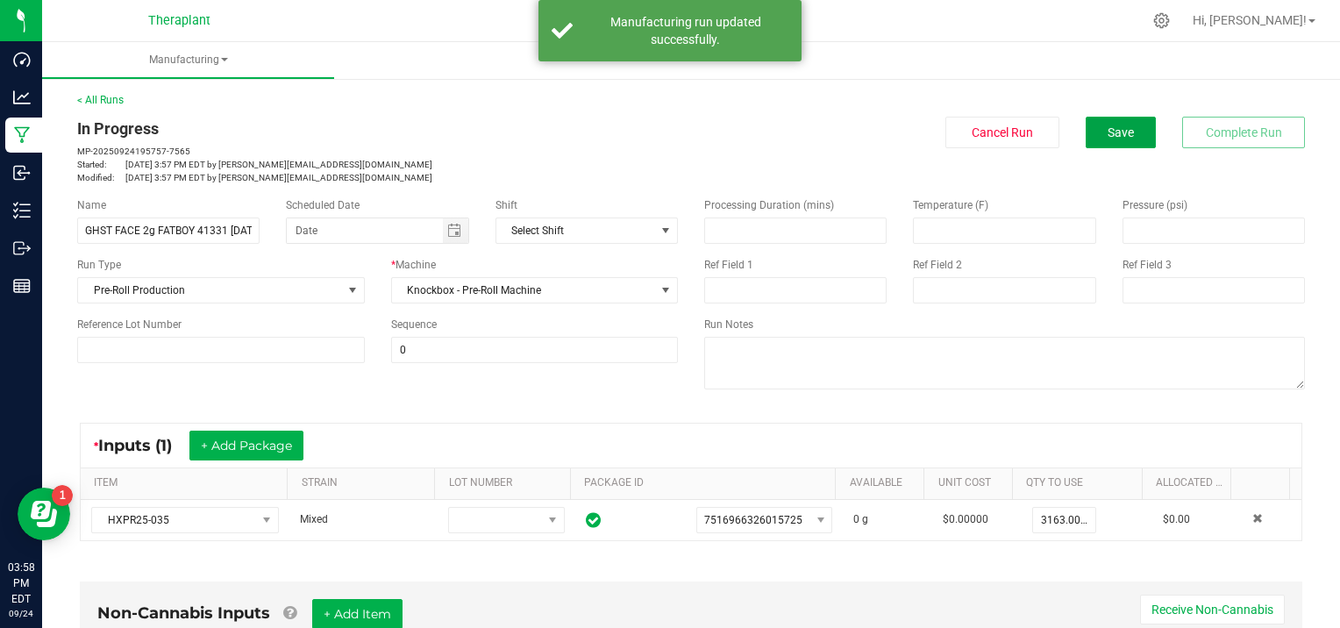
click at [1091, 127] on button "Save" at bounding box center [1121, 133] width 70 height 32
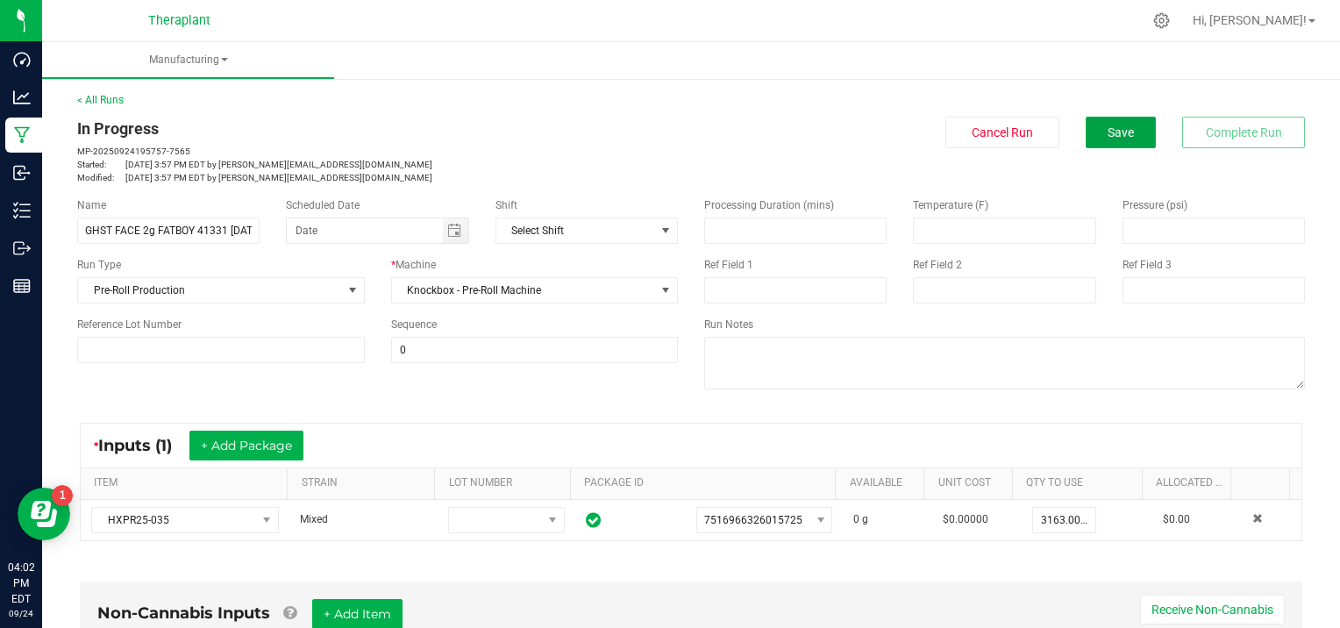
click at [1091, 127] on button "Save" at bounding box center [1121, 133] width 70 height 32
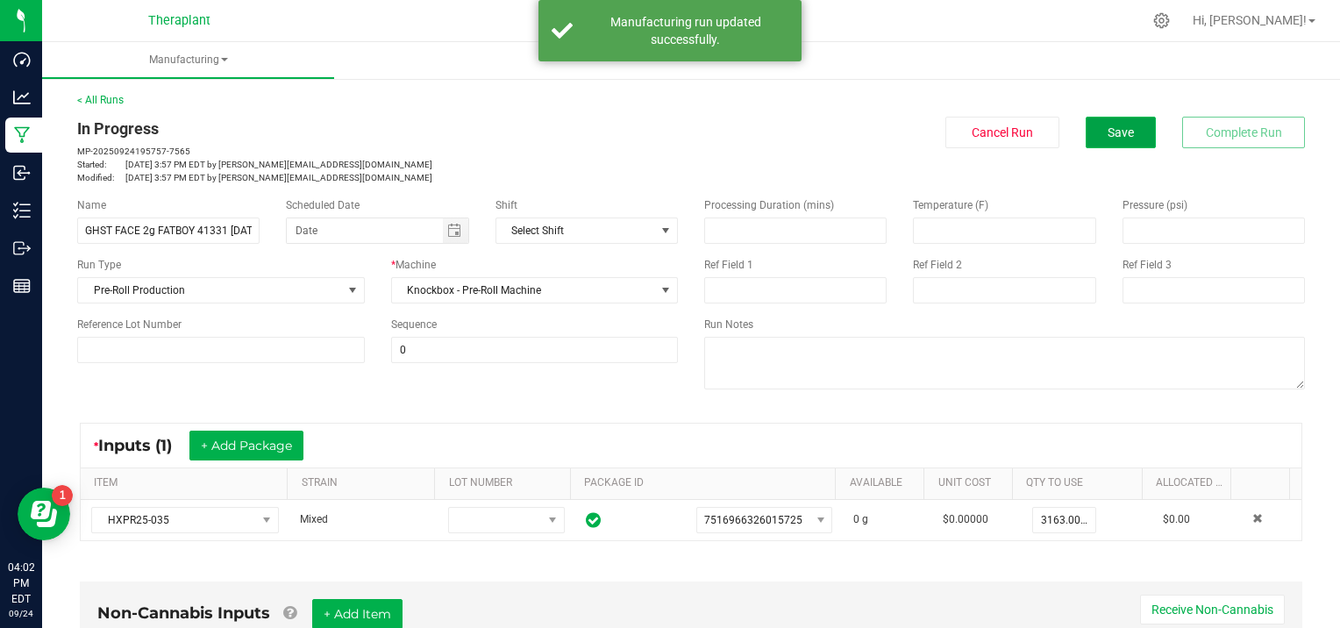
click at [1110, 145] on button "Save" at bounding box center [1121, 133] width 70 height 32
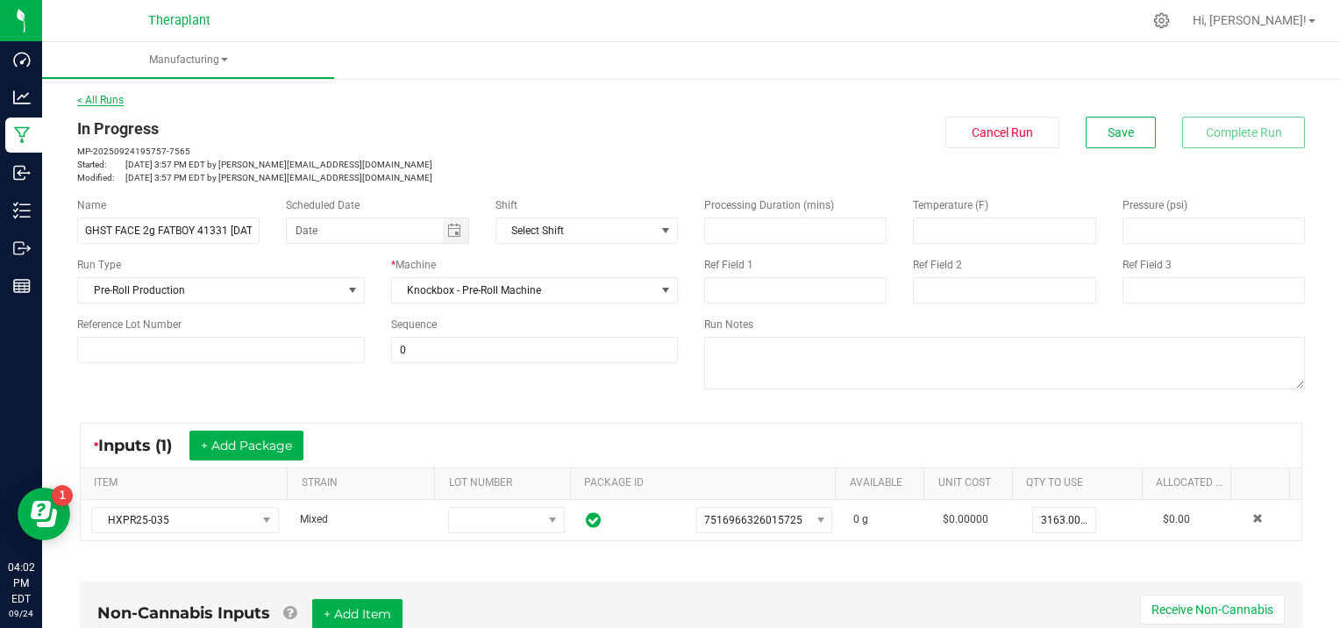
click at [105, 103] on link "< All Runs" at bounding box center [100, 100] width 46 height 12
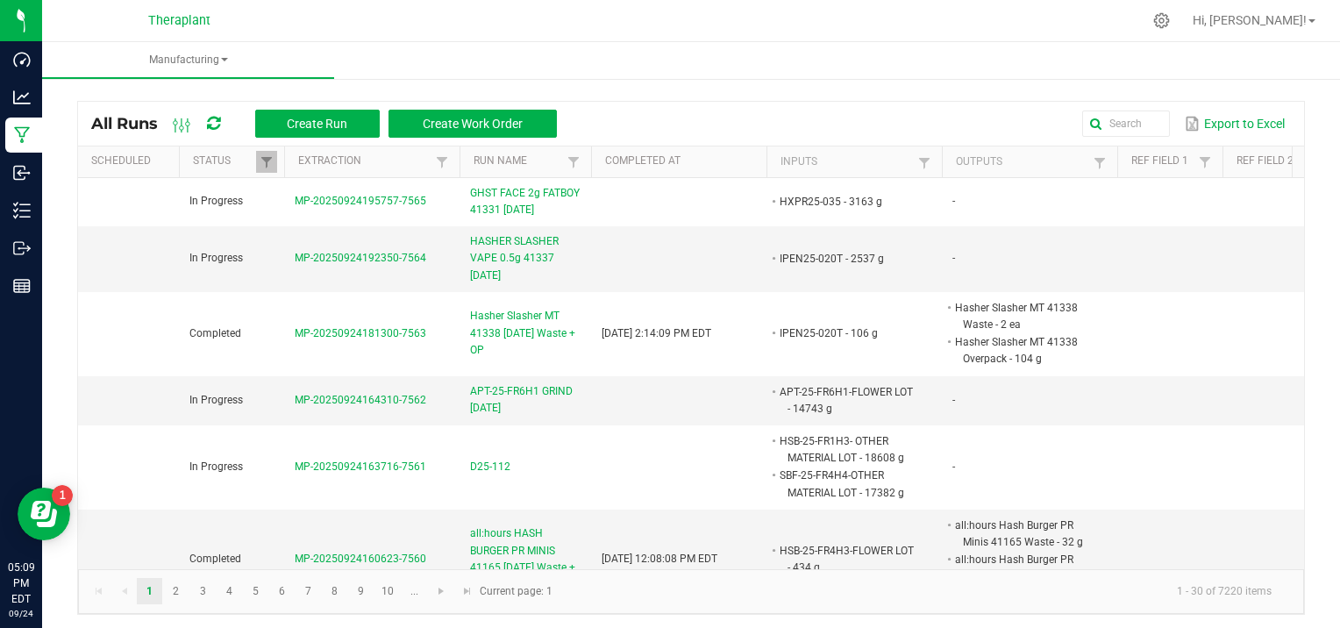
click at [760, 613] on kendo-pager "1 2 3 4 5 6 7 8 9 10 ... 1 - 30 of 7220 items Current page: 1" at bounding box center [691, 591] width 1226 height 45
click at [1121, 123] on input "text" at bounding box center [971, 124] width 396 height 26
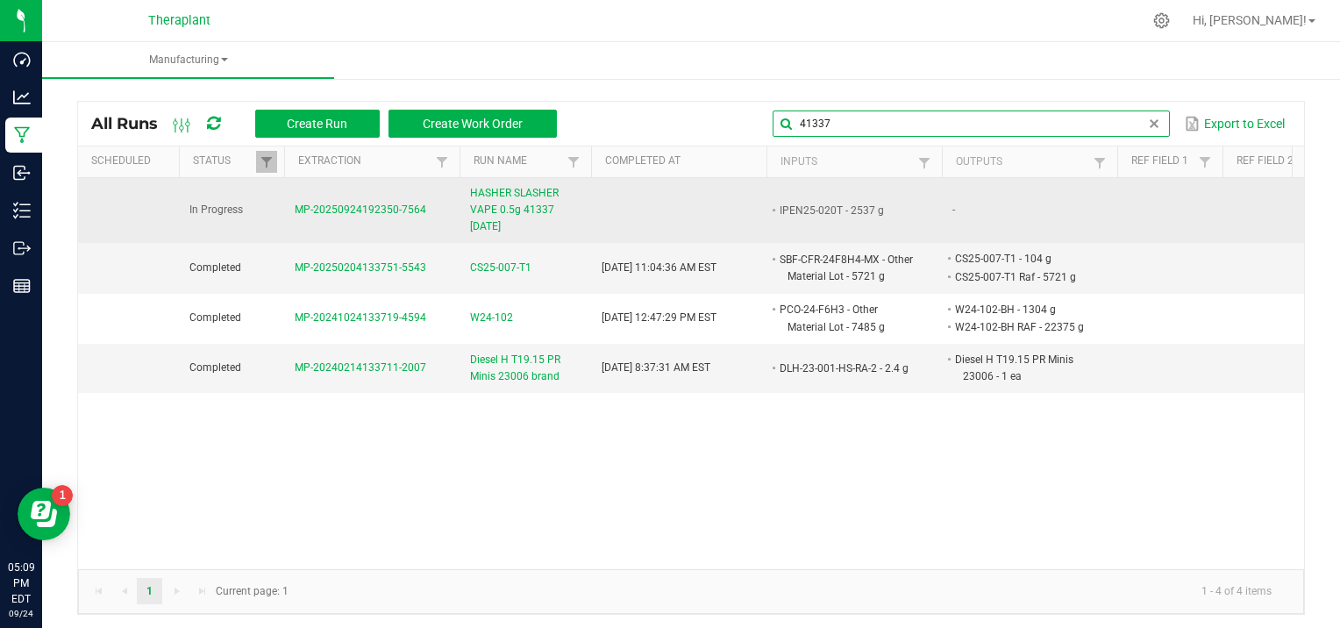
type input "41337"
click at [342, 206] on span "MP-20250924192350-7564" at bounding box center [361, 209] width 132 height 12
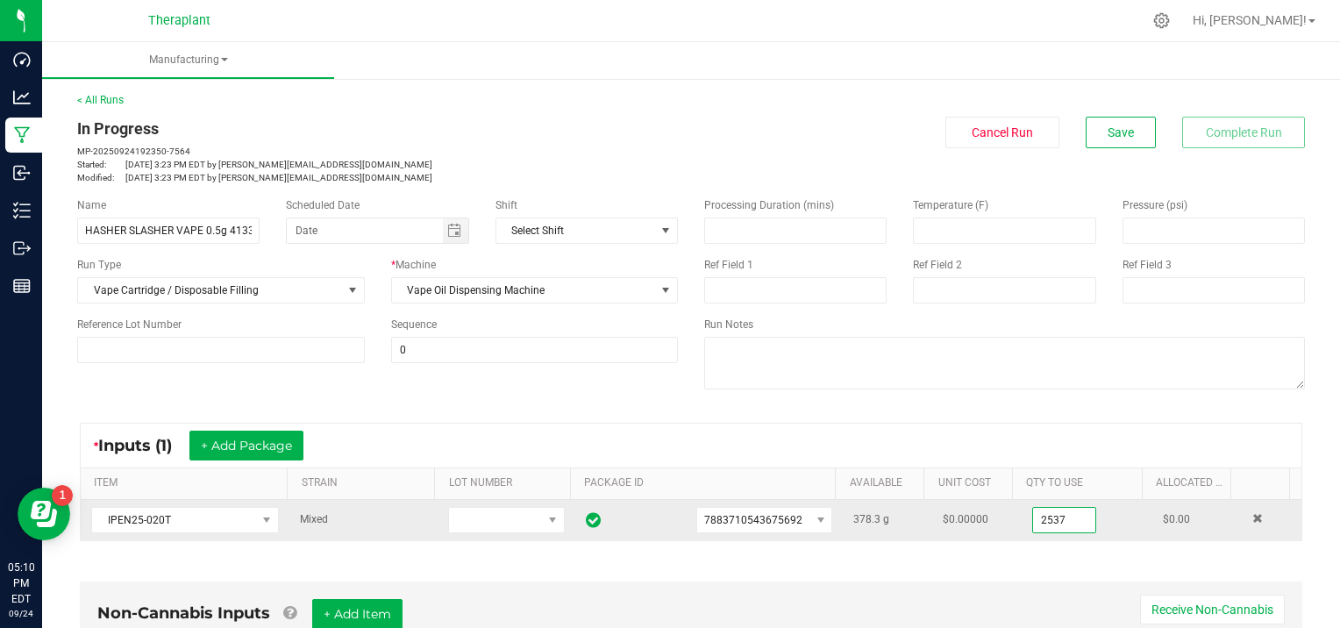
click at [1068, 519] on input "2537" at bounding box center [1064, 520] width 62 height 25
click at [1060, 523] on input "2537" at bounding box center [1064, 520] width 62 height 25
type input "0"
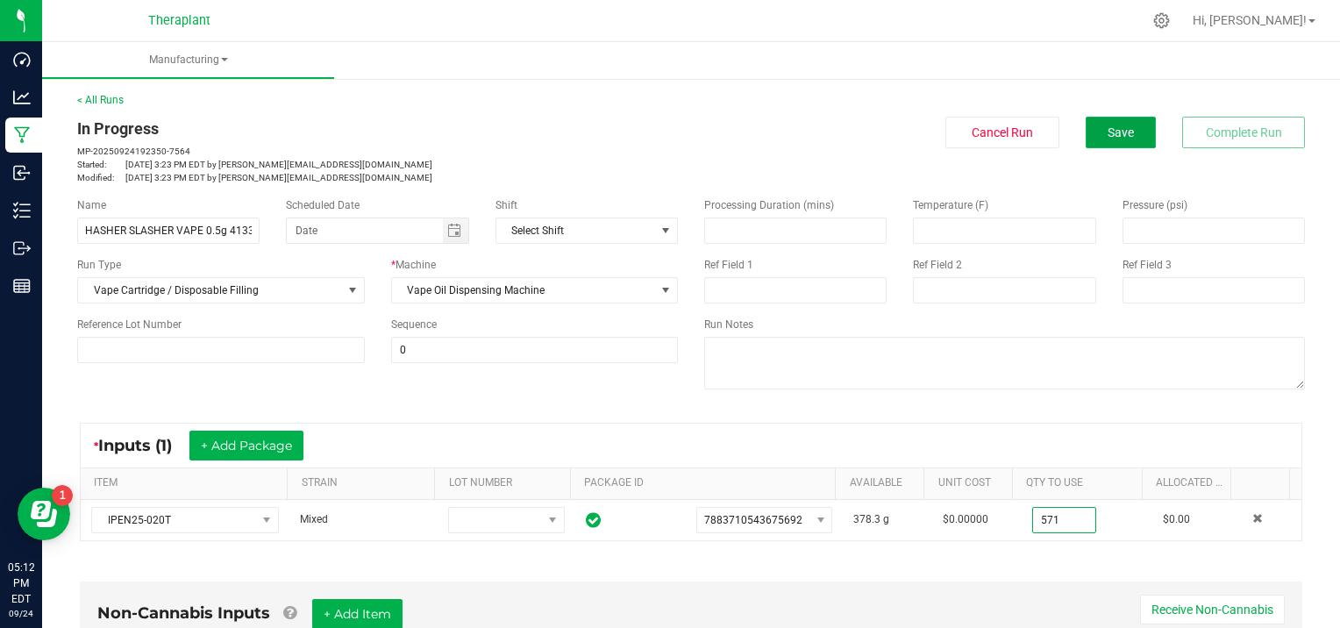
type input "571.0000 g"
click at [1109, 128] on span "Save" at bounding box center [1121, 132] width 26 height 14
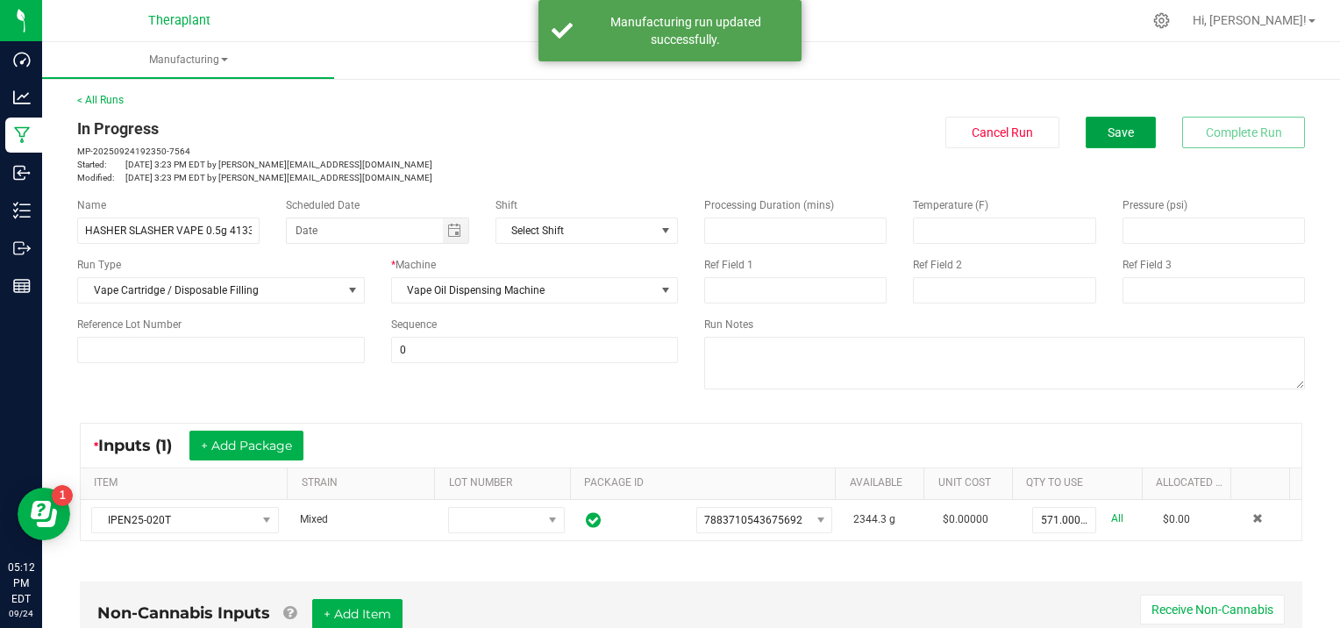
click at [1109, 128] on span "Save" at bounding box center [1121, 132] width 26 height 14
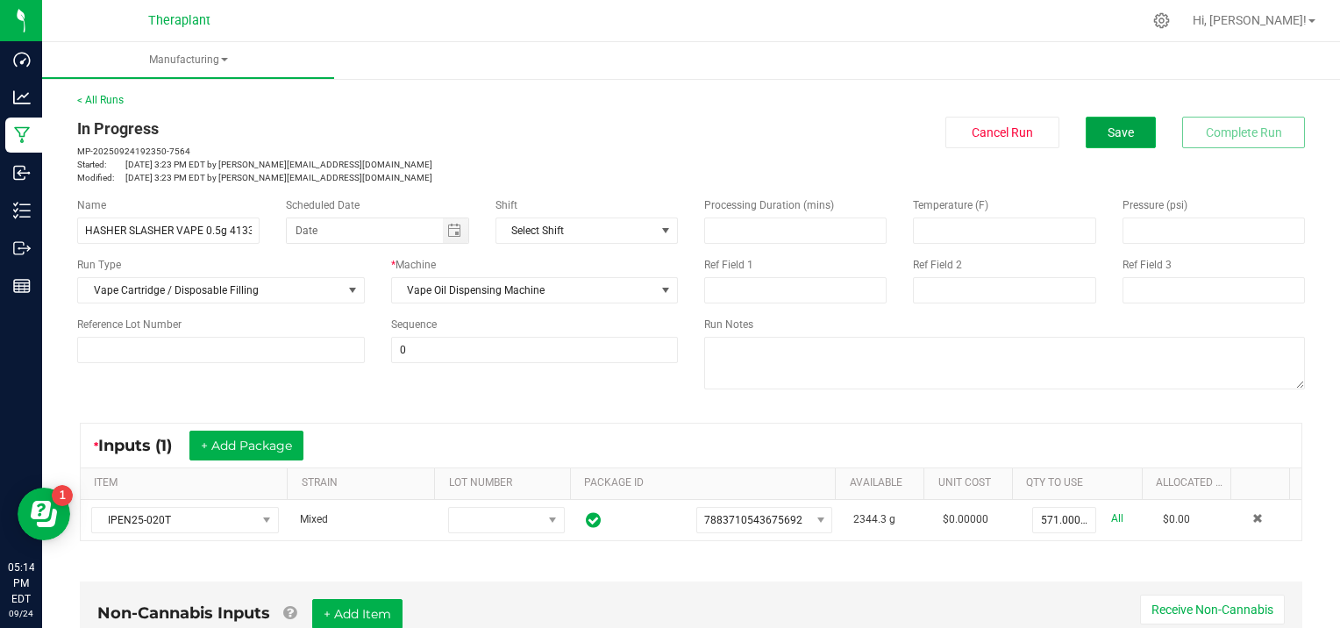
click at [1114, 127] on span "Save" at bounding box center [1121, 132] width 26 height 14
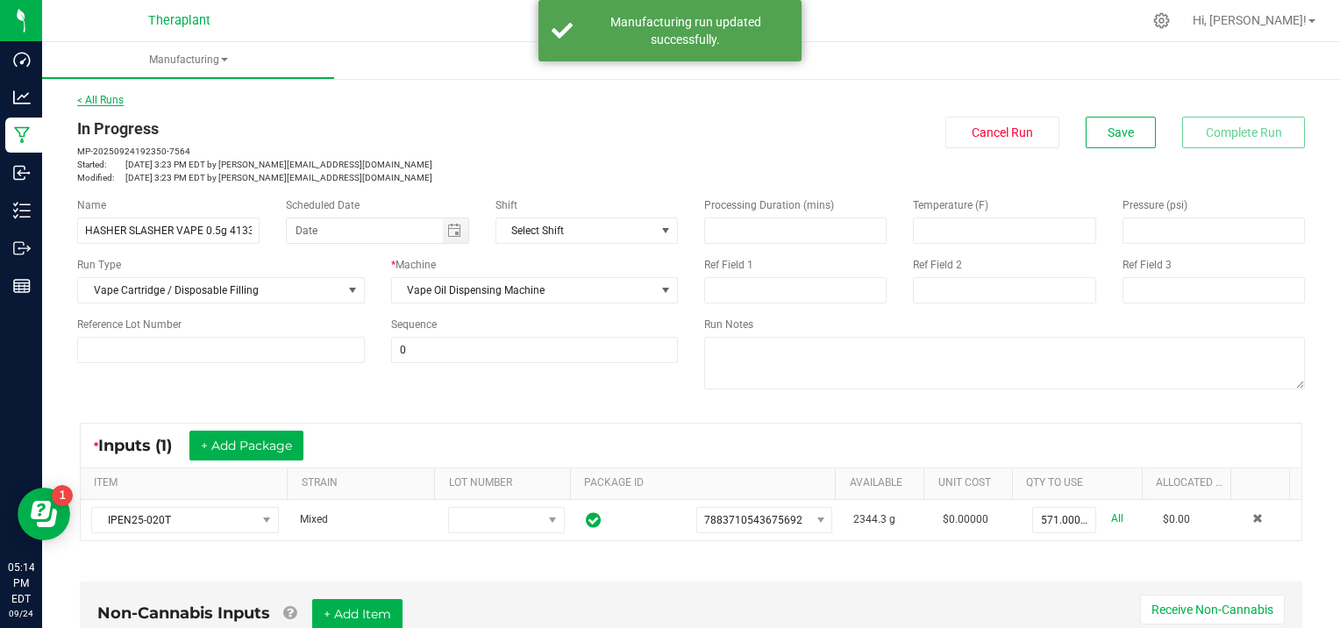
click at [102, 101] on link "< All Runs" at bounding box center [100, 100] width 46 height 12
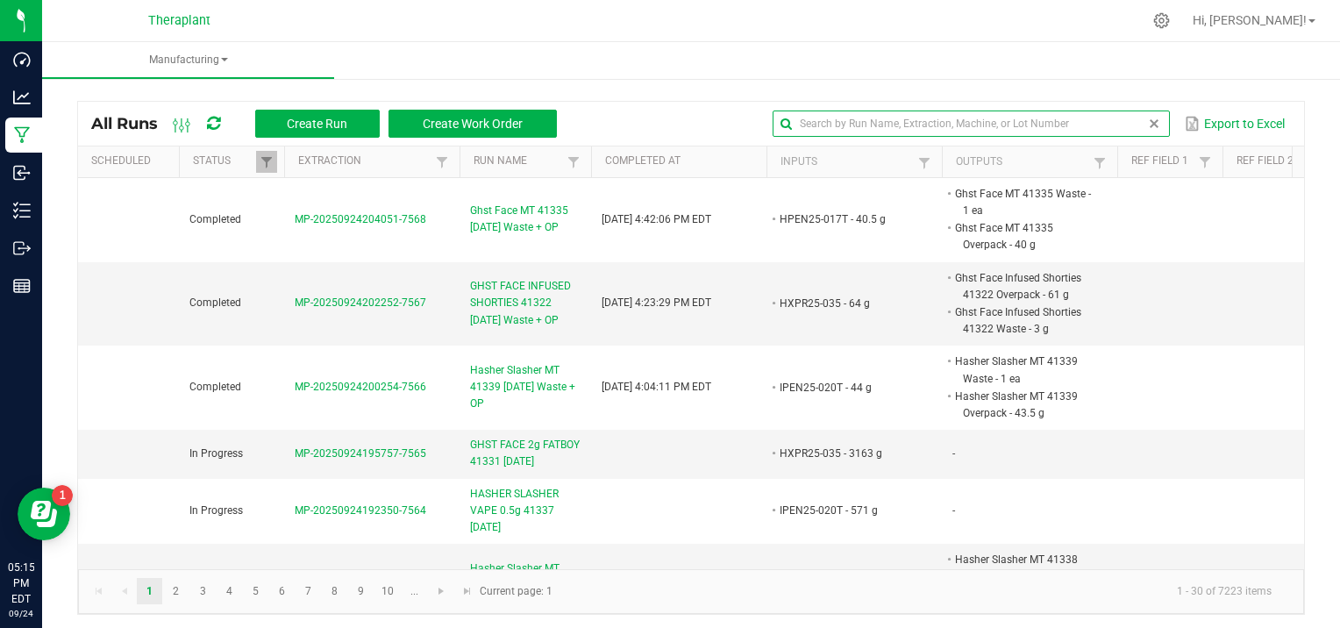
click at [1097, 132] on input "text" at bounding box center [971, 124] width 396 height 26
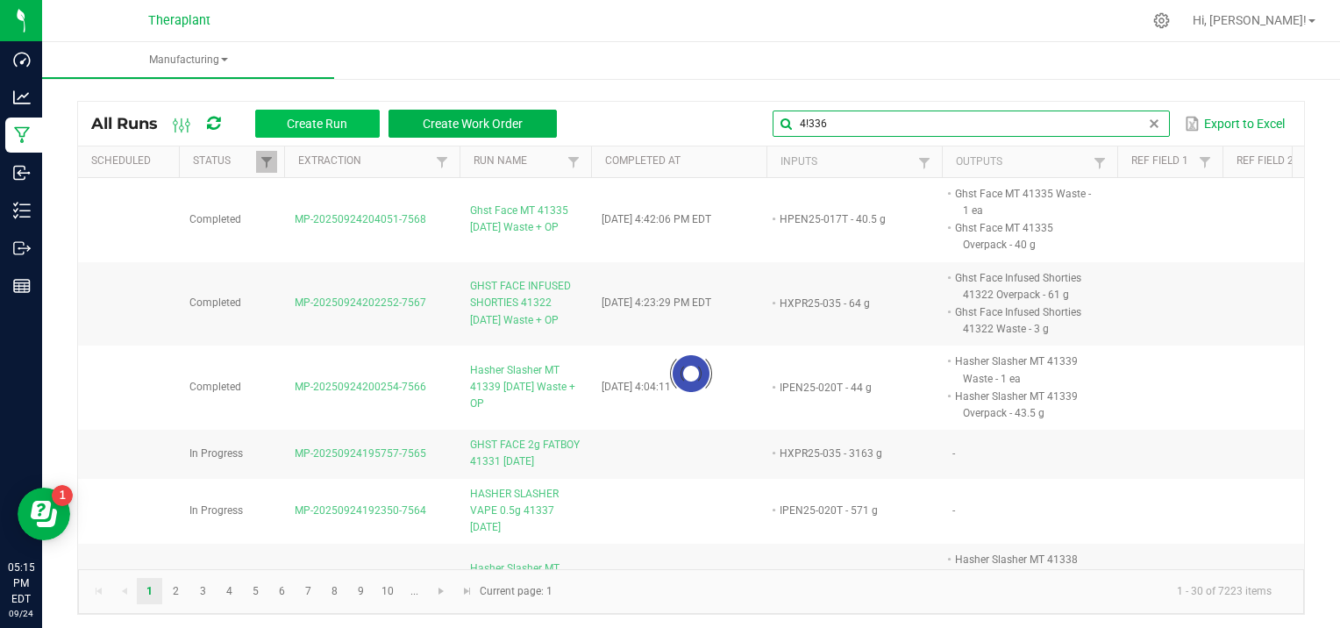
type input "4!336"
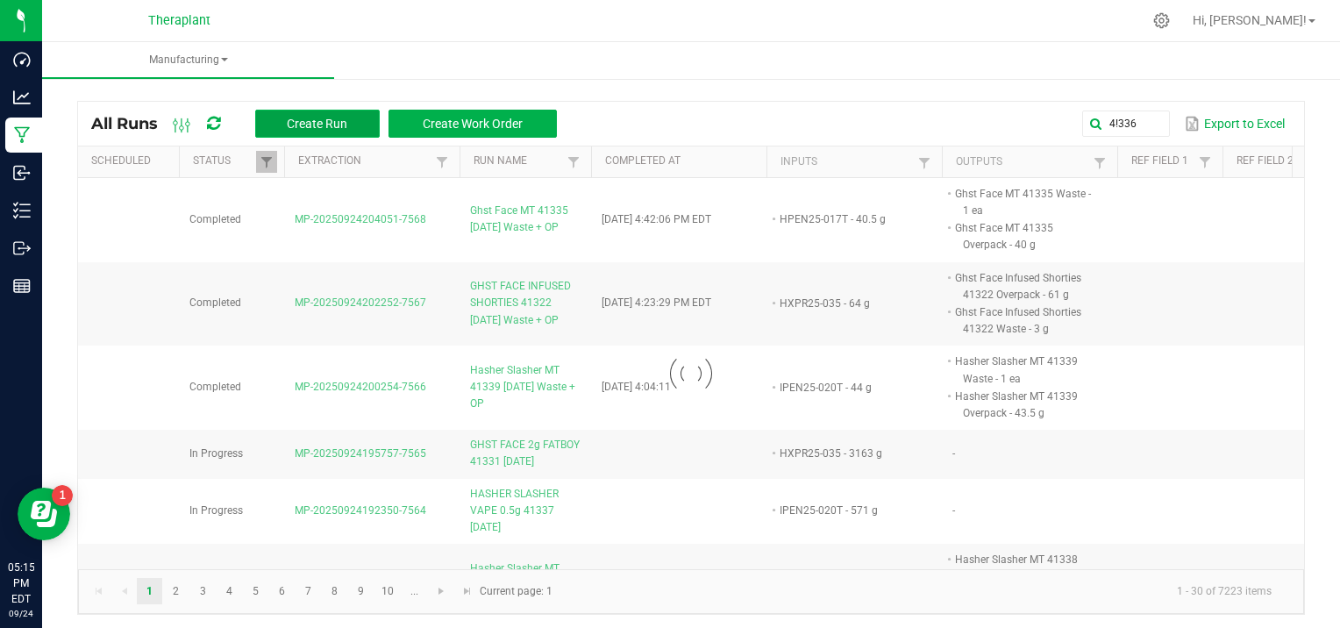
click at [337, 115] on button "Create Run" at bounding box center [317, 124] width 125 height 28
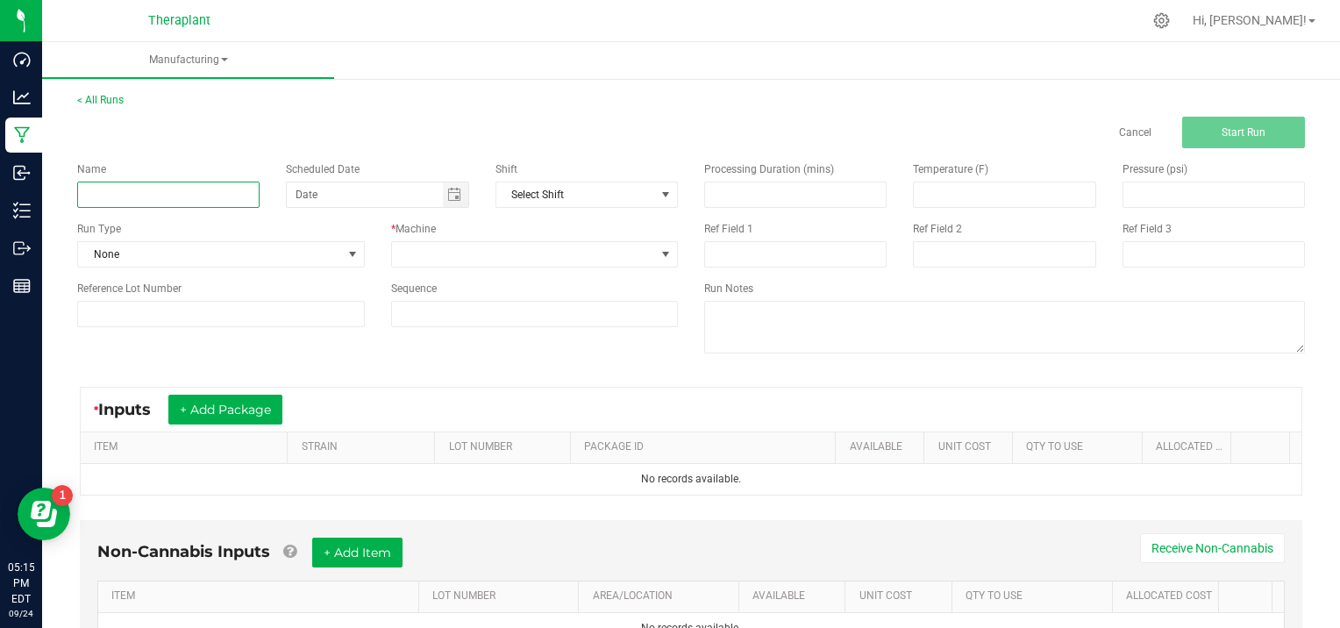
click at [159, 182] on input at bounding box center [168, 195] width 182 height 26
click at [169, 193] on input "HASHER SLASHER VAPE 41336 [DATE]" at bounding box center [168, 195] width 182 height 26
type input "HASHER SLASHER VAPE 1.0g 41336 [DATE]"
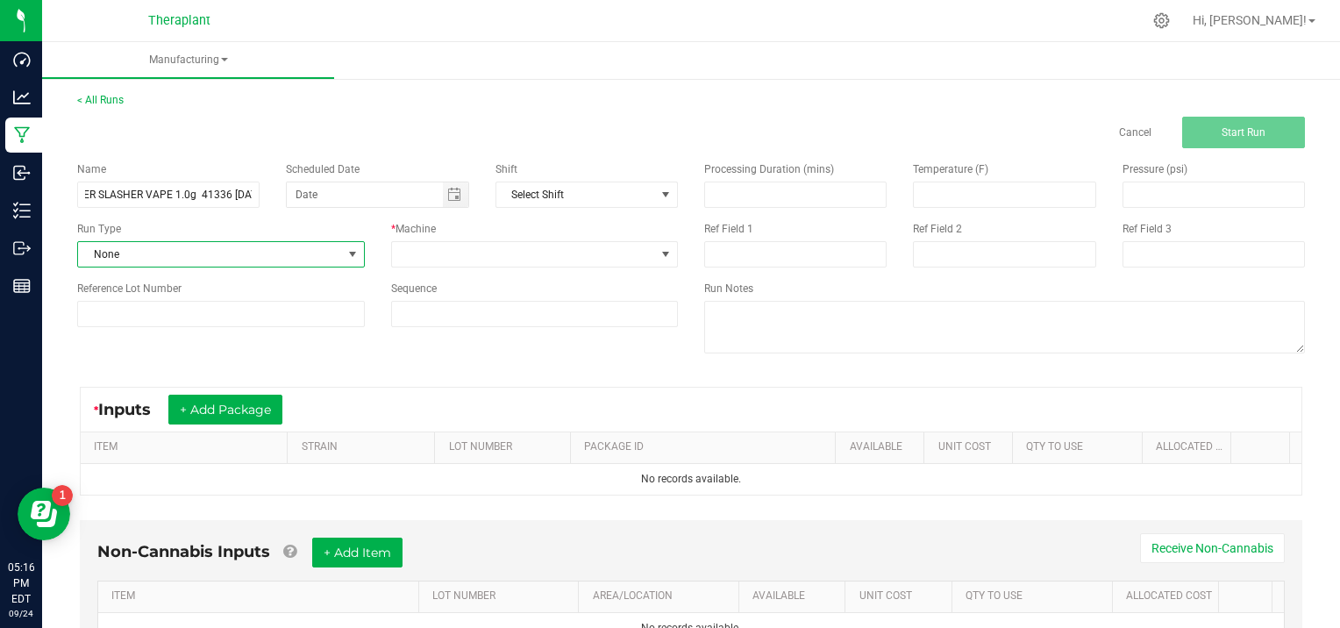
click at [354, 253] on span at bounding box center [353, 254] width 14 height 14
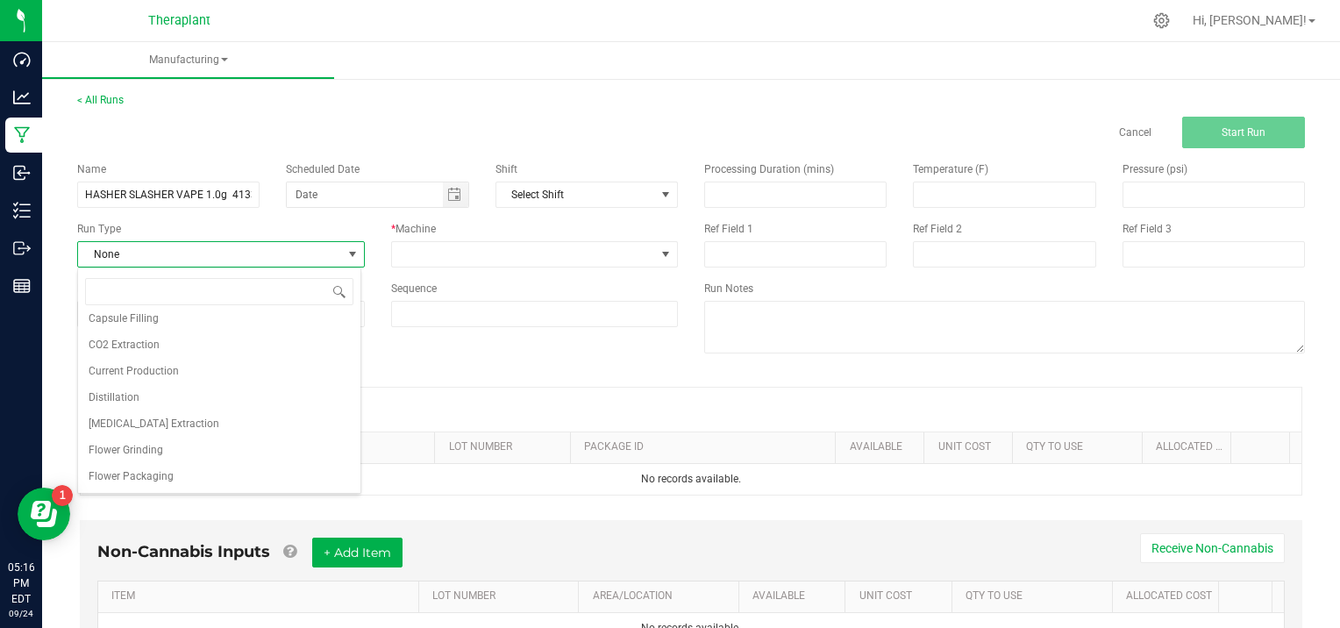
scroll to position [113, 0]
click at [274, 475] on li "Vape Cartridge / Disposable Filling" at bounding box center [219, 477] width 282 height 26
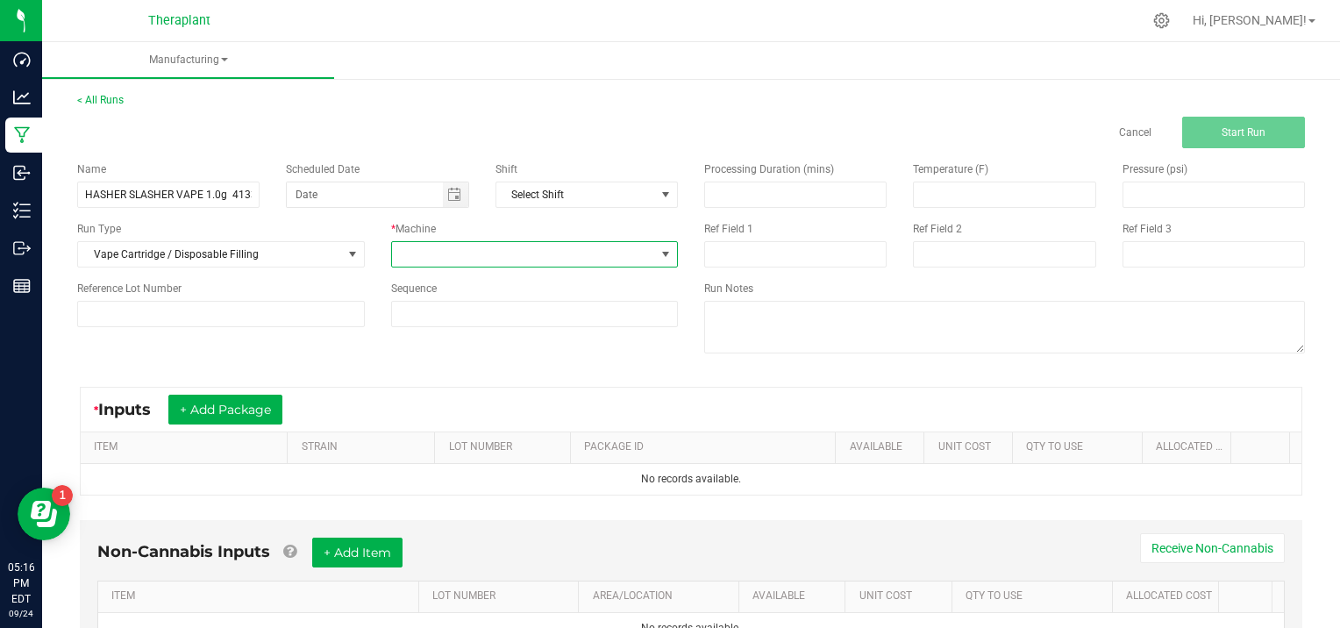
click at [659, 251] on span at bounding box center [666, 254] width 14 height 14
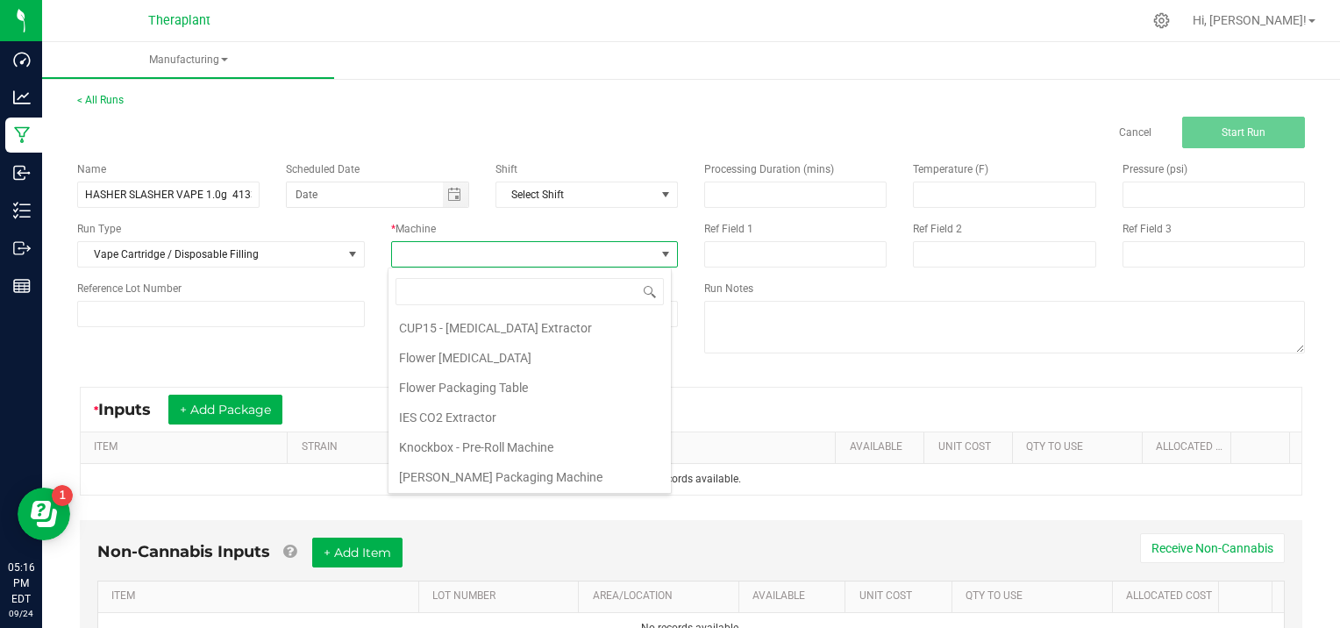
scroll to position [89, 0]
click at [548, 475] on li "Vape Oil Dispensing Machine" at bounding box center [530, 478] width 282 height 30
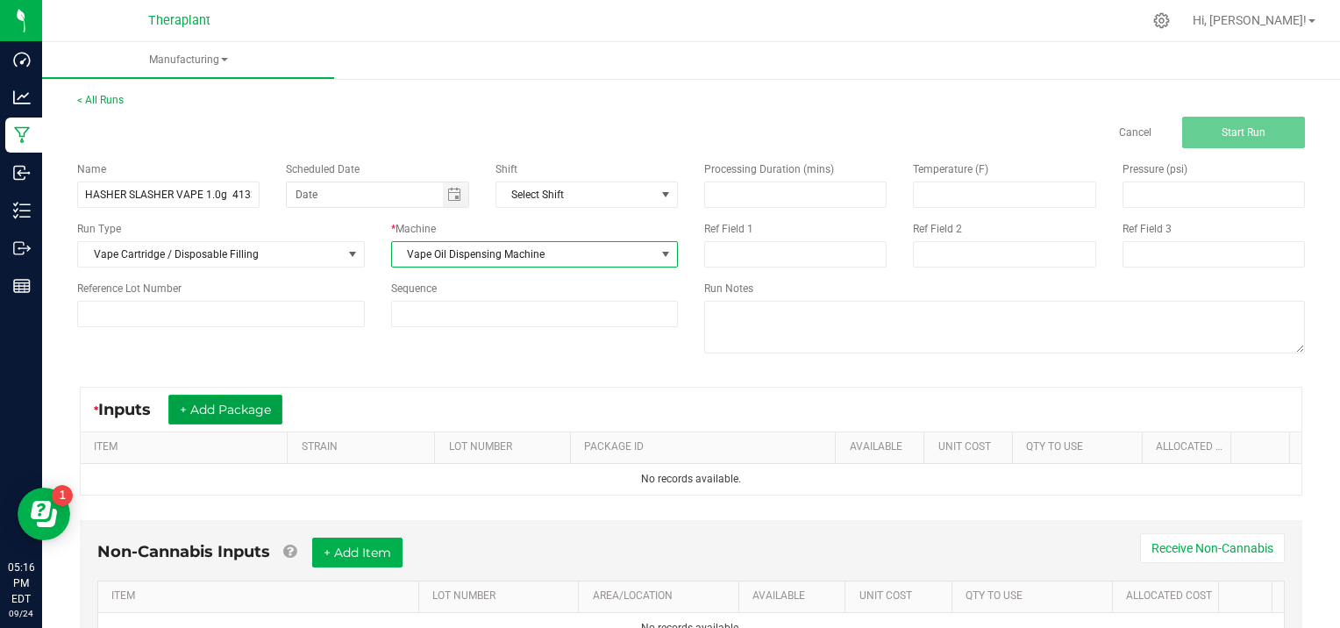
click at [261, 406] on button "+ Add Package" at bounding box center [225, 410] width 114 height 30
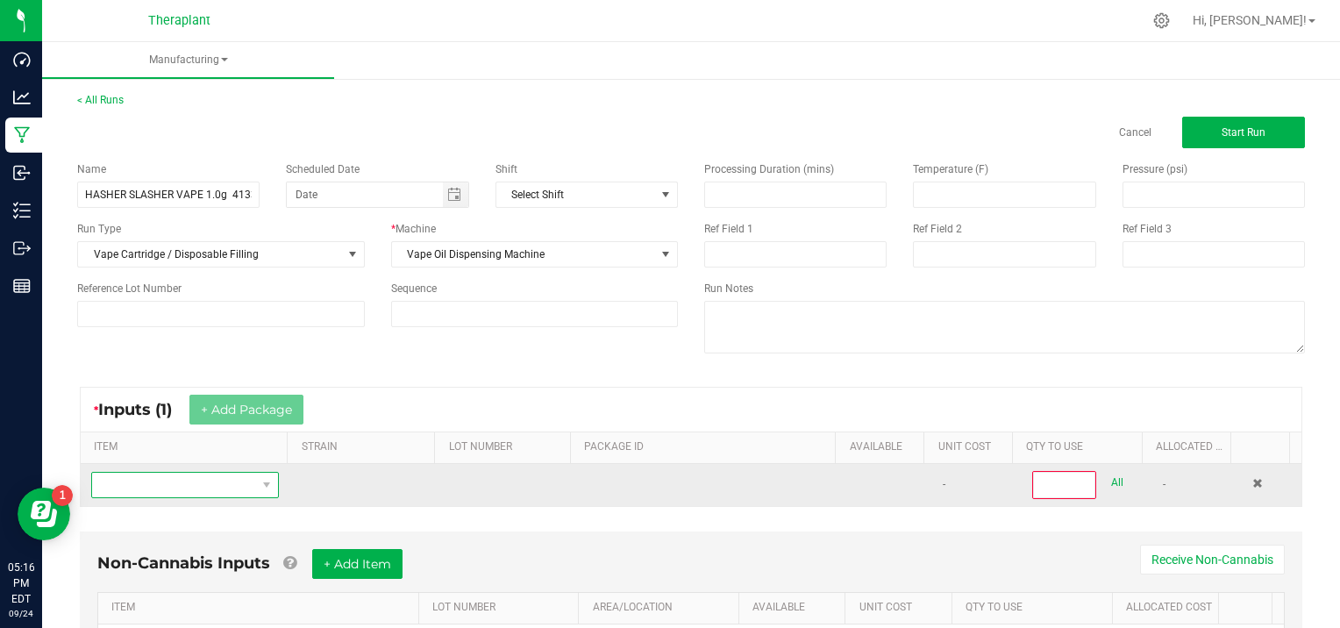
click at [175, 486] on span "NO DATA FOUND" at bounding box center [174, 485] width 164 height 25
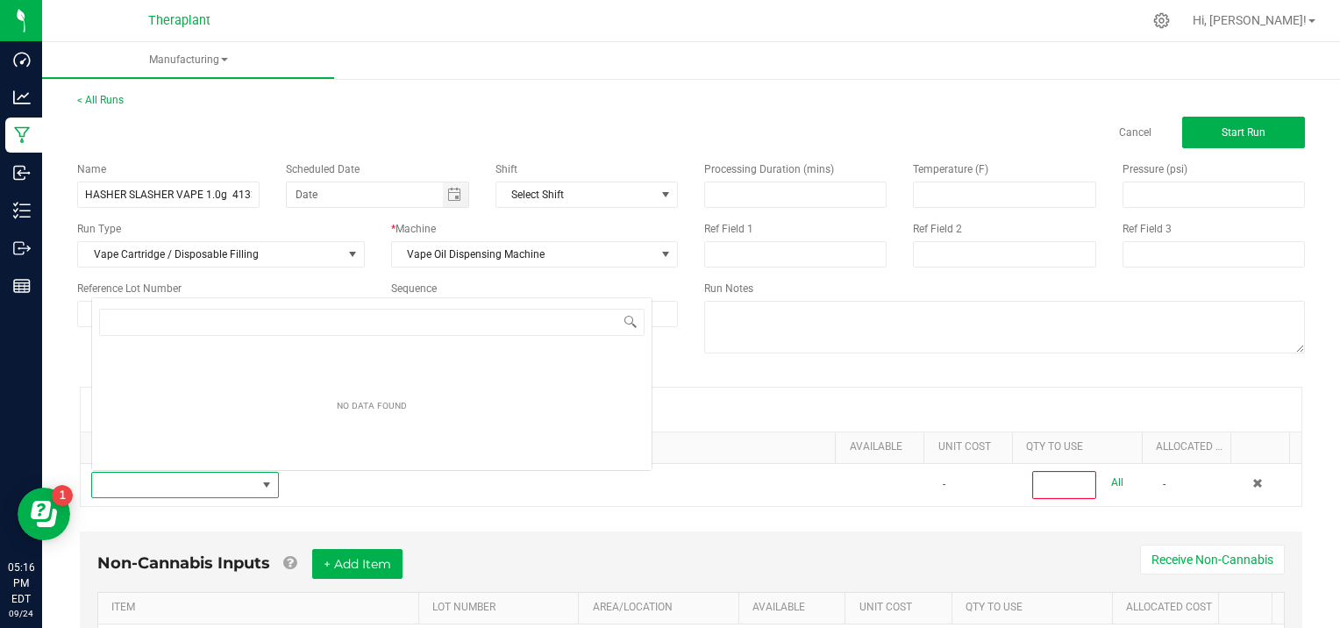
scroll to position [25, 181]
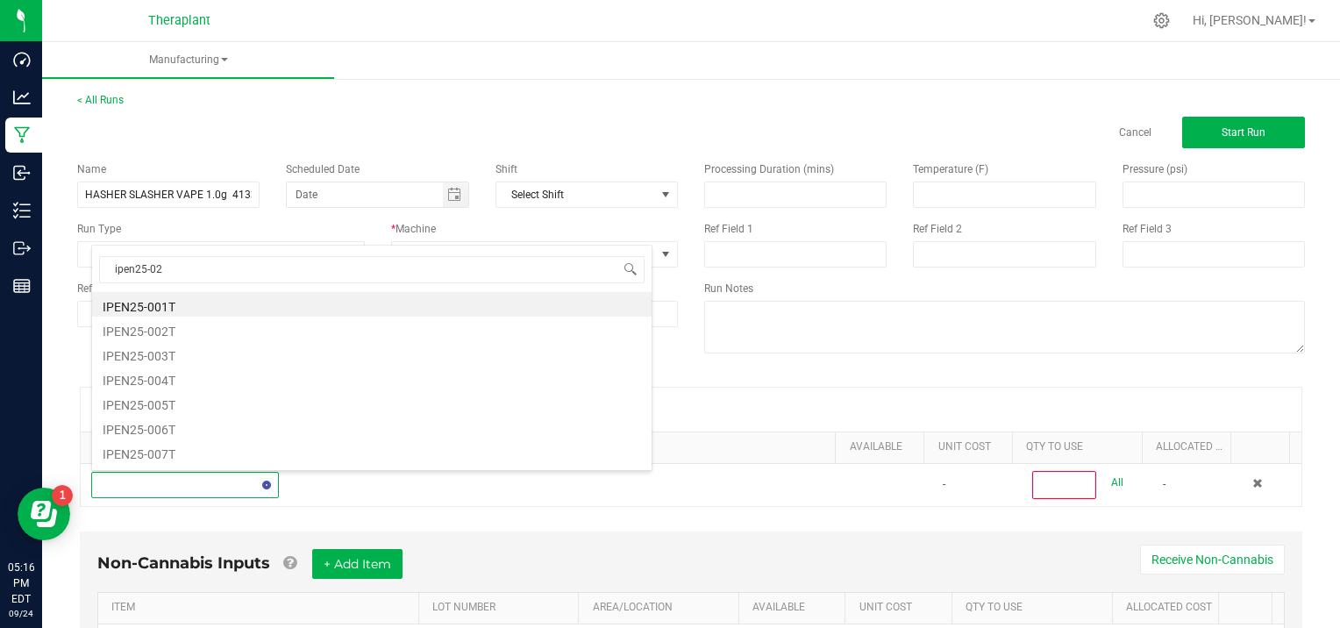
type input "ipen25-020"
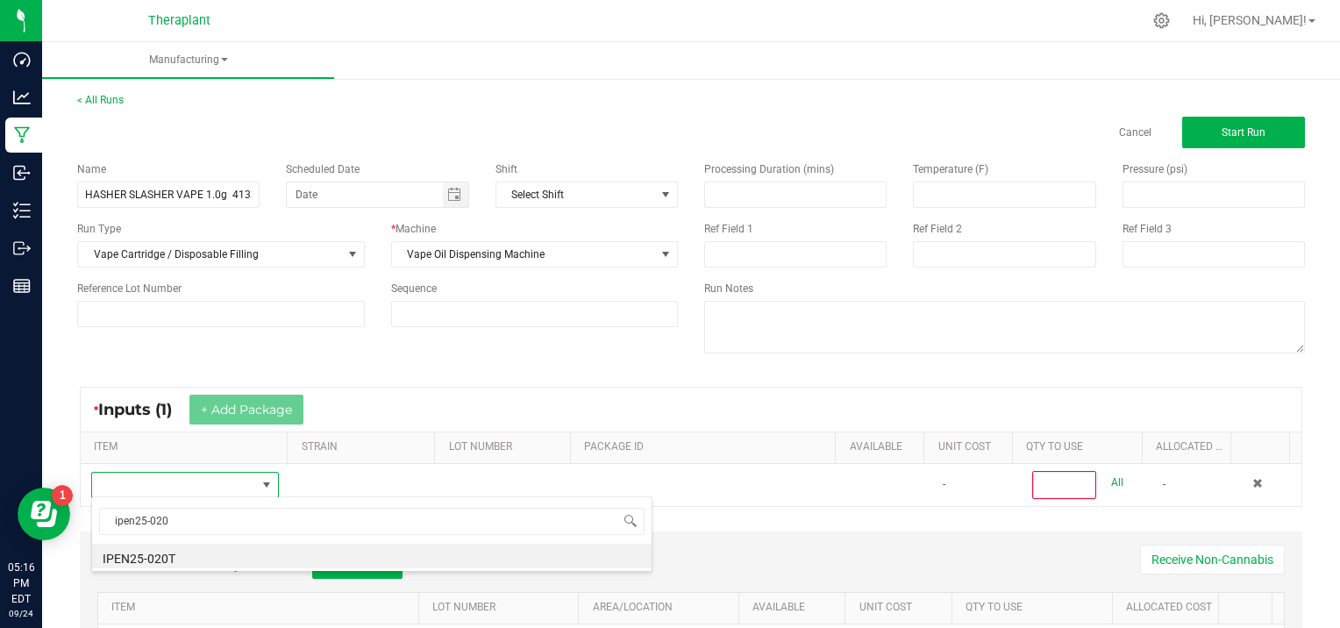
click at [193, 552] on li "IPEN25-020T" at bounding box center [372, 556] width 560 height 25
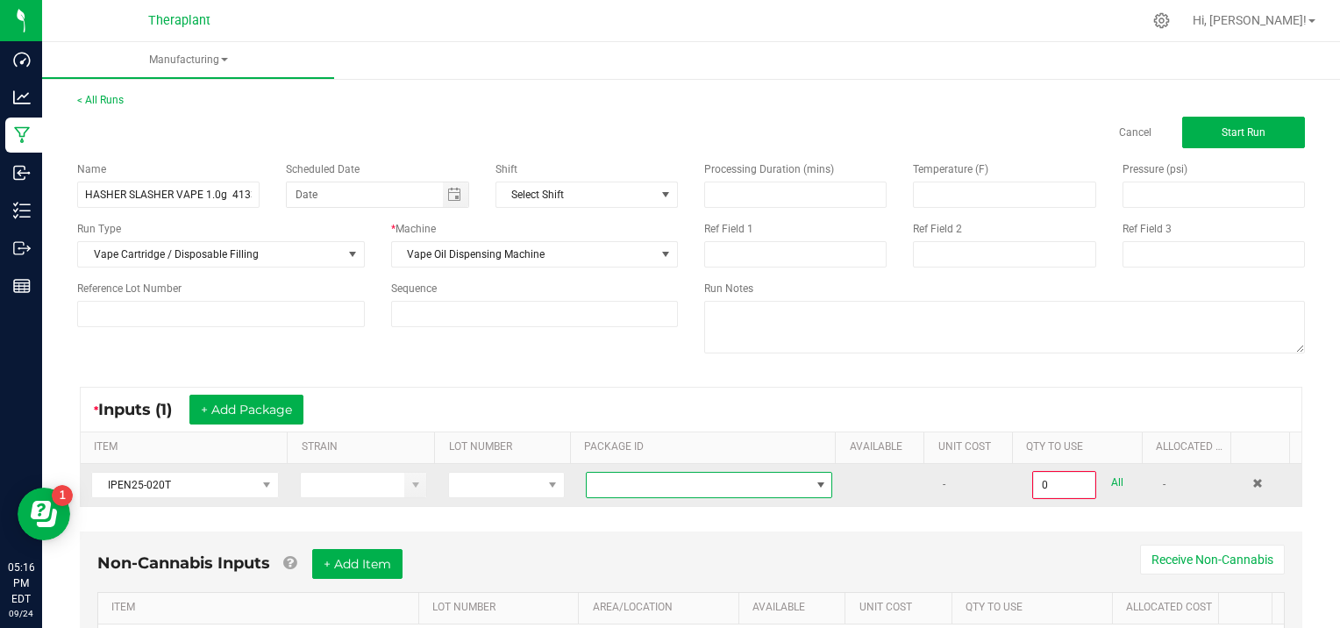
click at [814, 483] on span at bounding box center [821, 485] width 14 height 14
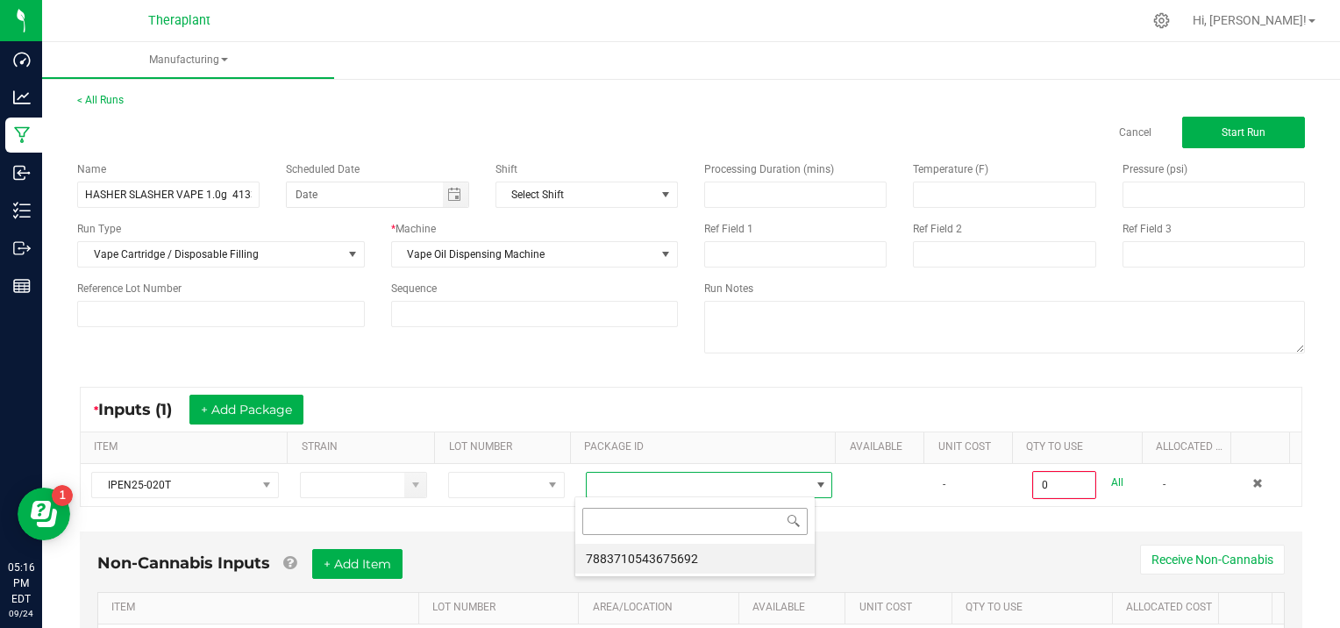
scroll to position [25, 240]
click at [771, 567] on li "7883710543675692" at bounding box center [694, 559] width 239 height 30
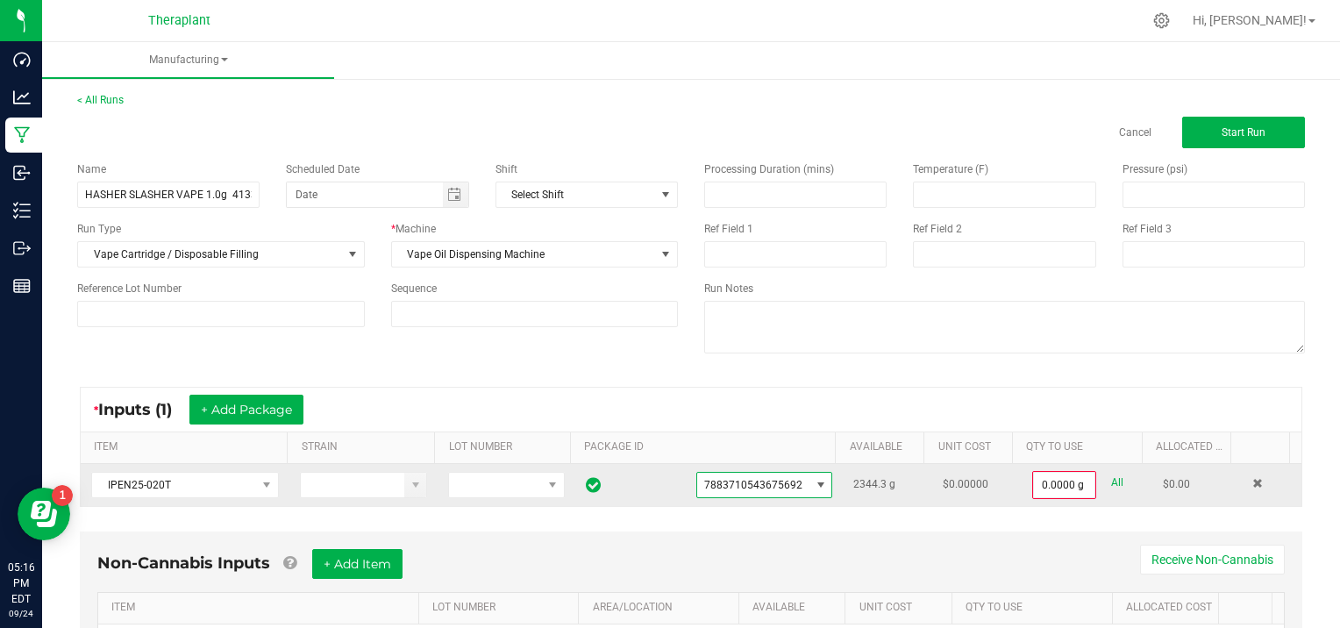
click at [1111, 477] on link "All" at bounding box center [1117, 483] width 12 height 24
type input "2344.3000 g"
click at [1203, 137] on button "Start Run" at bounding box center [1243, 133] width 123 height 32
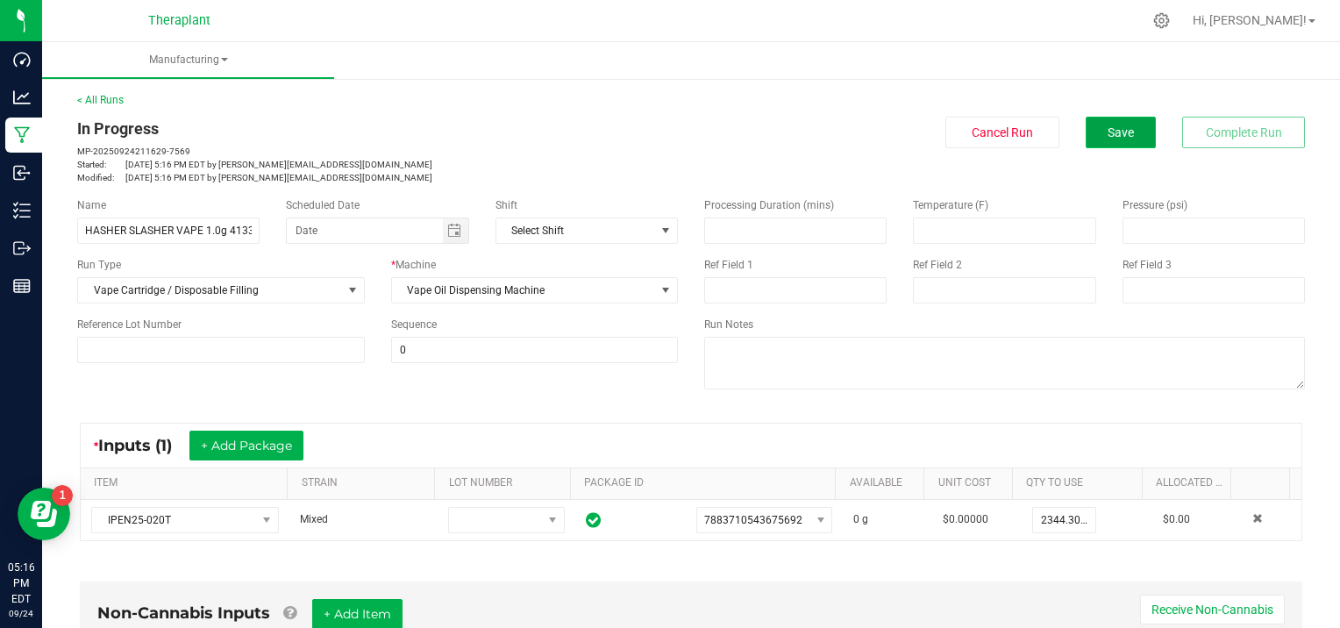
click at [1122, 137] on button "Save" at bounding box center [1121, 133] width 70 height 32
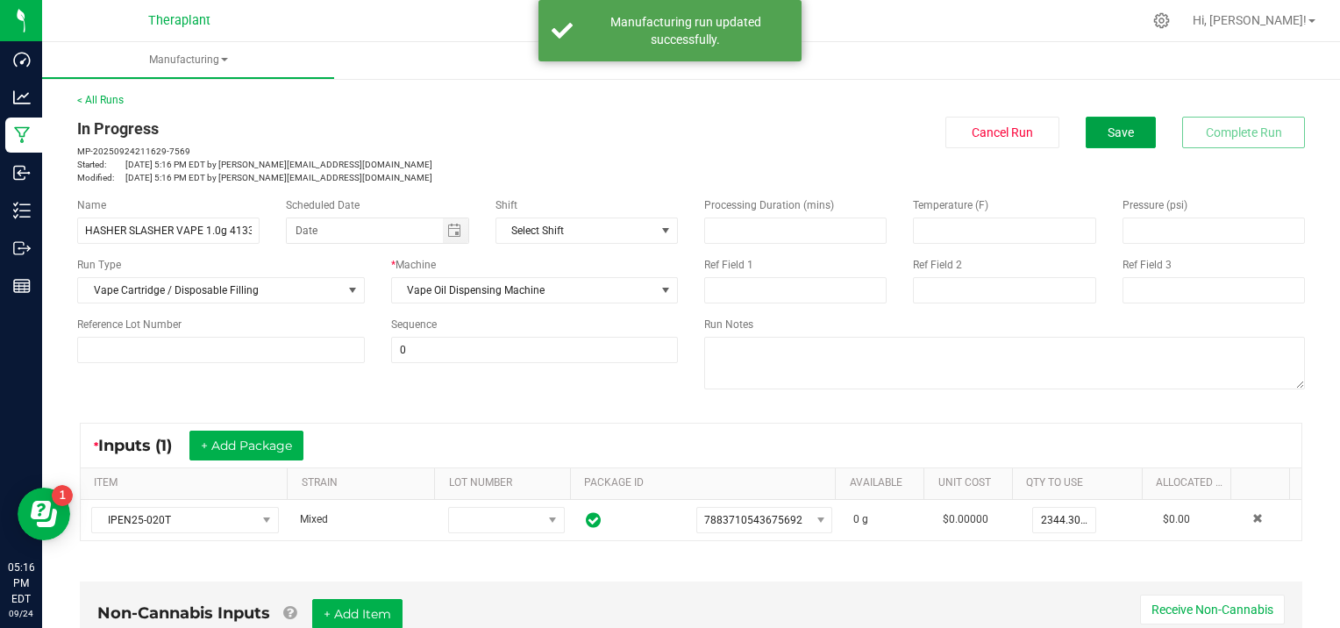
click at [1122, 137] on button "Save" at bounding box center [1121, 133] width 70 height 32
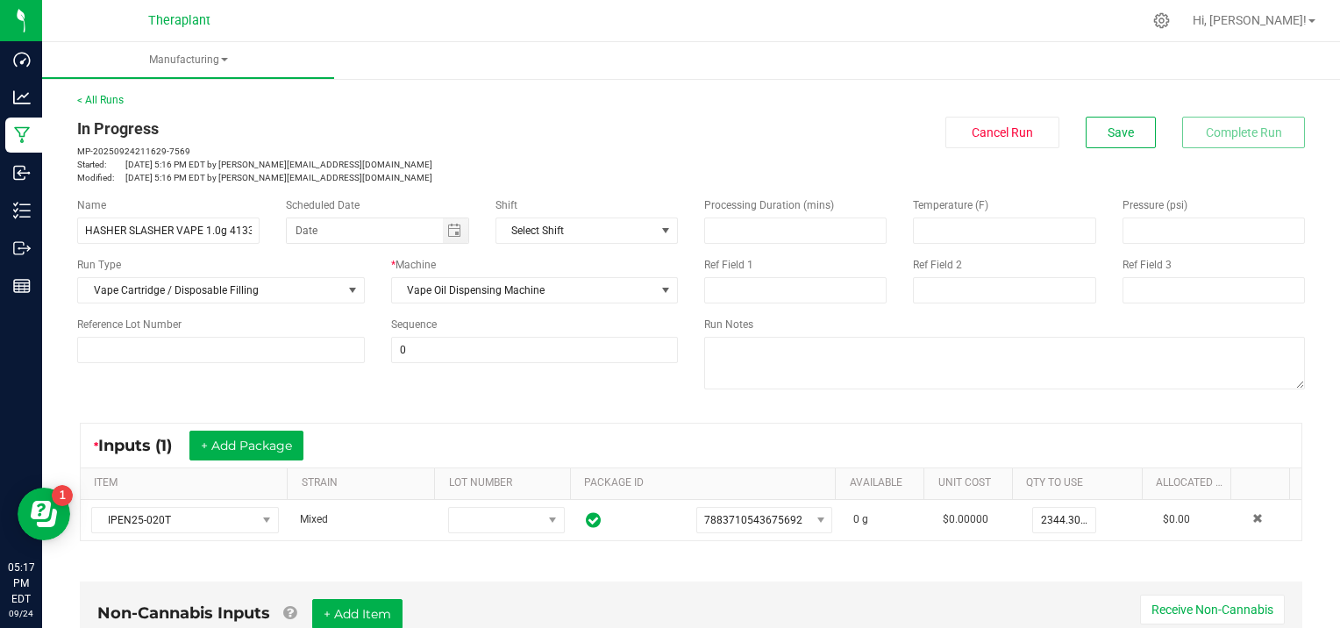
click at [1086, 64] on ul "Manufacturing" at bounding box center [712, 61] width 1340 height 38
click at [1128, 128] on button "Save" at bounding box center [1121, 133] width 70 height 32
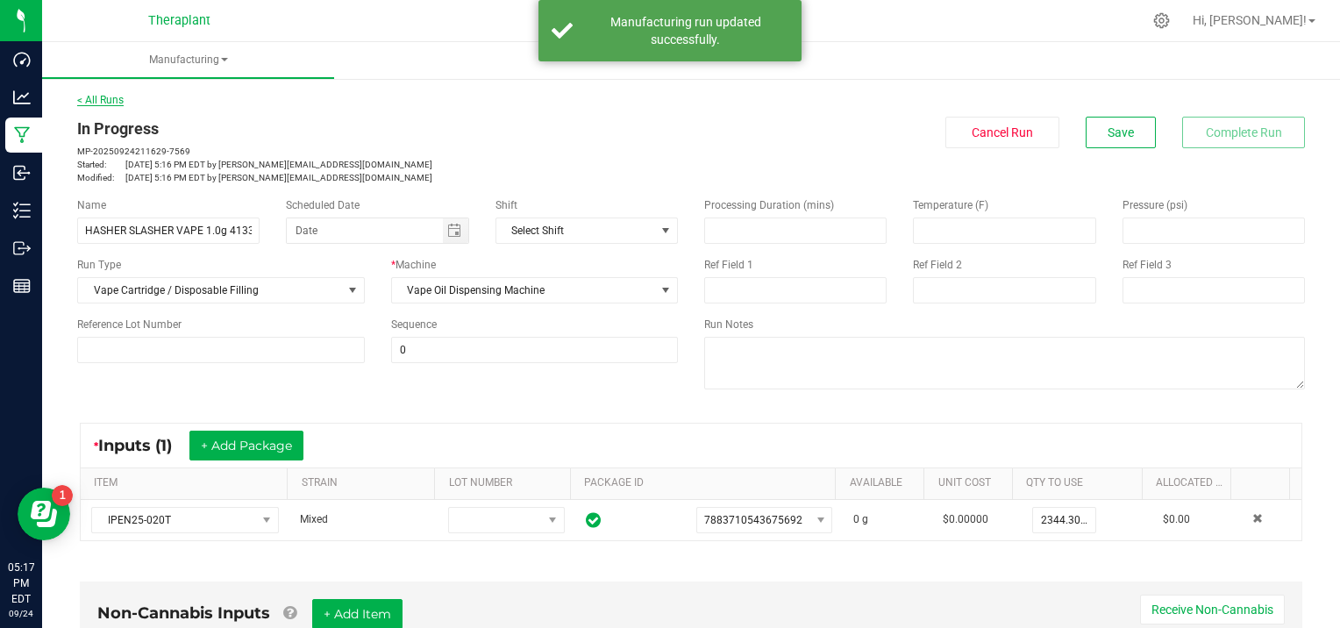
click at [109, 99] on link "< All Runs" at bounding box center [100, 100] width 46 height 12
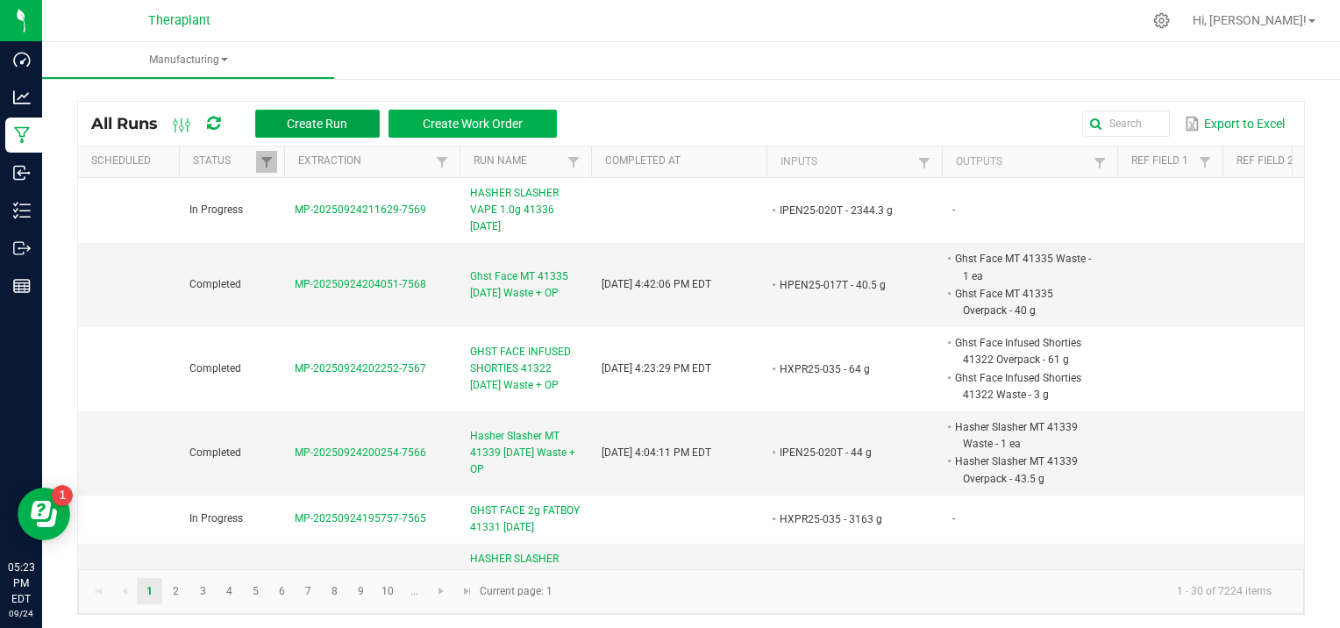
click at [323, 113] on button "Create Run" at bounding box center [317, 124] width 125 height 28
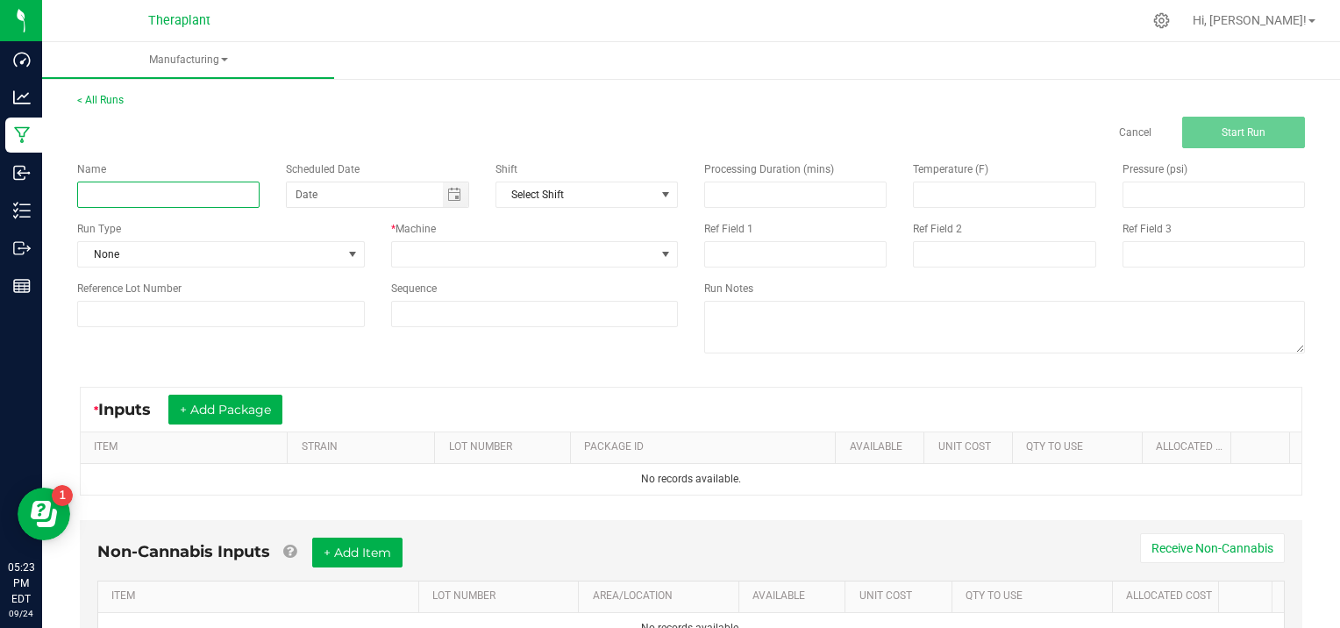
click at [111, 195] on input at bounding box center [168, 195] width 182 height 26
type input "WEDDING CAKE 1 oz 41273 [DATE]"
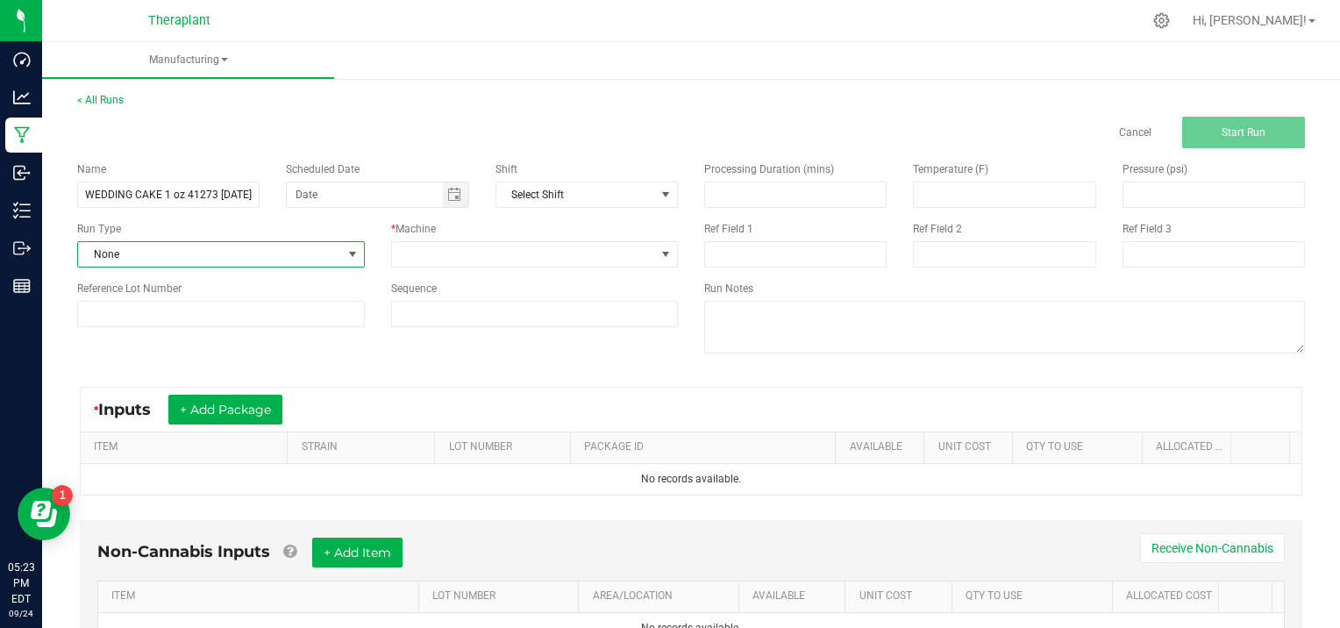
click at [351, 253] on span at bounding box center [353, 254] width 14 height 14
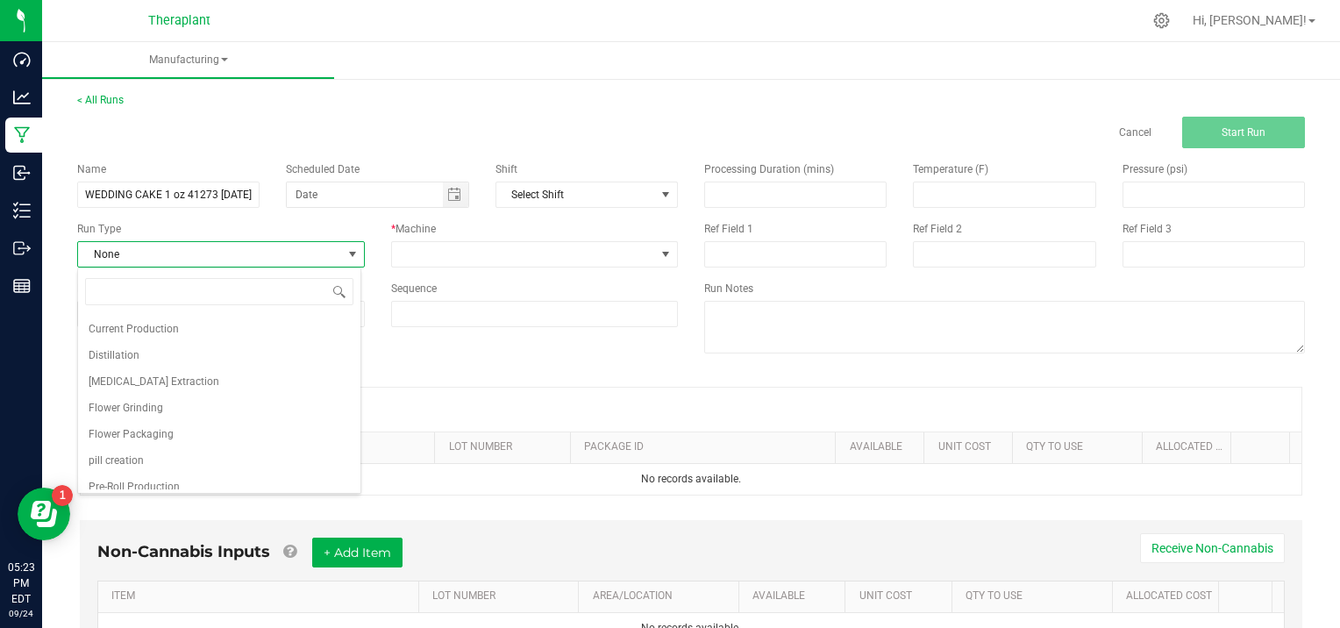
scroll to position [113, 0]
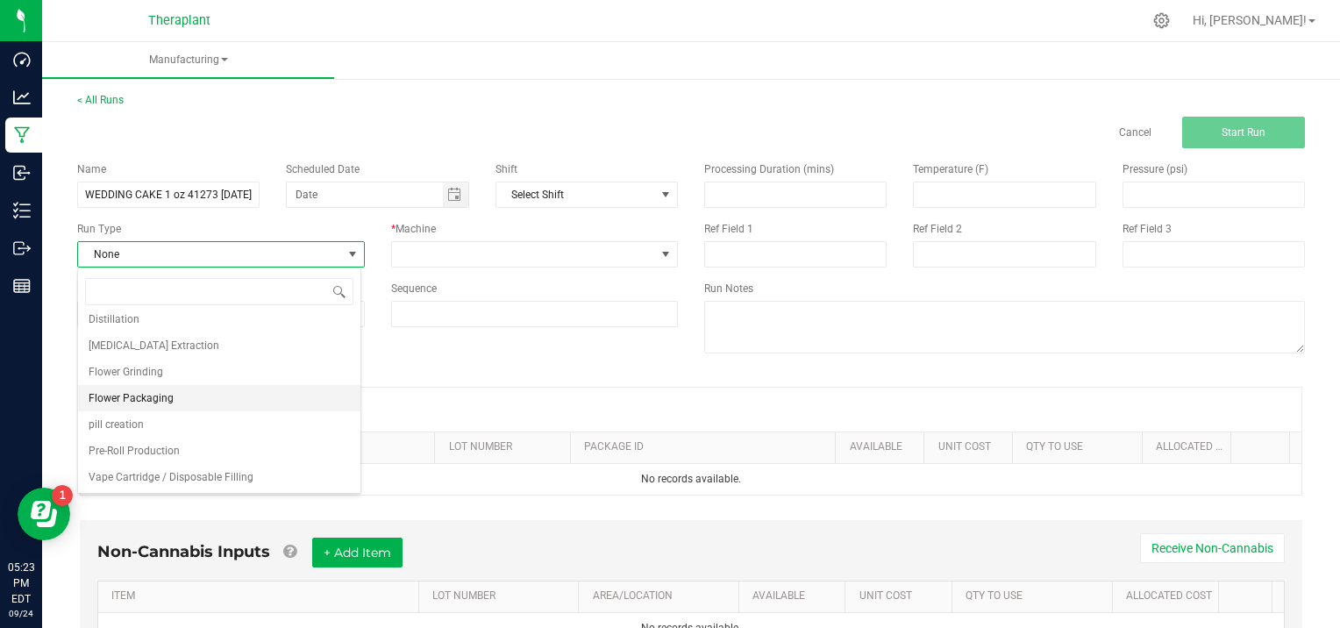
click at [239, 391] on li "Flower Packaging" at bounding box center [219, 398] width 282 height 26
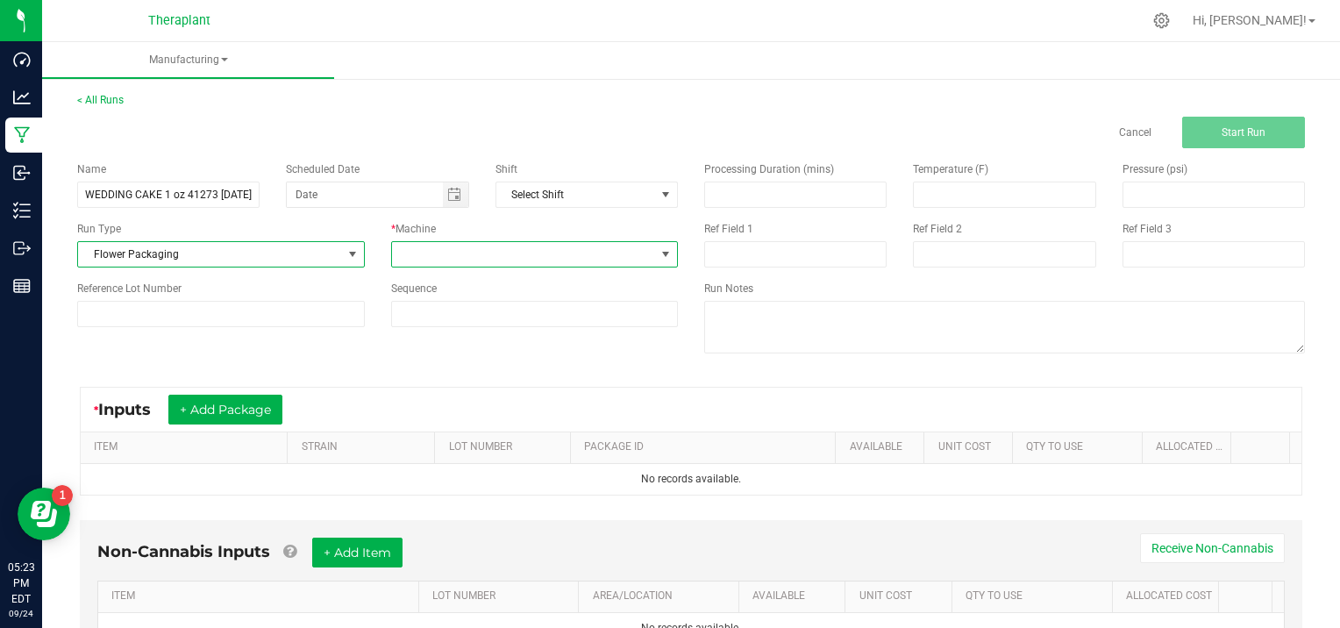
click at [665, 248] on span at bounding box center [666, 254] width 14 height 14
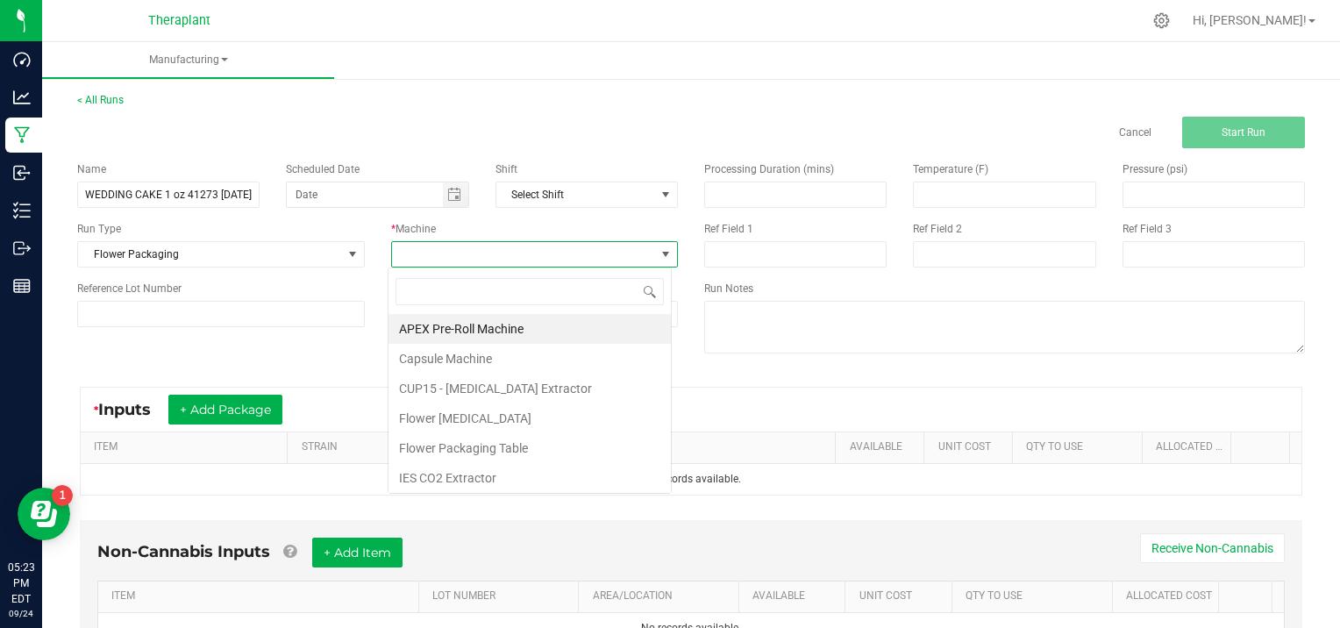
scroll to position [25, 283]
click at [558, 446] on li "Flower Packaging Table" at bounding box center [530, 448] width 282 height 30
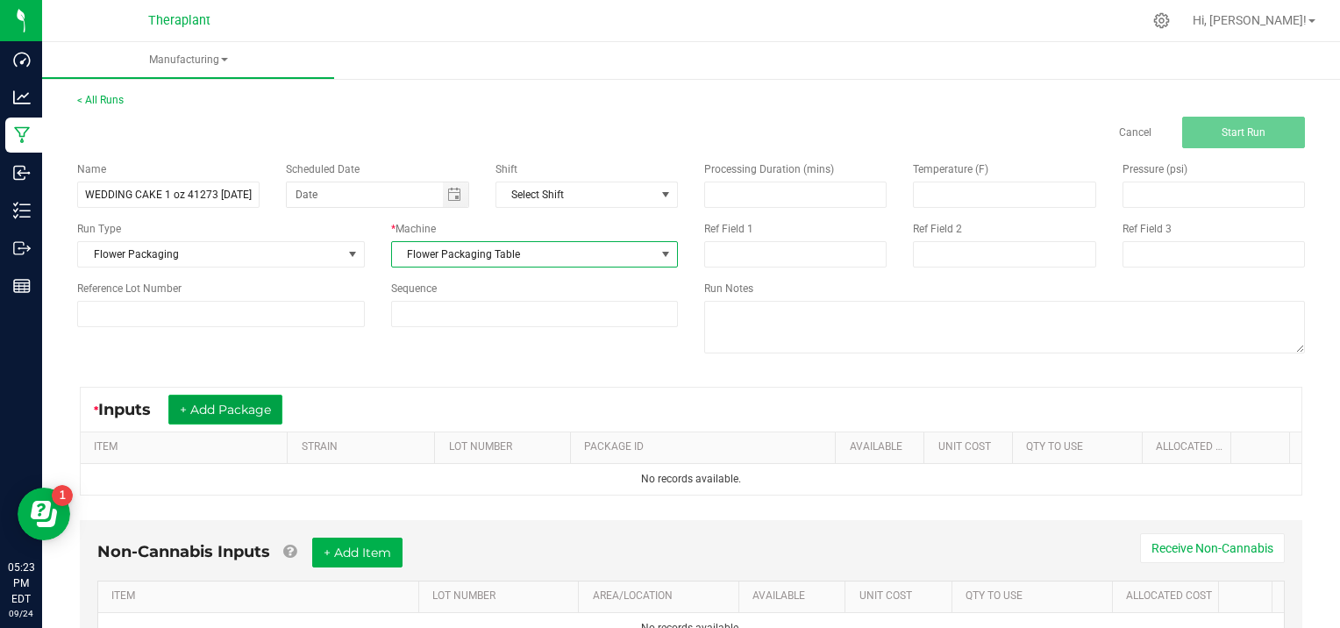
click at [238, 400] on button "+ Add Package" at bounding box center [225, 410] width 114 height 30
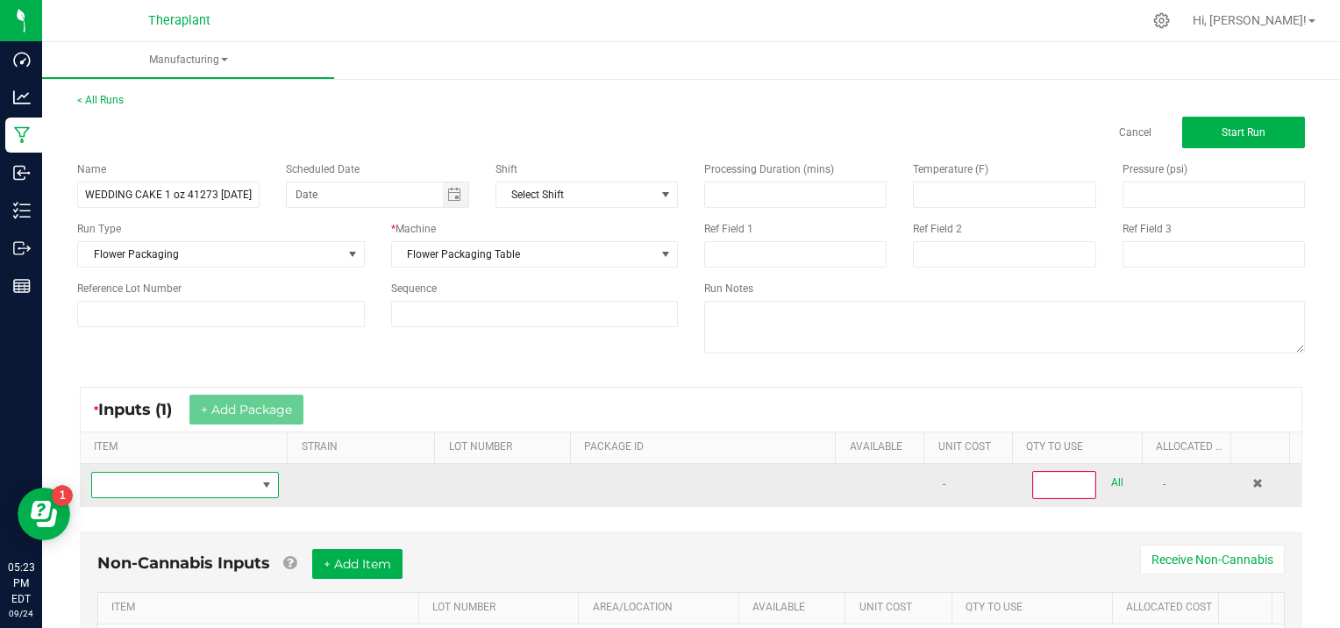
click at [132, 480] on span "NO DATA FOUND" at bounding box center [174, 485] width 164 height 25
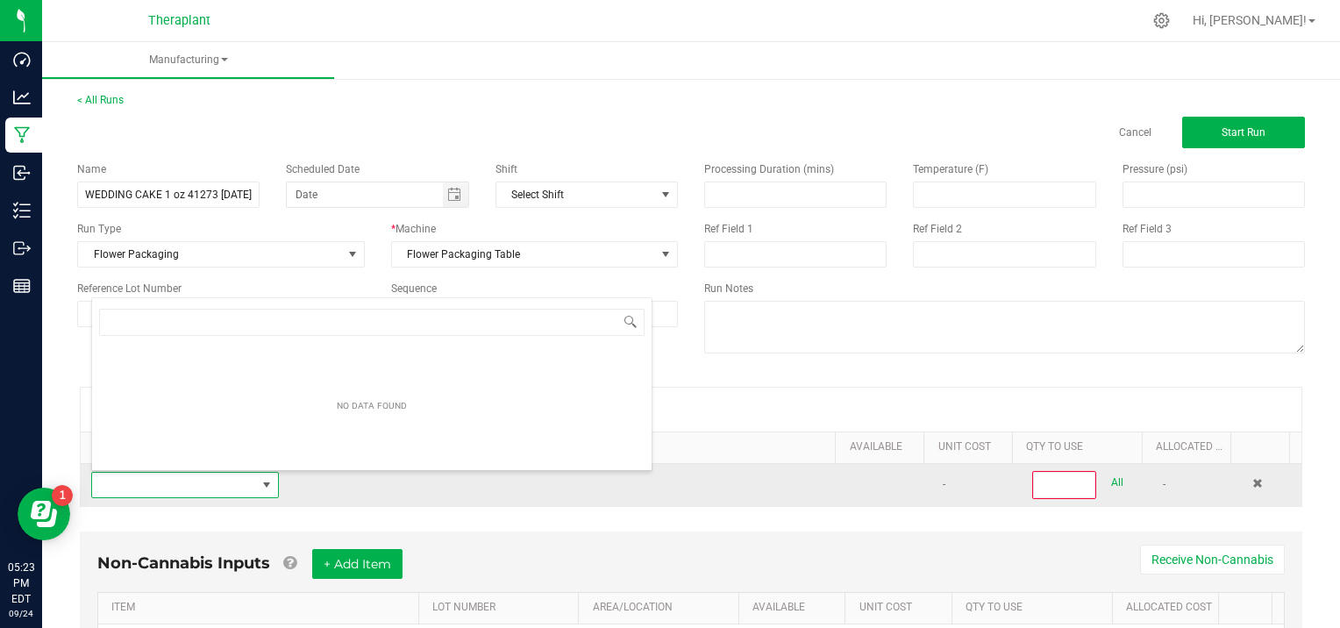
scroll to position [25, 181]
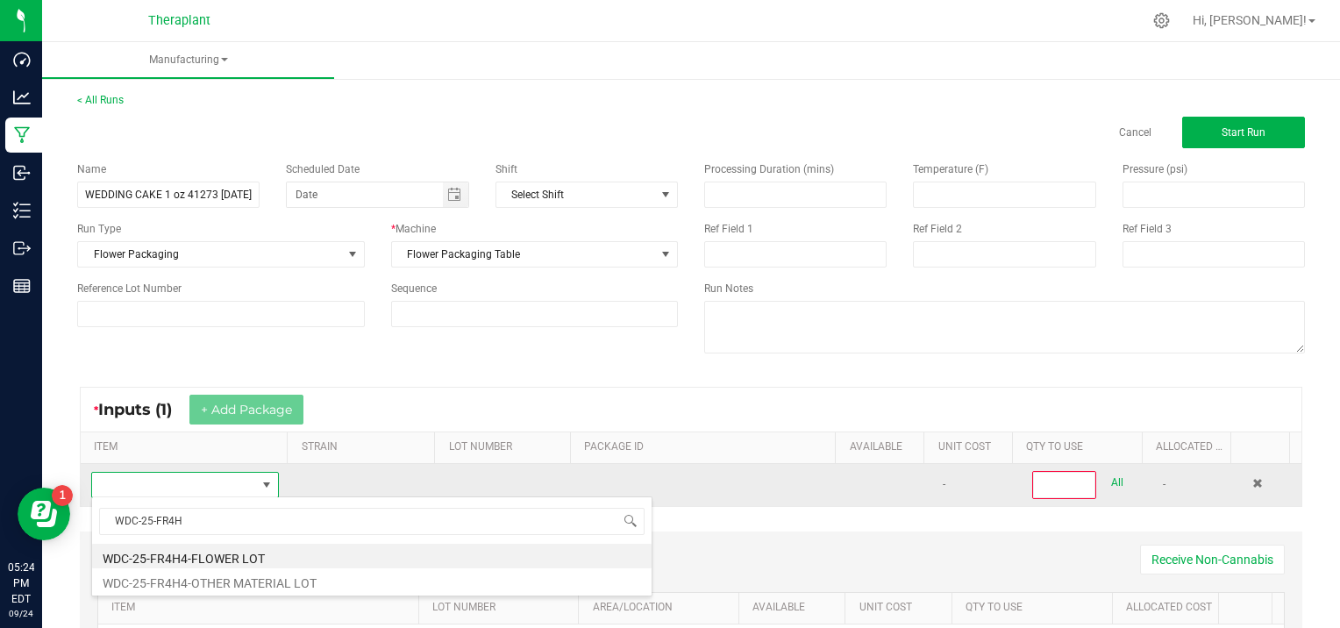
type input "WDC-25-FR4H4"
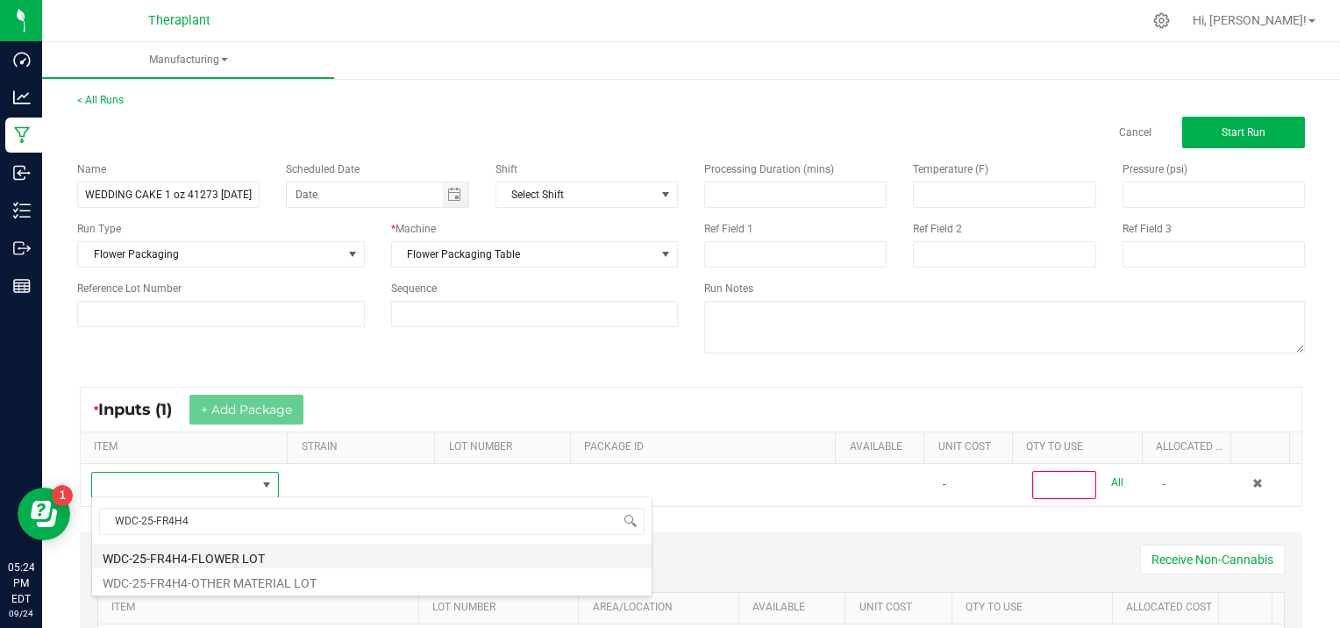
click at [175, 550] on li "WDC-25-FR4H4-FLOWER LOT" at bounding box center [372, 556] width 560 height 25
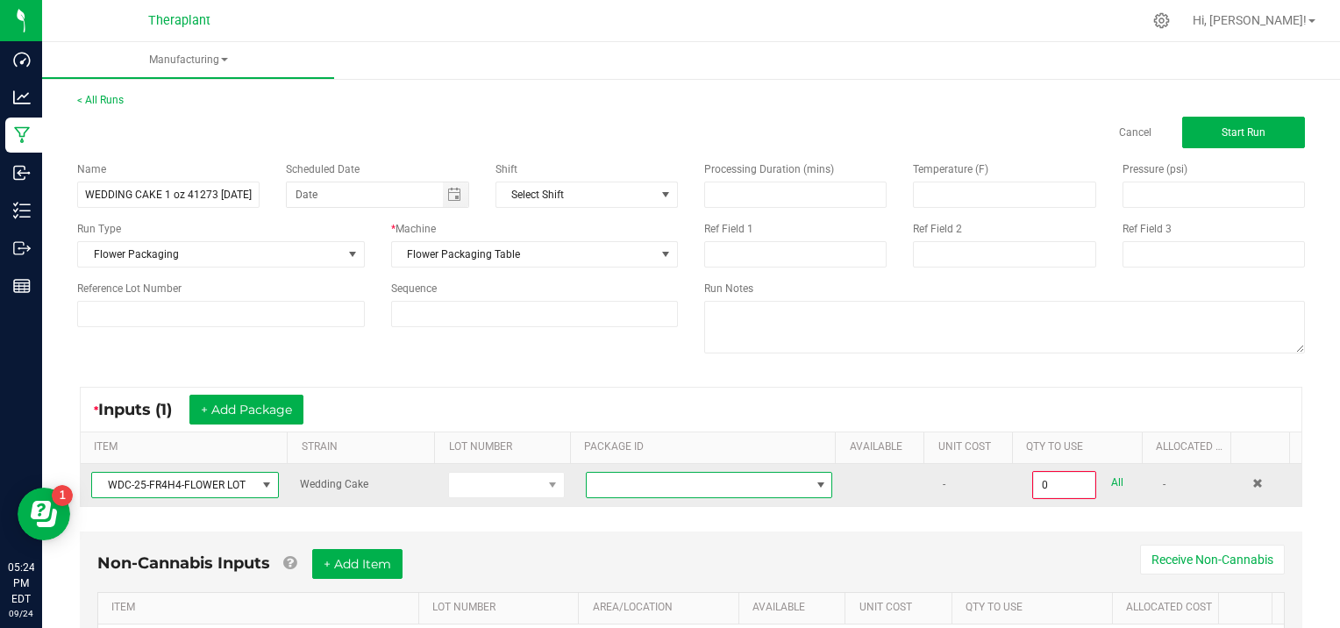
click at [814, 488] on span at bounding box center [821, 485] width 14 height 14
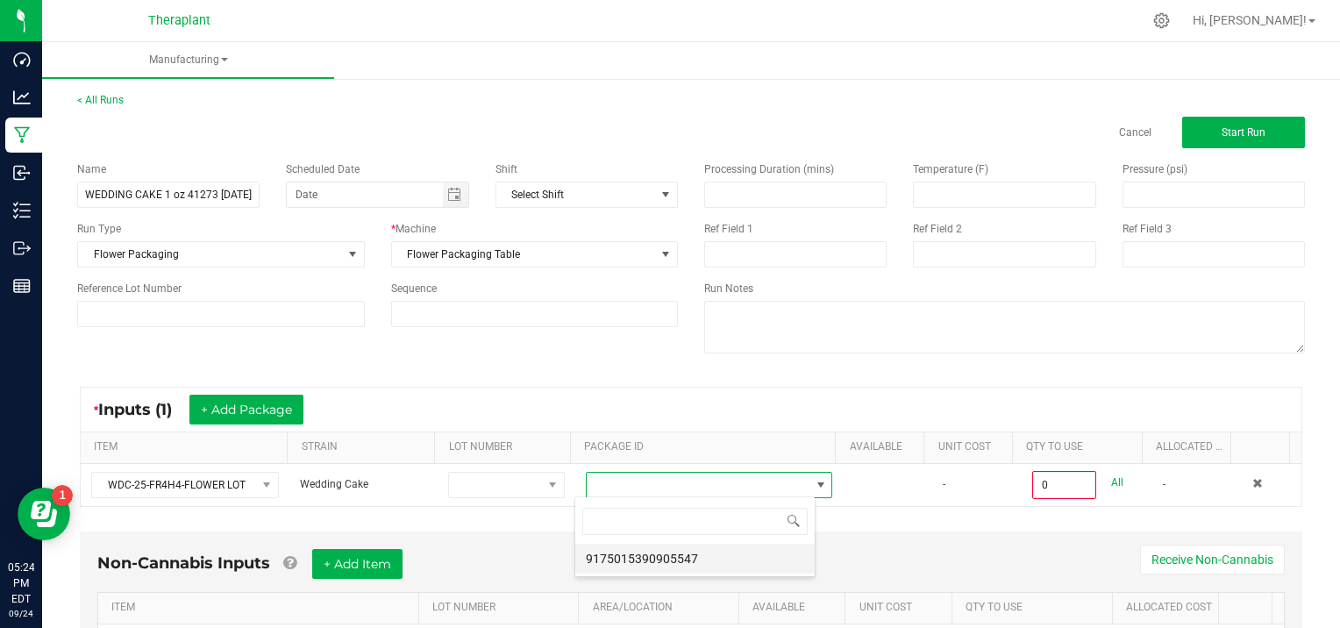
scroll to position [25, 240]
click at [756, 564] on li "9175015390905547" at bounding box center [694, 559] width 239 height 30
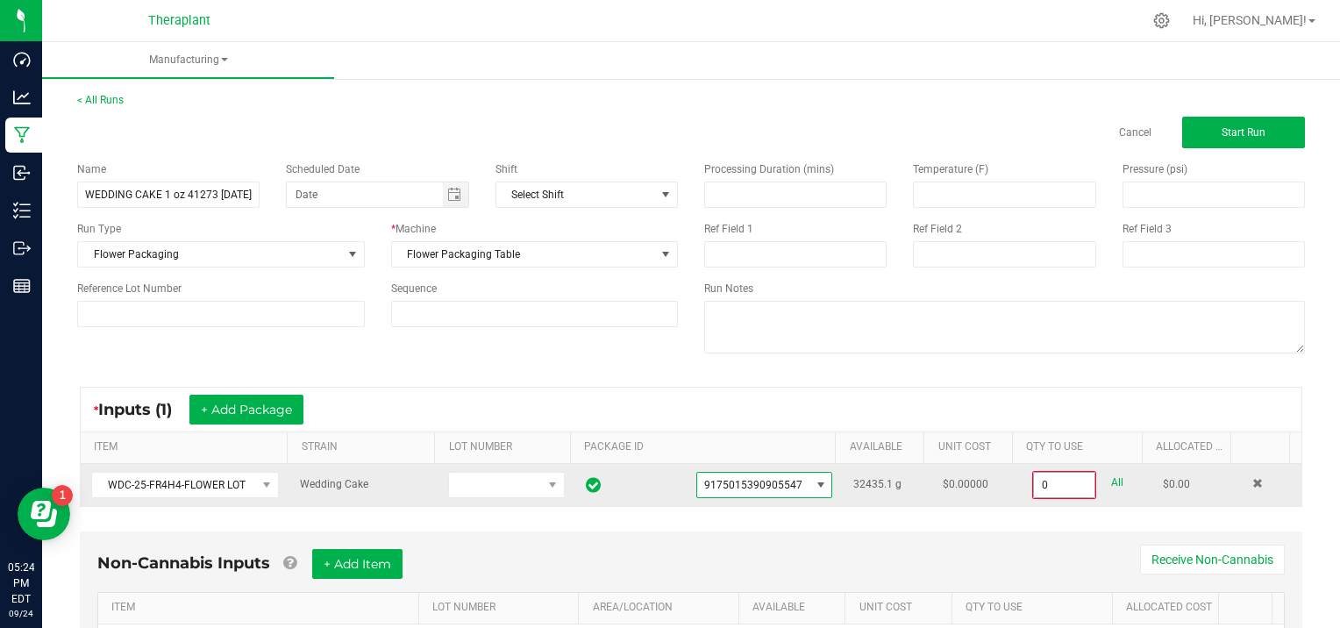
click at [1067, 482] on input "0" at bounding box center [1064, 485] width 61 height 25
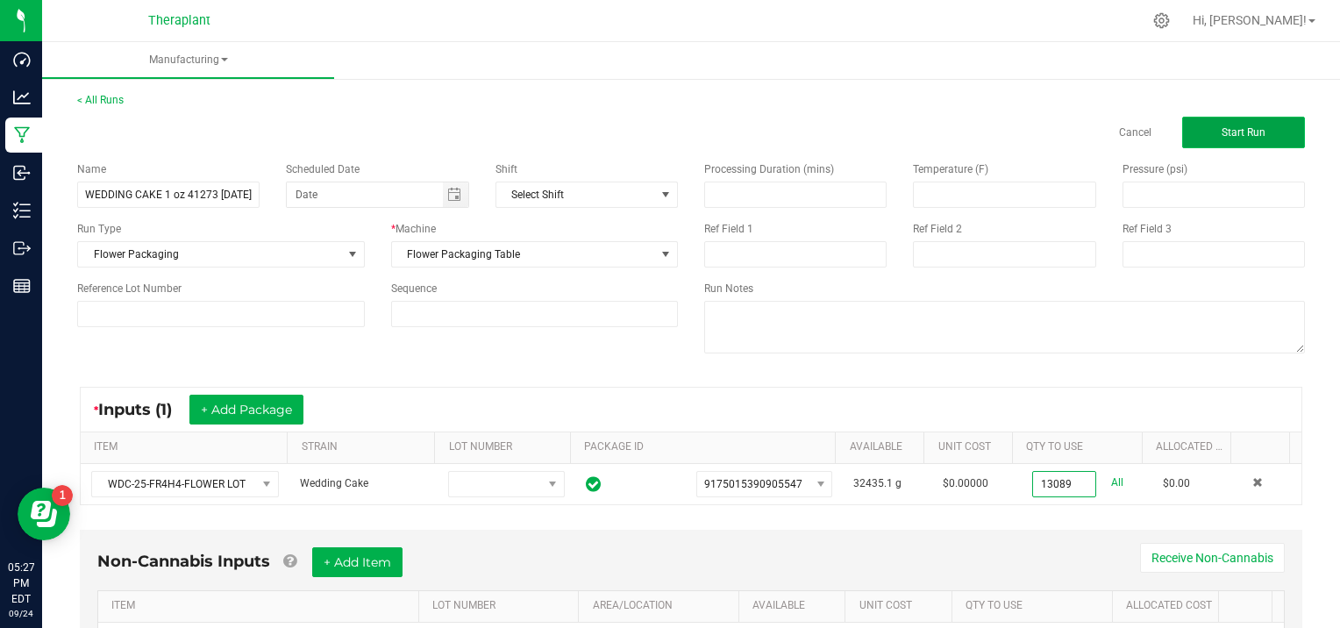
type input "13089.0000 g"
click at [1225, 134] on span "Start Run" at bounding box center [1244, 132] width 44 height 12
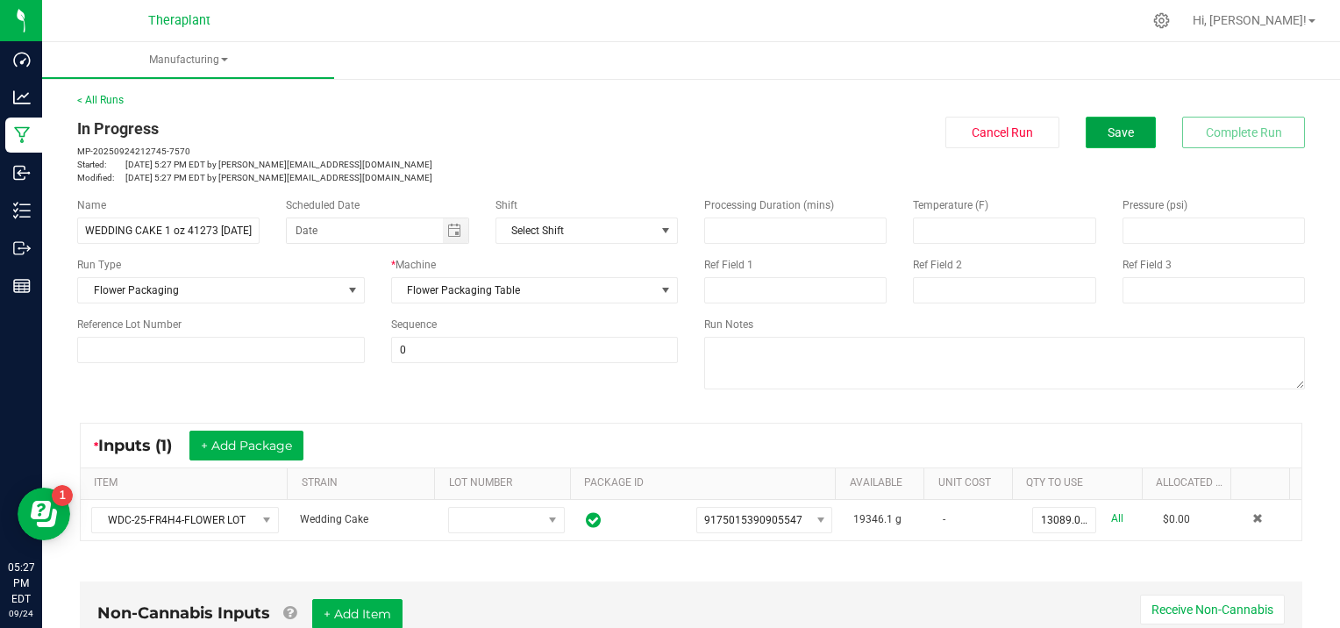
click at [1088, 136] on button "Save" at bounding box center [1121, 133] width 70 height 32
click at [1088, 137] on button "Save" at bounding box center [1121, 133] width 70 height 32
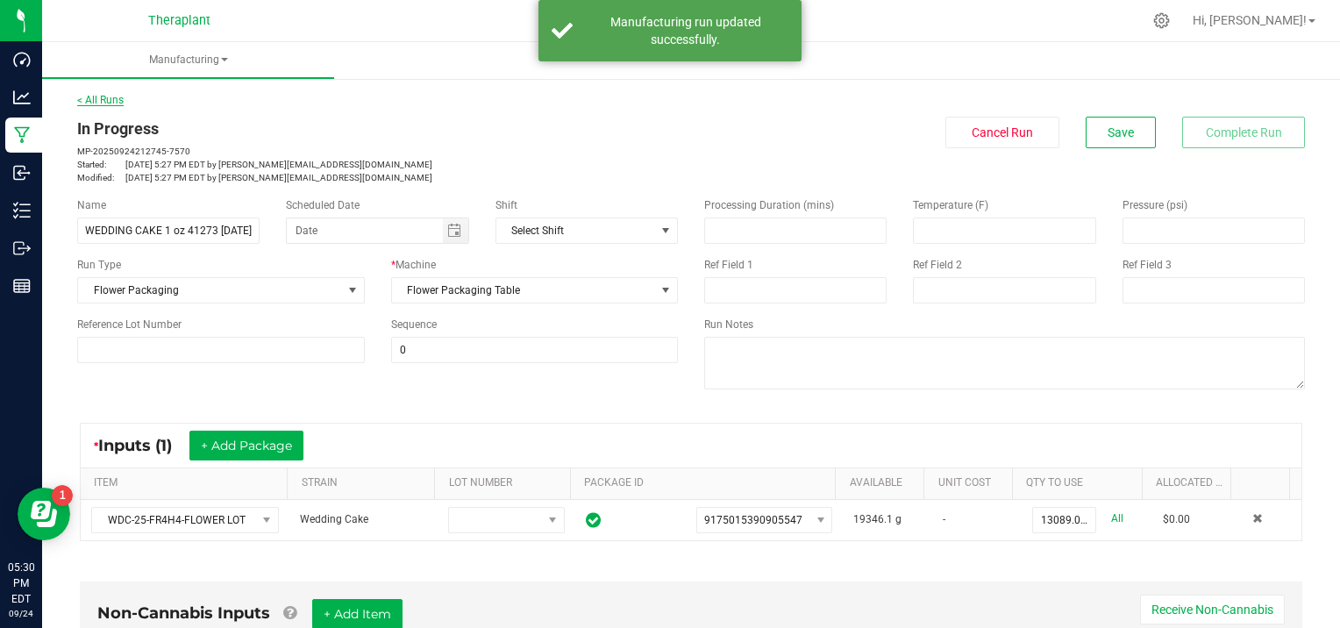
click at [105, 96] on link "< All Runs" at bounding box center [100, 100] width 46 height 12
